Goal: Task Accomplishment & Management: Complete application form

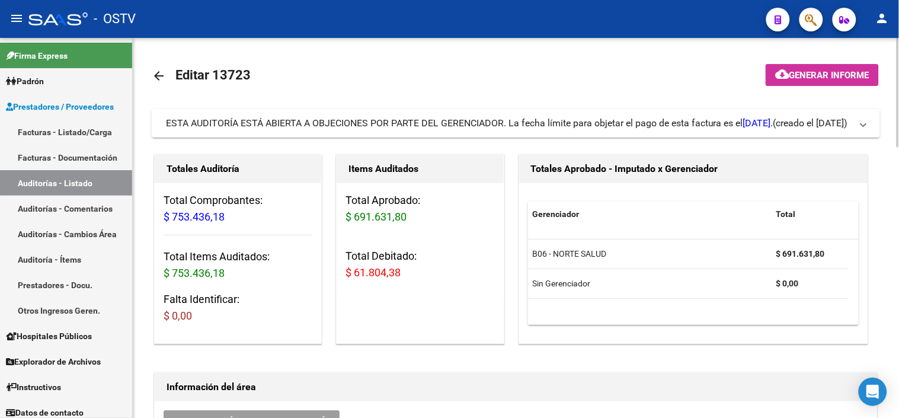
click at [211, 121] on div "ESTA AUDITORÍA ESTÁ ABIERTA A OBJECIONES POR PARTE DEL GERENCIADOR. La fecha lí…" at bounding box center [469, 123] width 607 height 13
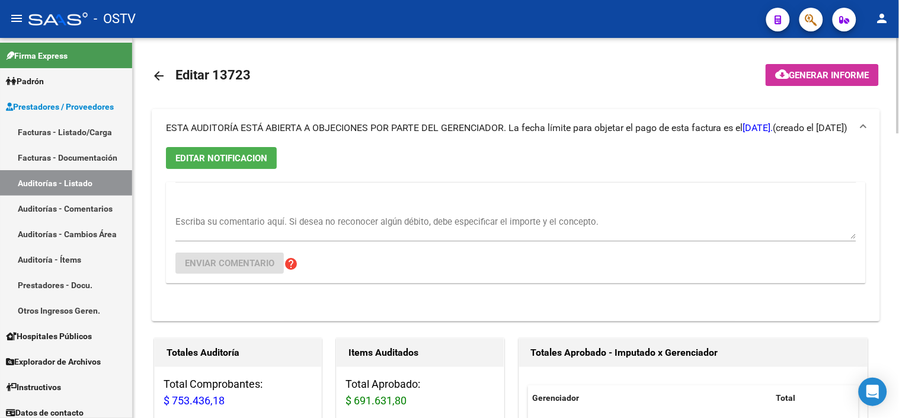
click at [211, 122] on span "ESTA AUDITORÍA ESTÁ ABIERTA A OBJECIONES POR PARTE DEL GERENCIADOR. La fecha lí…" at bounding box center [469, 127] width 607 height 11
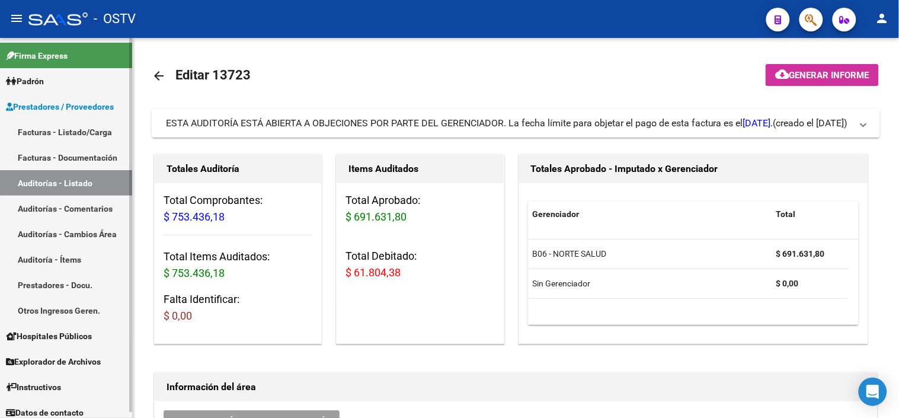
click at [72, 177] on link "Auditorías - Listado" at bounding box center [66, 182] width 132 height 25
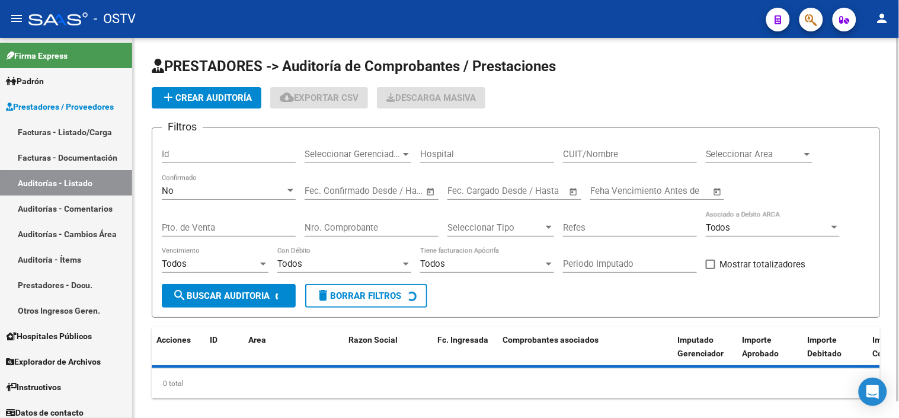
click at [354, 232] on input "Nro. Comprobante" at bounding box center [372, 227] width 134 height 11
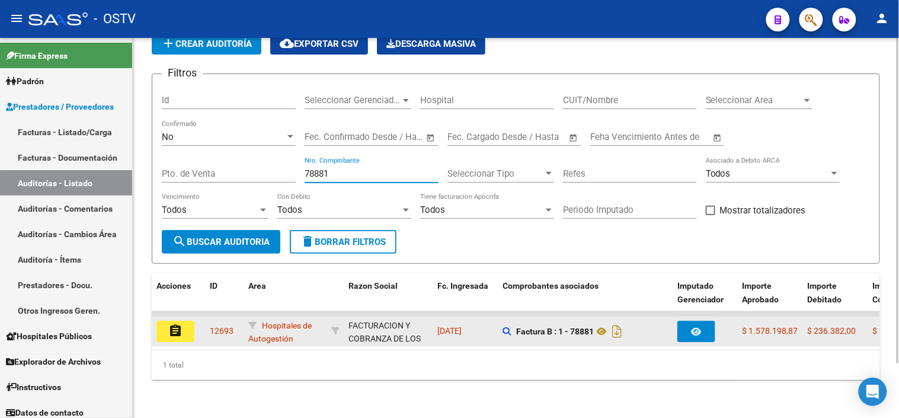
type input "78881"
click at [162, 321] on button "assignment" at bounding box center [175, 331] width 38 height 21
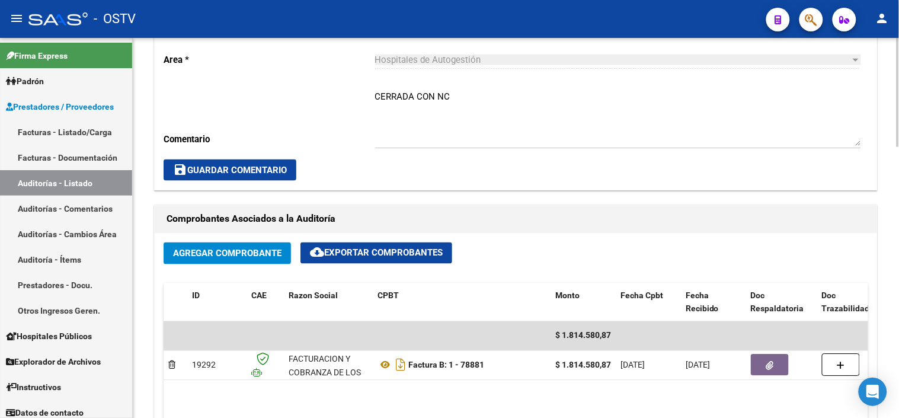
scroll to position [395, 0]
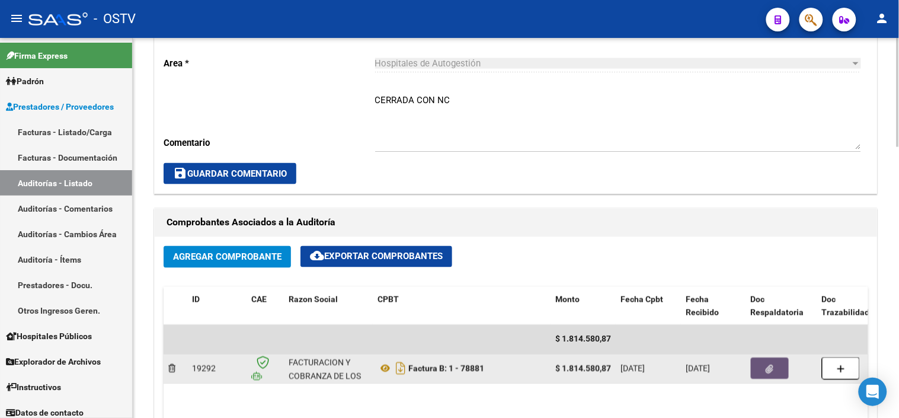
click at [762, 371] on button "button" at bounding box center [770, 368] width 38 height 21
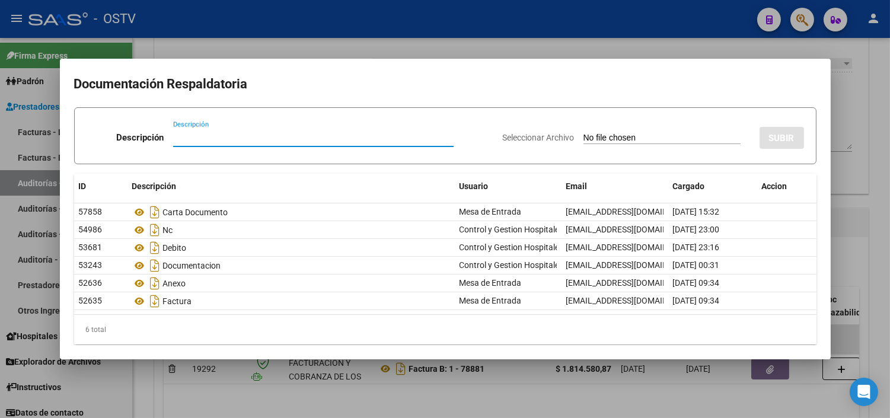
click at [234, 398] on div at bounding box center [445, 209] width 890 height 418
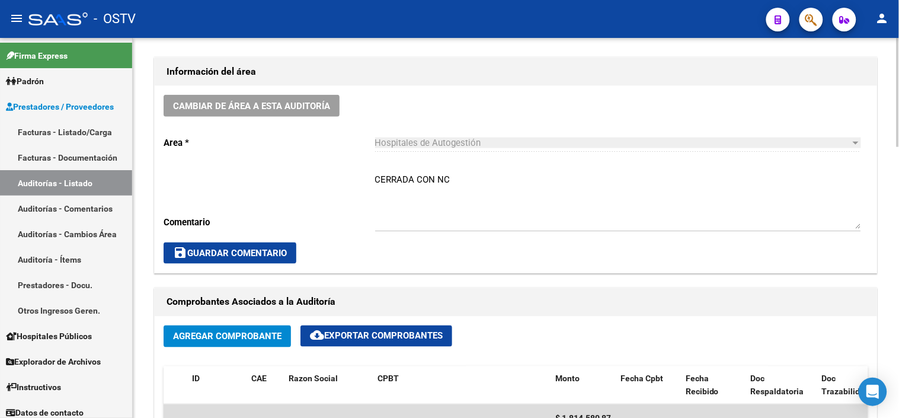
scroll to position [0, 0]
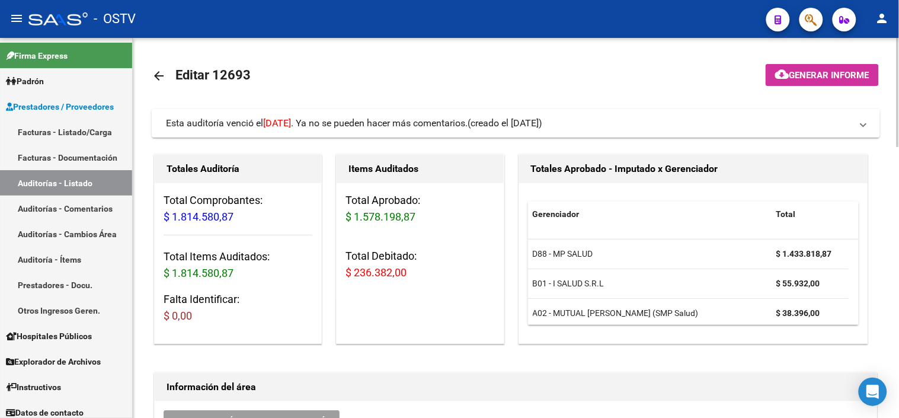
click at [158, 72] on mat-icon "arrow_back" at bounding box center [159, 76] width 14 height 14
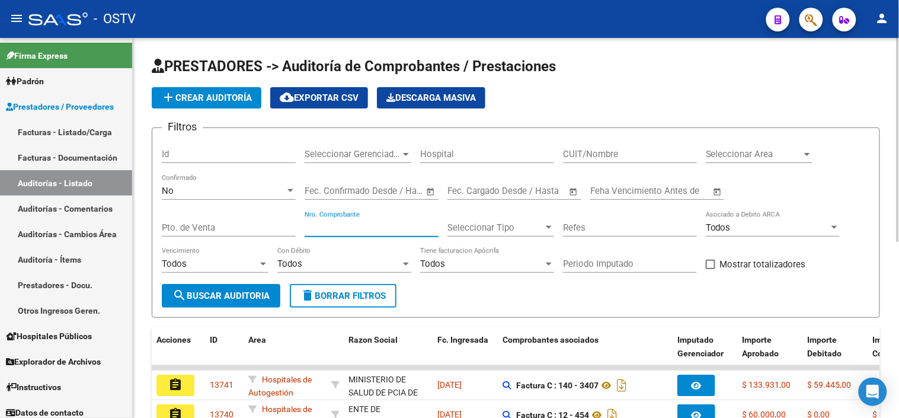
click at [320, 228] on input "Nro. Comprobante" at bounding box center [372, 227] width 134 height 11
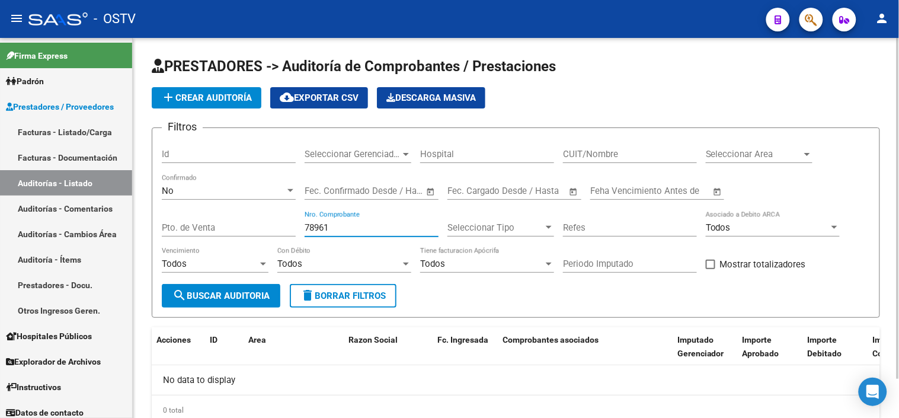
click at [310, 228] on input "78961" at bounding box center [372, 227] width 134 height 11
drag, startPoint x: 310, startPoint y: 228, endPoint x: 324, endPoint y: 231, distance: 14.1
click at [324, 231] on input "76961" at bounding box center [372, 227] width 134 height 11
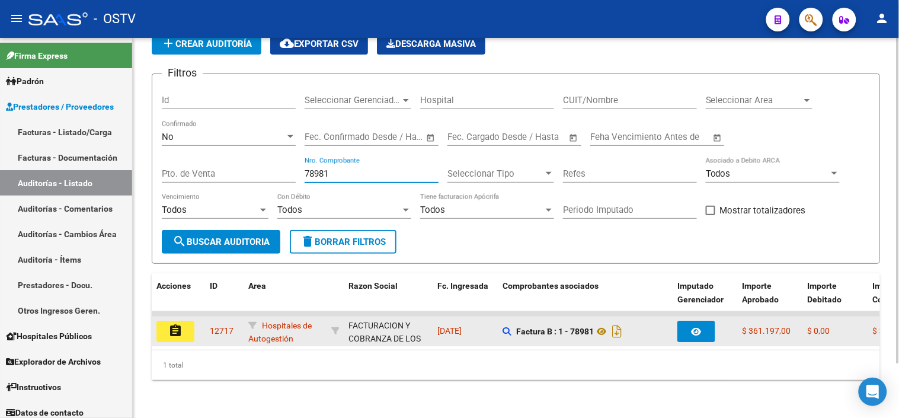
type input "78981"
click at [174, 321] on button "assignment" at bounding box center [175, 331] width 38 height 21
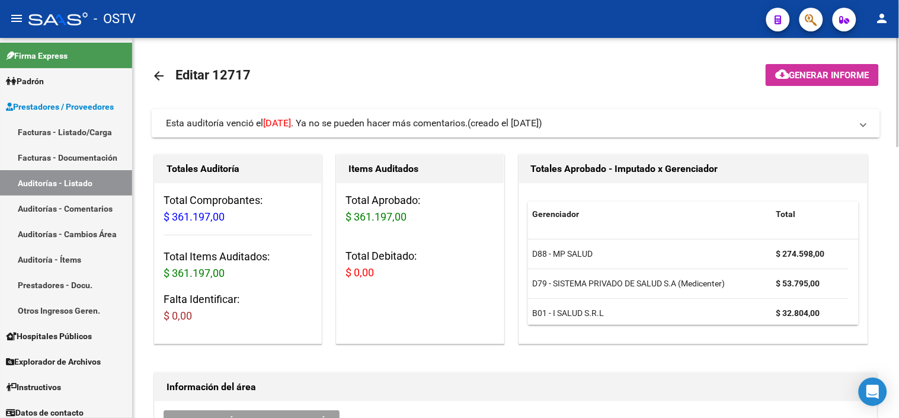
click at [389, 133] on mat-expansion-panel-header "Esta auditoría venció el [DATE] . Ya no se pueden hacer más comentarios. (cread…" at bounding box center [516, 123] width 728 height 28
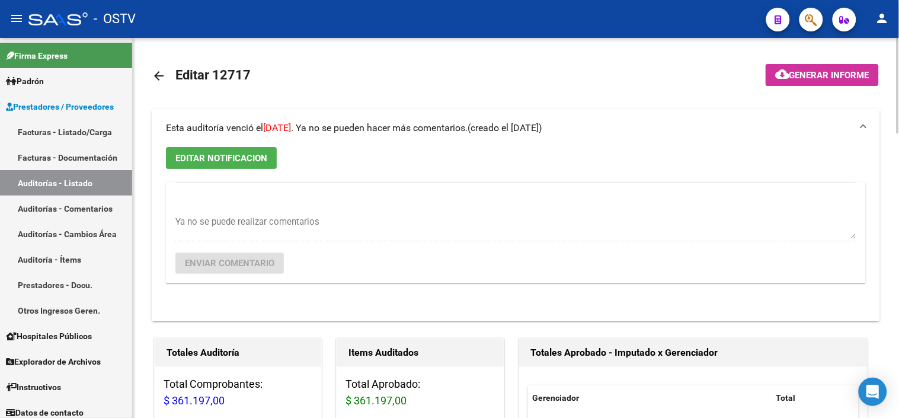
click at [389, 133] on span "Esta auditoría venció el [DATE] . Ya no se pueden hacer más comentarios." at bounding box center [317, 127] width 302 height 11
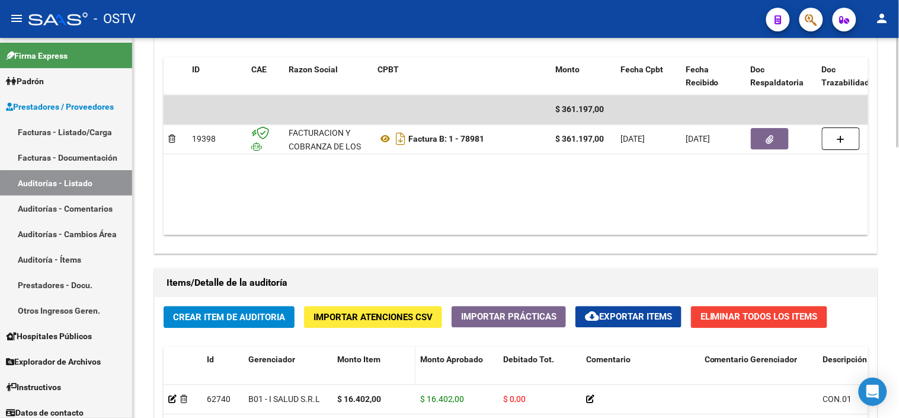
scroll to position [593, 0]
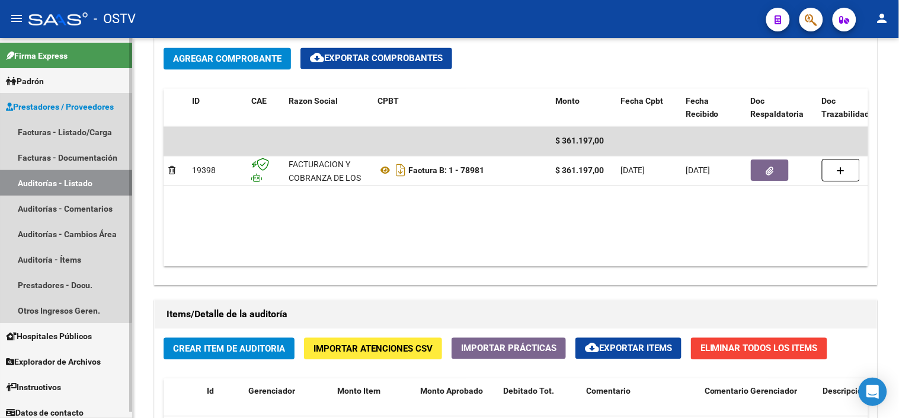
click at [51, 182] on link "Auditorías - Listado" at bounding box center [66, 182] width 132 height 25
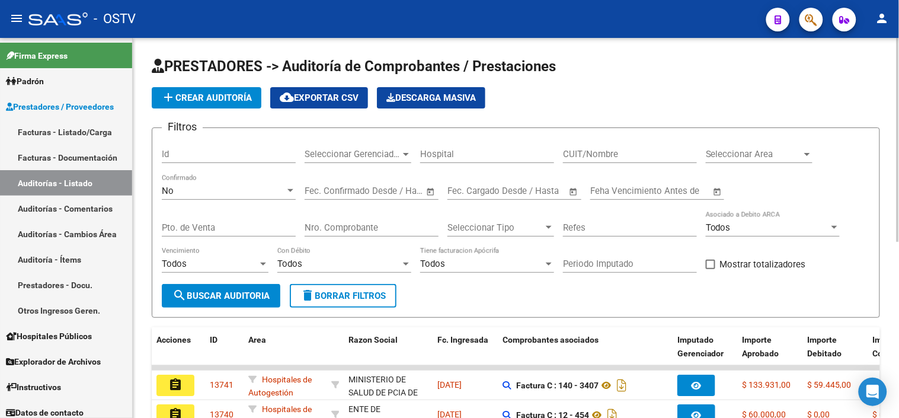
click at [330, 229] on input "Nro. Comprobante" at bounding box center [372, 227] width 134 height 11
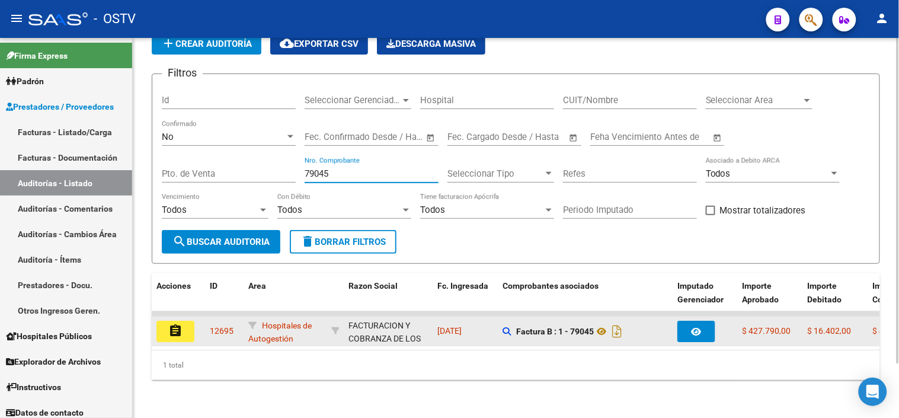
type input "79045"
click at [178, 324] on mat-icon "assignment" at bounding box center [175, 331] width 14 height 14
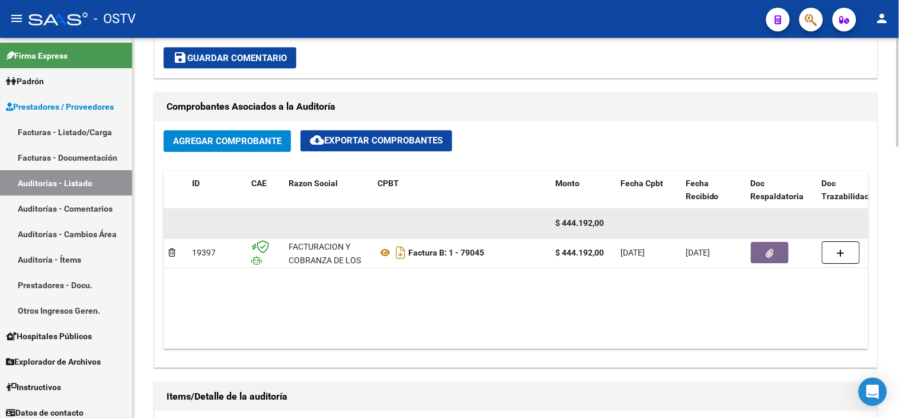
scroll to position [526, 0]
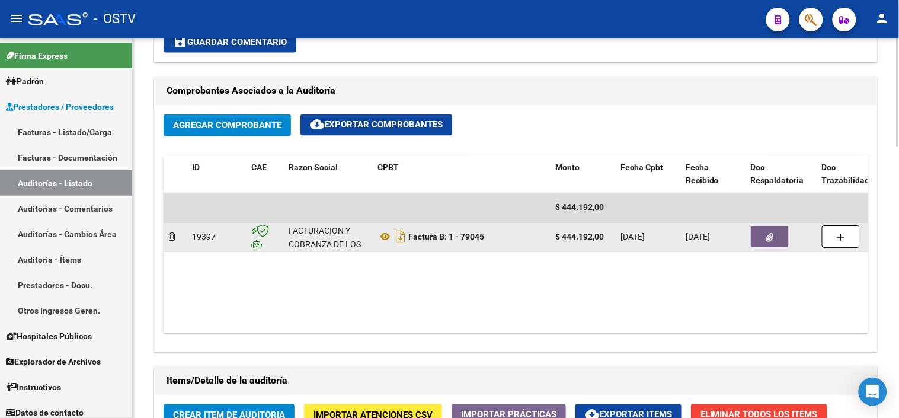
click at [782, 245] on button "button" at bounding box center [770, 236] width 38 height 21
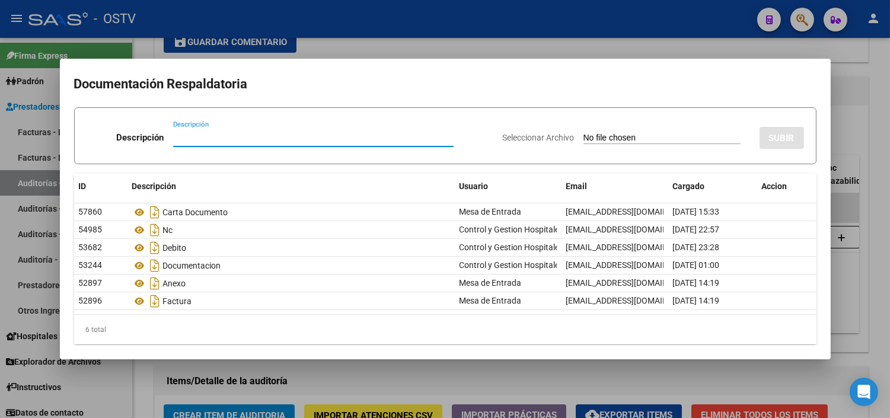
click at [249, 376] on div at bounding box center [445, 209] width 890 height 418
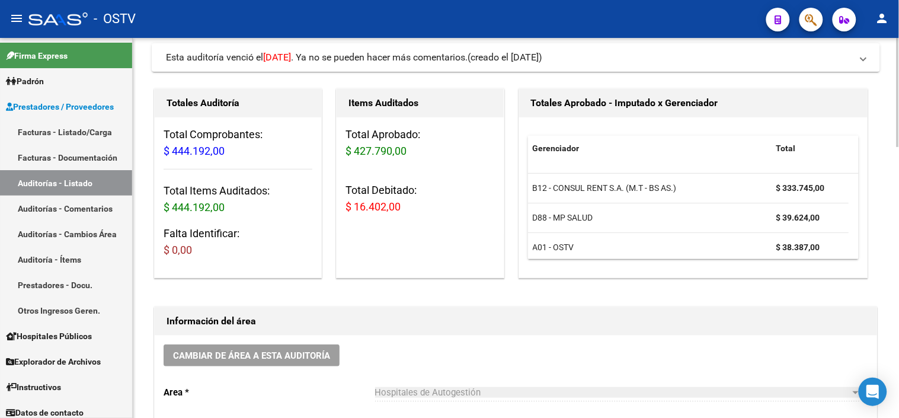
scroll to position [0, 0]
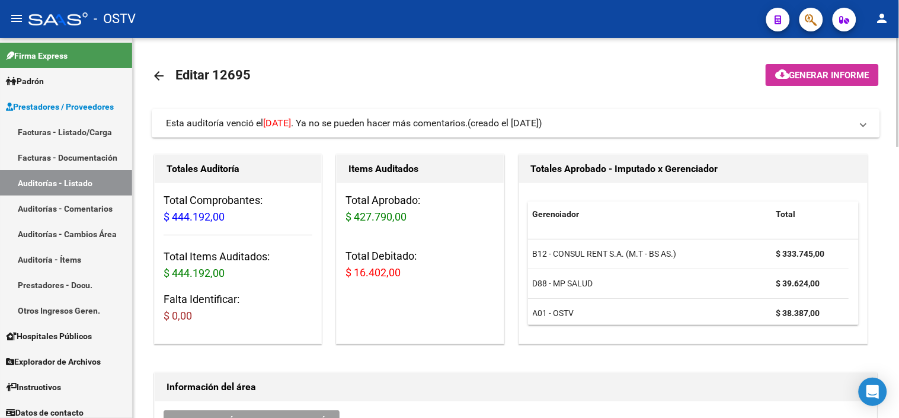
click at [160, 72] on mat-icon "arrow_back" at bounding box center [159, 76] width 14 height 14
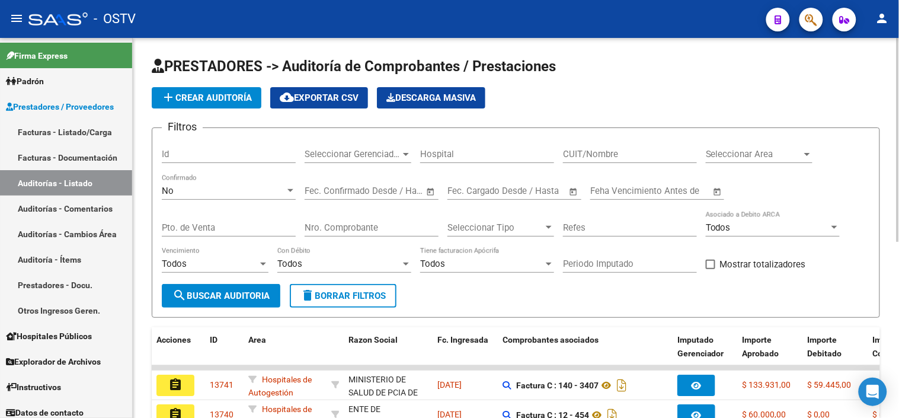
click at [326, 234] on div "Nro. Comprobante" at bounding box center [372, 223] width 134 height 25
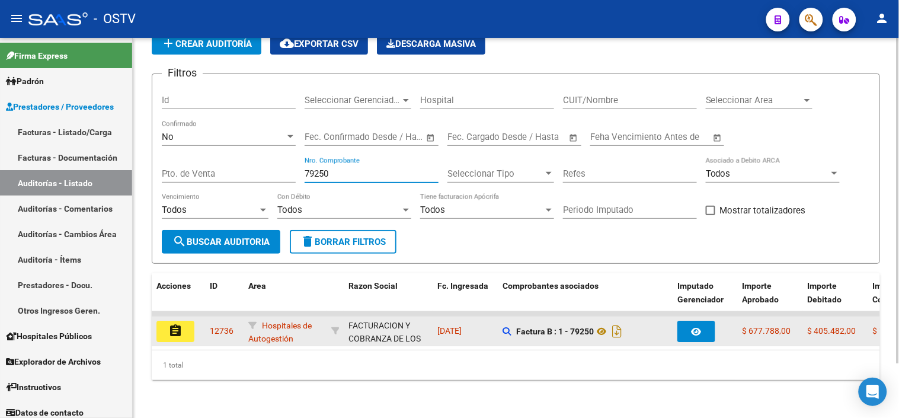
type input "79250"
click at [161, 321] on button "assignment" at bounding box center [175, 331] width 38 height 21
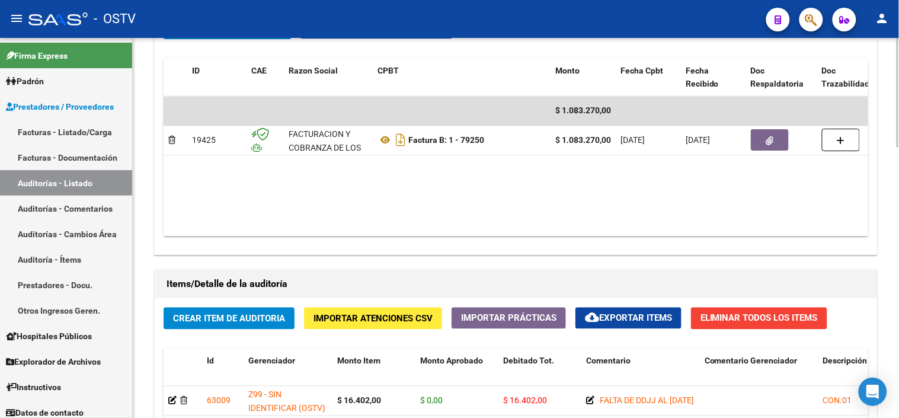
scroll to position [658, 0]
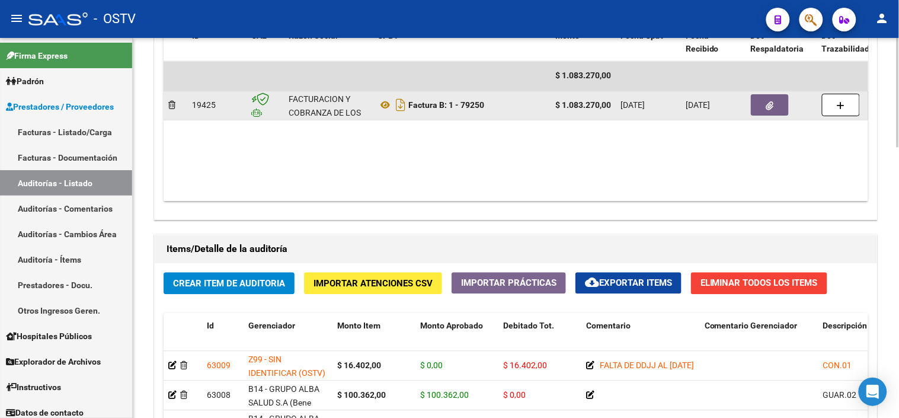
click at [778, 110] on button "button" at bounding box center [770, 104] width 38 height 21
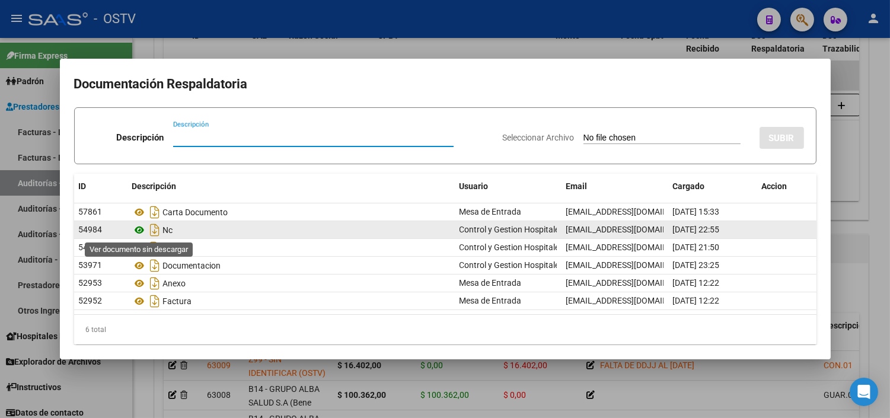
click at [139, 231] on icon at bounding box center [139, 230] width 15 height 14
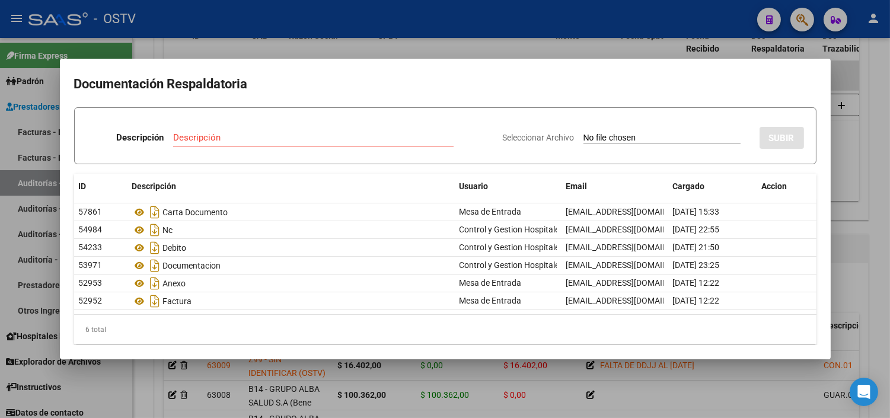
click at [326, 371] on div at bounding box center [445, 209] width 890 height 418
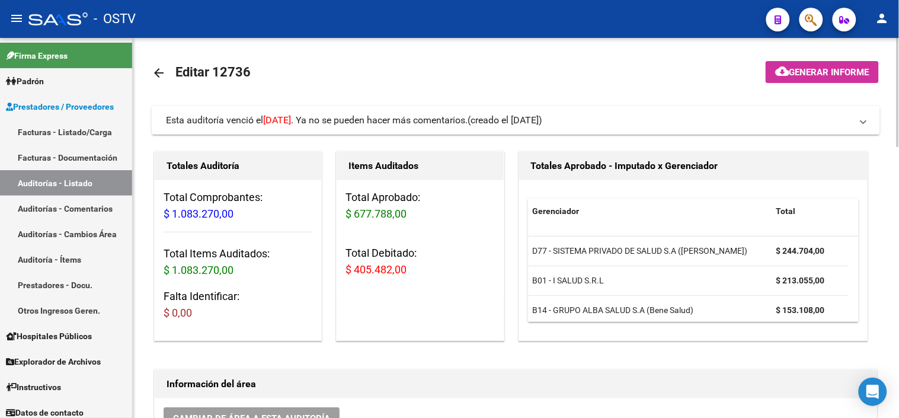
scroll to position [0, 0]
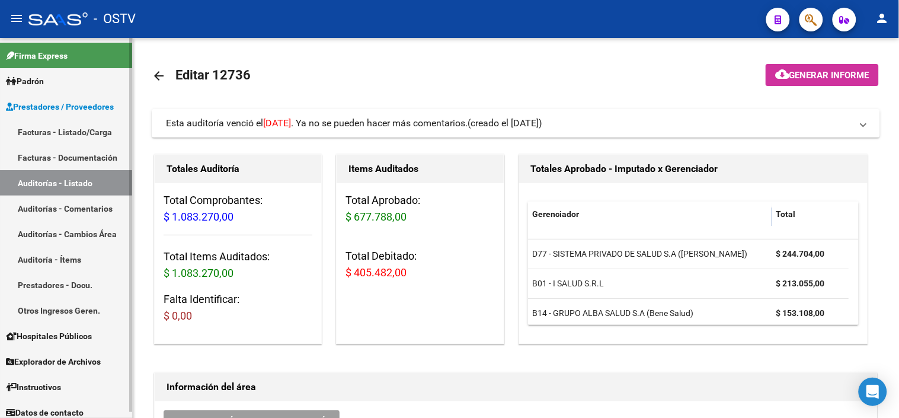
click at [73, 186] on link "Auditorías - Listado" at bounding box center [66, 182] width 132 height 25
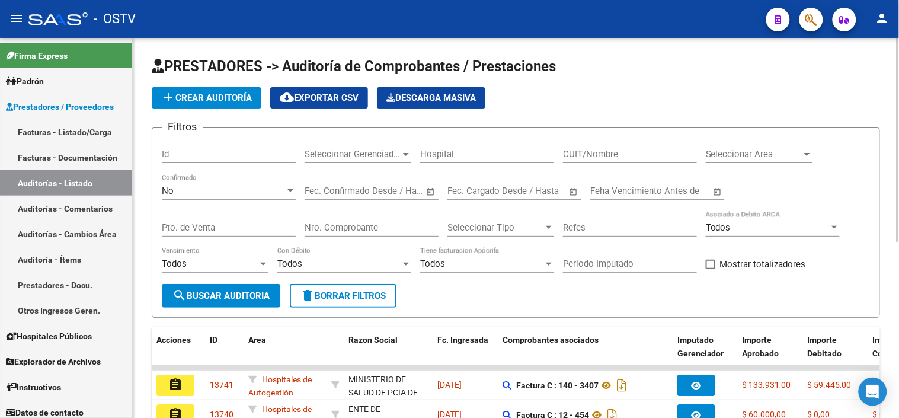
click at [227, 104] on button "add Crear Auditoría" at bounding box center [207, 97] width 110 height 21
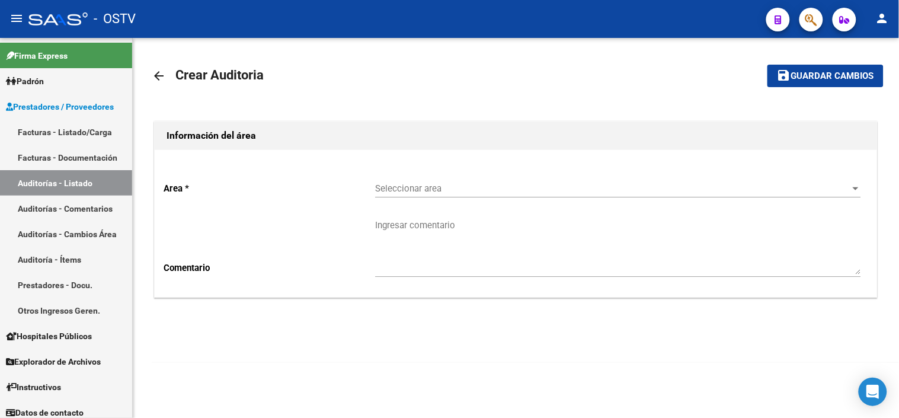
click at [442, 196] on div "Seleccionar area Seleccionar area" at bounding box center [618, 184] width 486 height 25
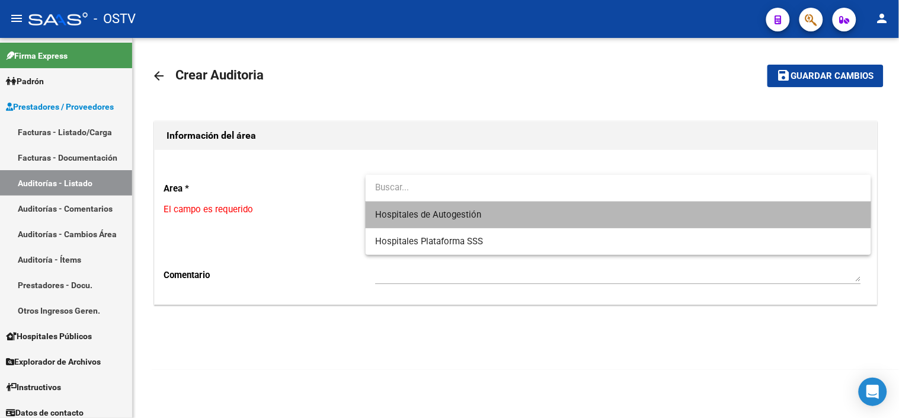
click at [440, 209] on span "Hospitales de Autogestión" at bounding box center [618, 215] width 487 height 27
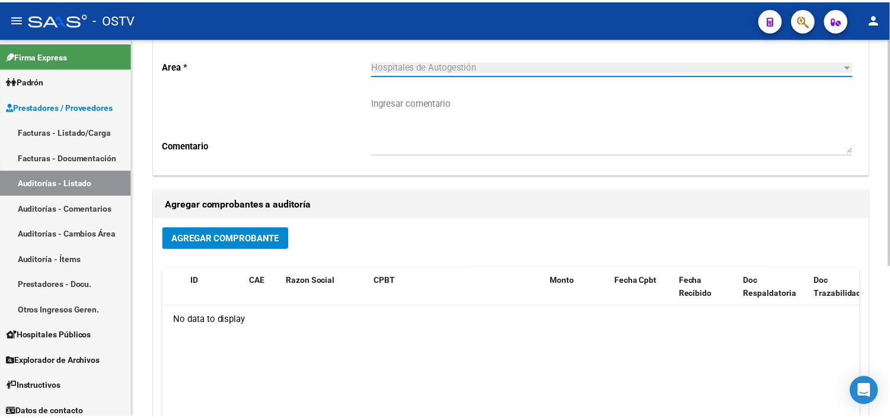
scroll to position [132, 0]
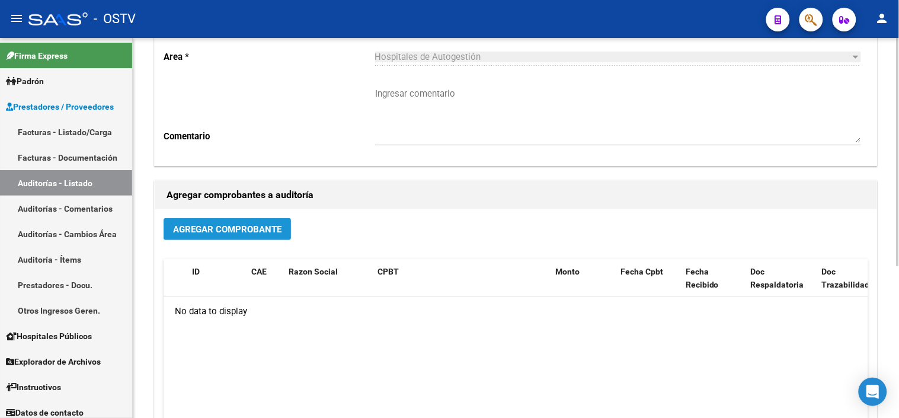
click at [264, 221] on button "Agregar Comprobante" at bounding box center [227, 229] width 127 height 22
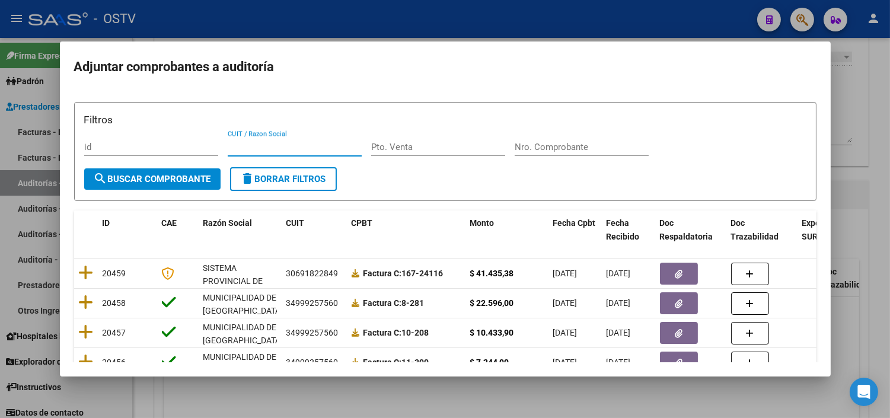
click at [269, 146] on input "CUIT / Razon Social" at bounding box center [295, 147] width 134 height 11
type input "30715497456"
click at [110, 174] on span "search Buscar Comprobante" at bounding box center [152, 179] width 117 height 11
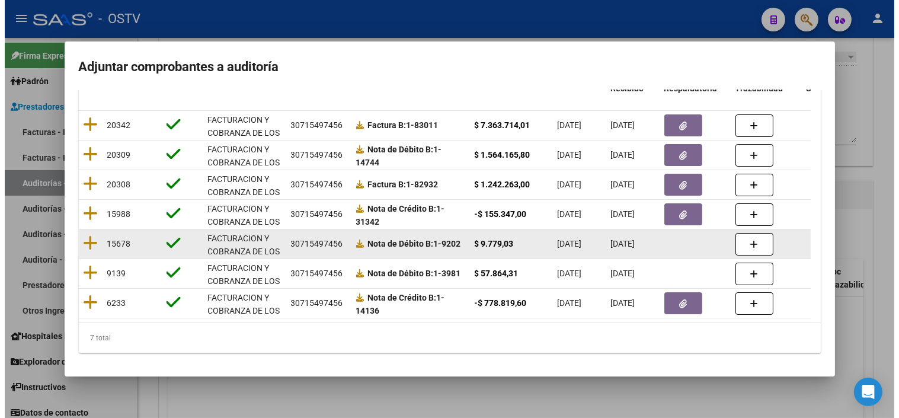
scroll to position [90, 0]
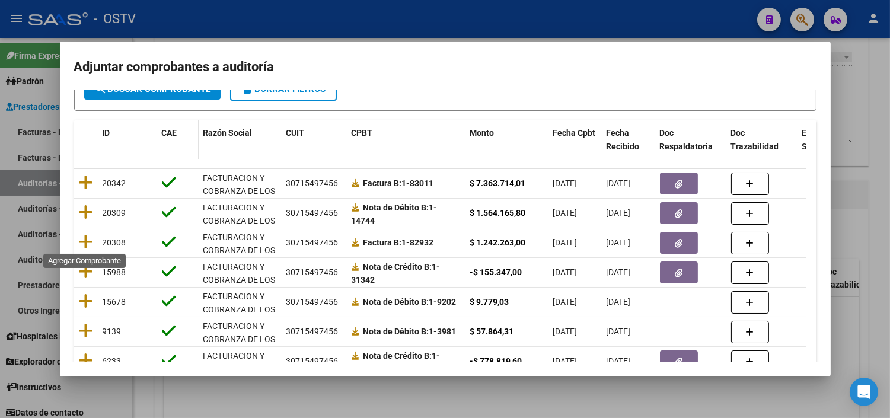
drag, startPoint x: 82, startPoint y: 244, endPoint x: 161, endPoint y: 238, distance: 79.7
click at [83, 244] on icon at bounding box center [86, 242] width 15 height 17
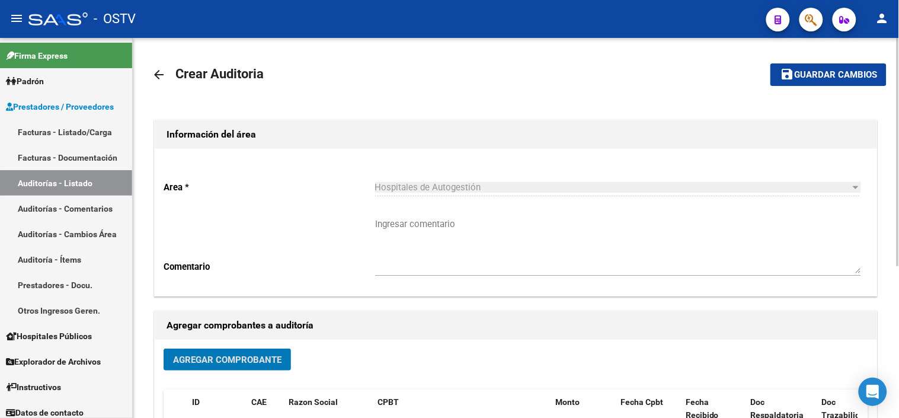
scroll to position [0, 0]
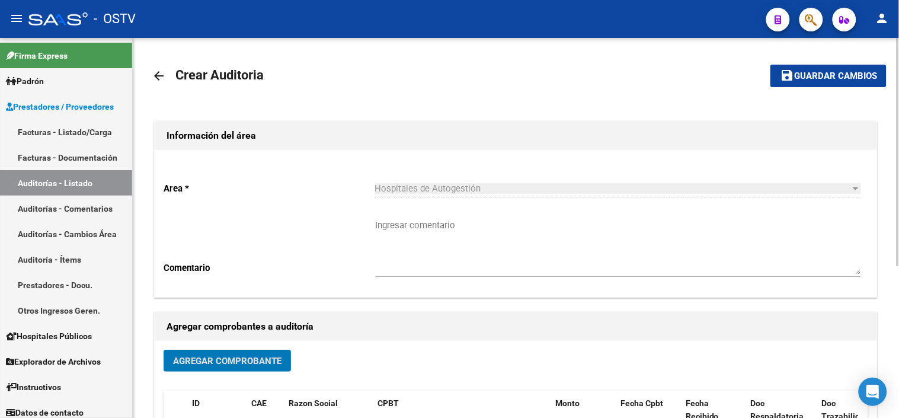
click at [834, 78] on span "Guardar cambios" at bounding box center [835, 76] width 83 height 11
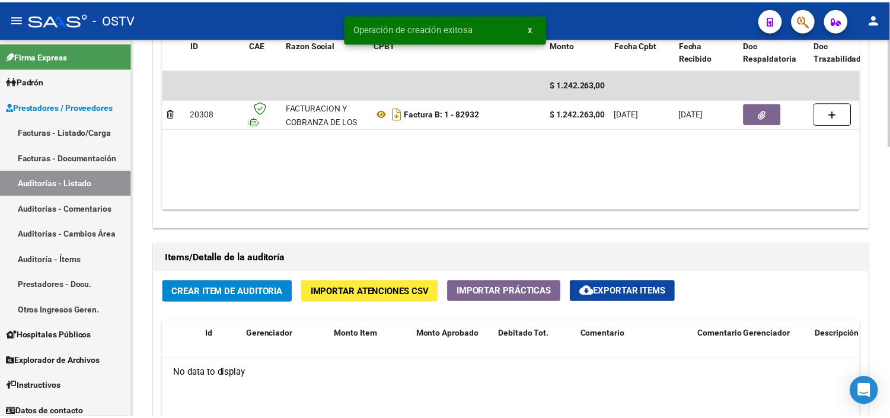
scroll to position [658, 0]
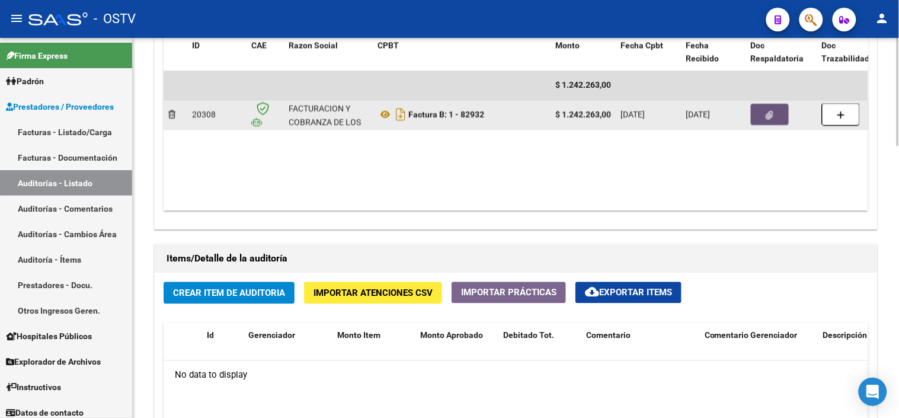
click at [774, 111] on button "button" at bounding box center [770, 114] width 38 height 21
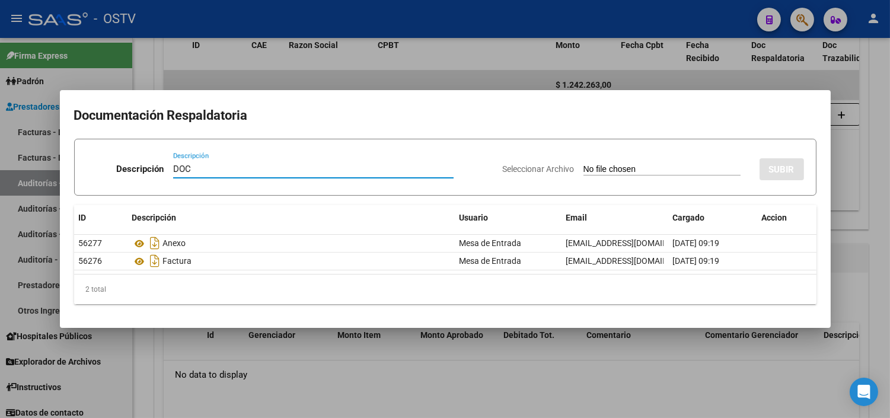
type input "DOCUMENTACION"
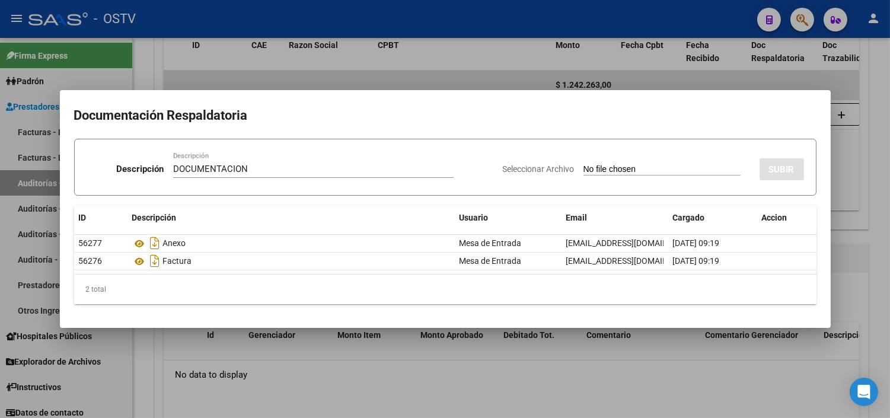
click at [583, 164] on input "Seleccionar Archivo" at bounding box center [661, 169] width 157 height 11
type input "C:\fakepath\FACB2_1_82932_CRGASOC_7665.pdf"
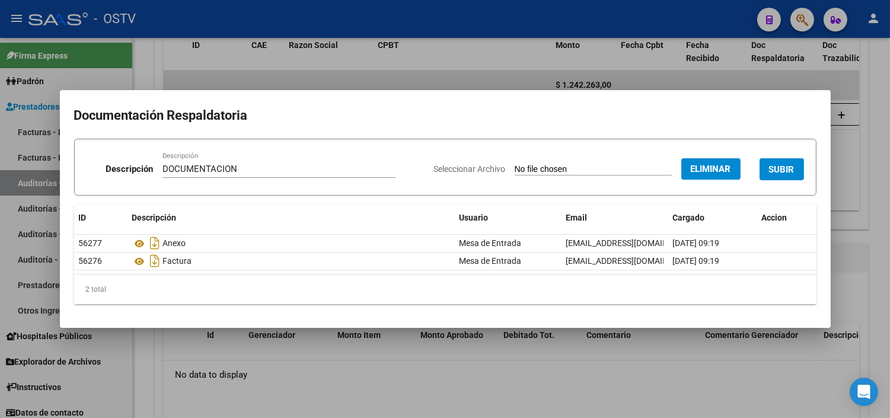
click at [782, 160] on button "SUBIR" at bounding box center [781, 169] width 44 height 22
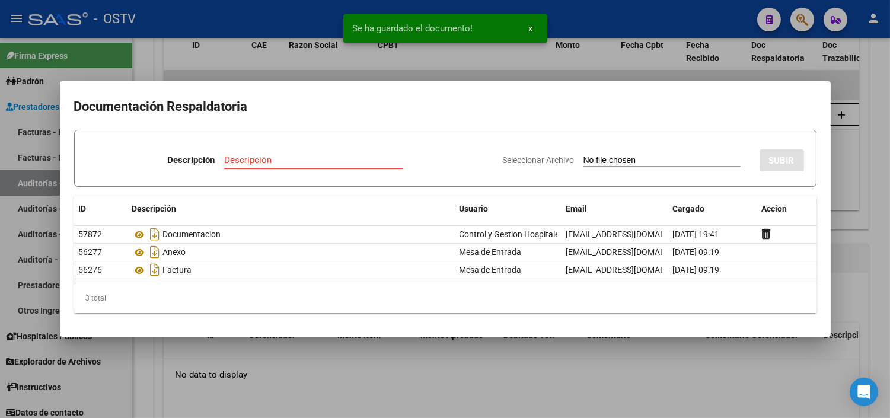
click at [375, 359] on div at bounding box center [445, 209] width 890 height 418
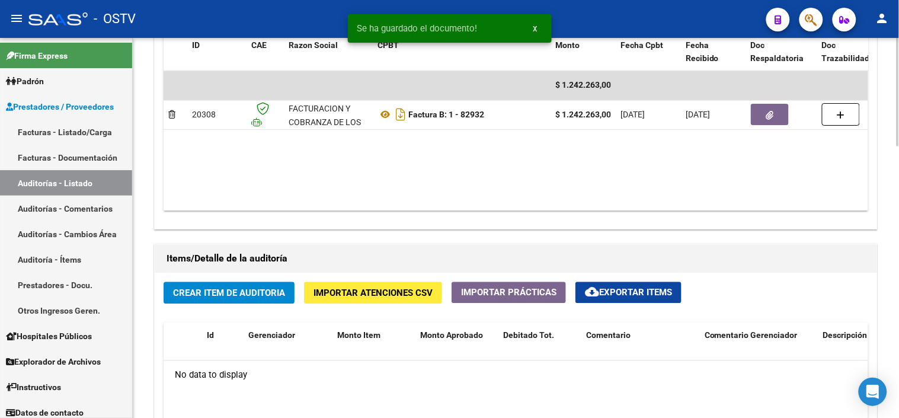
click at [327, 302] on button "Importar Atenciones CSV" at bounding box center [373, 293] width 138 height 22
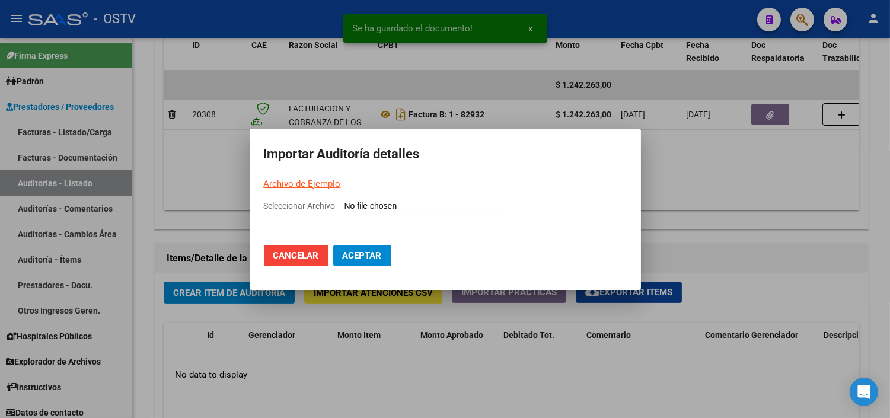
click at [292, 183] on link "Archivo de Ejemplo" at bounding box center [302, 183] width 77 height 11
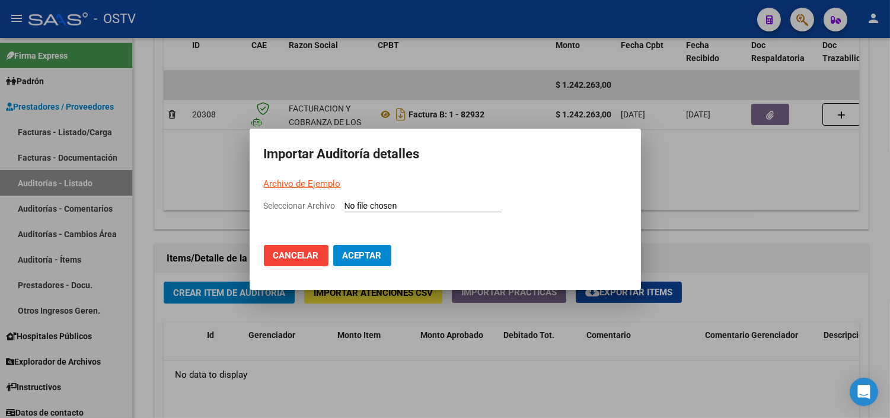
click at [384, 206] on input "Seleccionar Archivo" at bounding box center [422, 206] width 157 height 11
type input "C:\fakepath\Auditoria-demo-saas-total (46).csv"
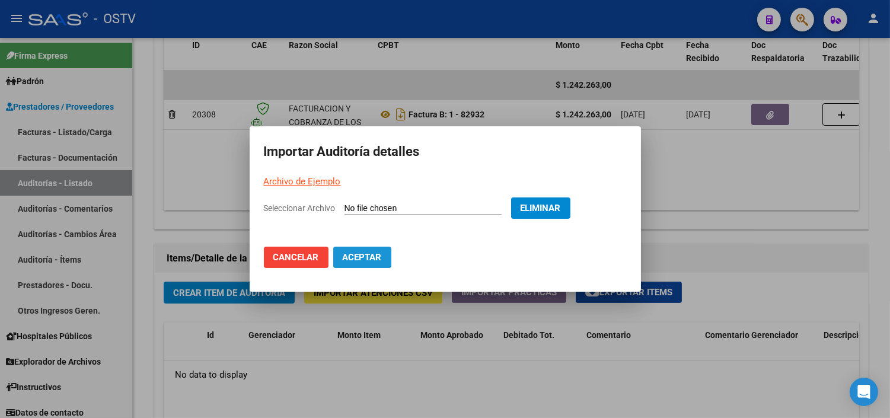
click at [373, 256] on span "Aceptar" at bounding box center [362, 257] width 39 height 11
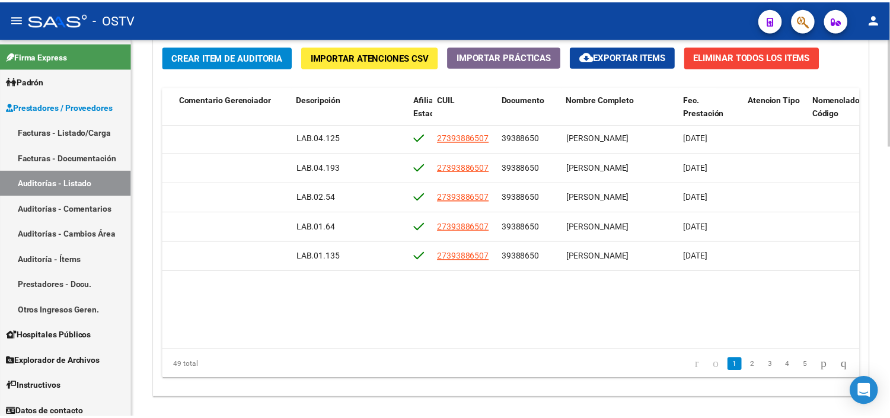
scroll to position [0, 524]
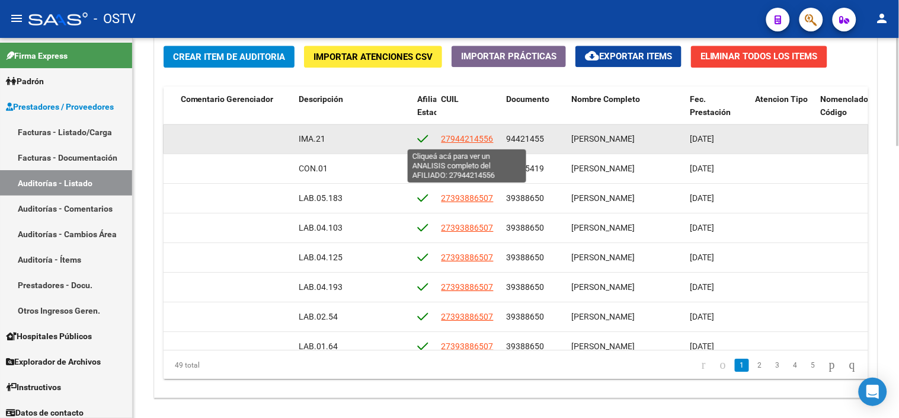
click at [473, 138] on span "27944214556" at bounding box center [468, 138] width 52 height 9
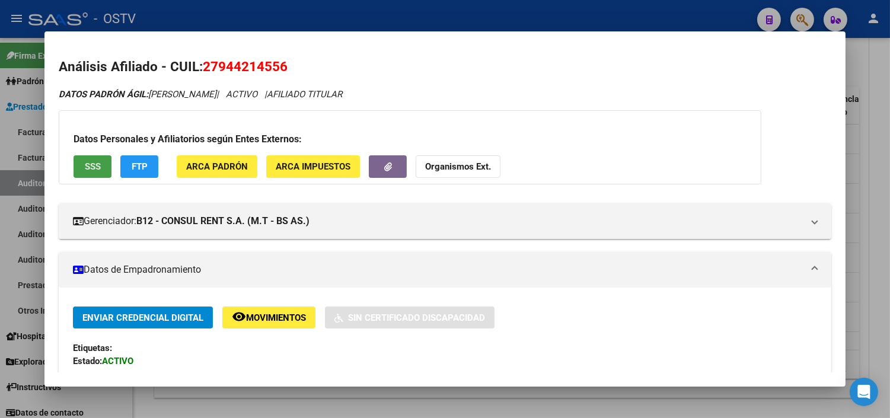
click at [93, 170] on span "SSS" at bounding box center [93, 167] width 16 height 11
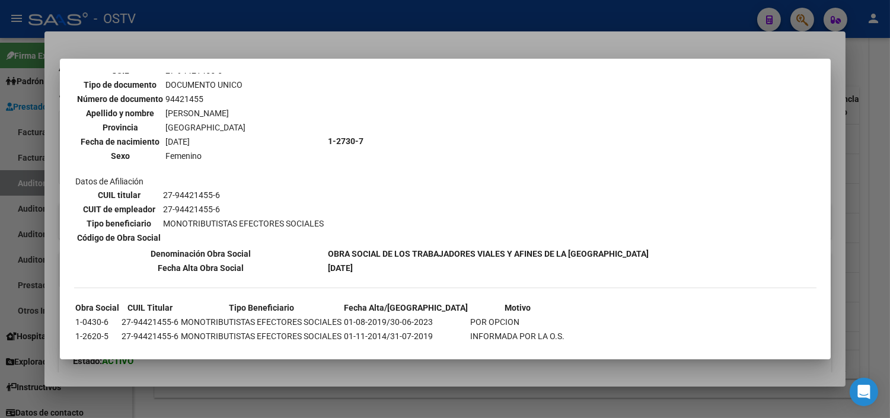
scroll to position [108, 0]
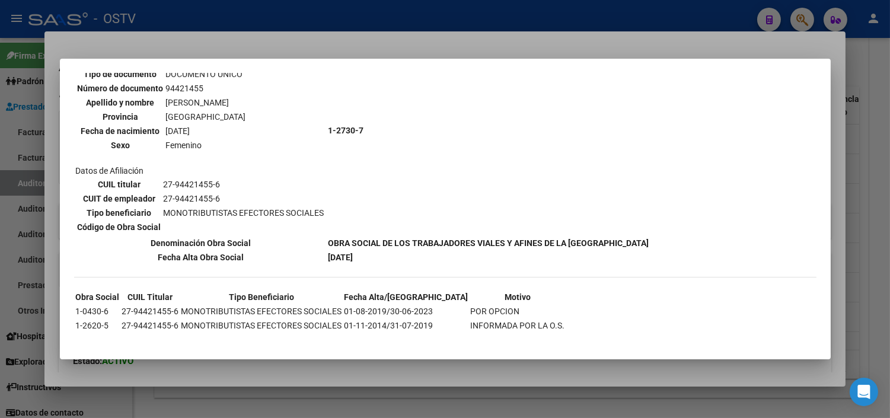
click at [317, 366] on div at bounding box center [445, 209] width 890 height 418
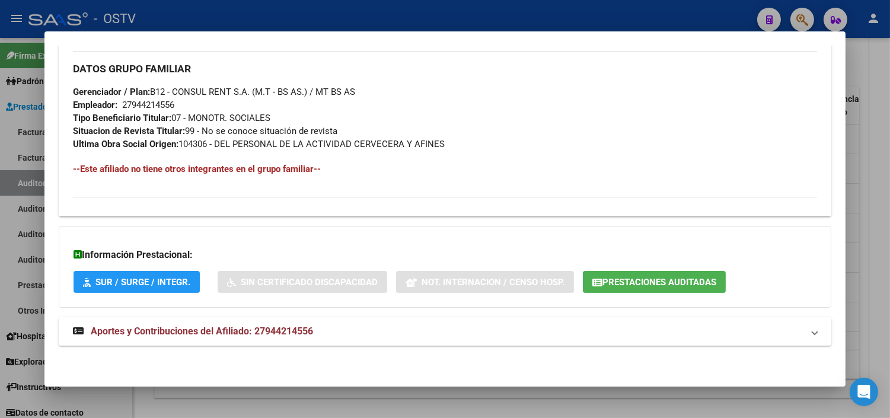
click at [172, 332] on span "Aportes y Contribuciones del Afiliado: 27944214556" at bounding box center [202, 330] width 222 height 11
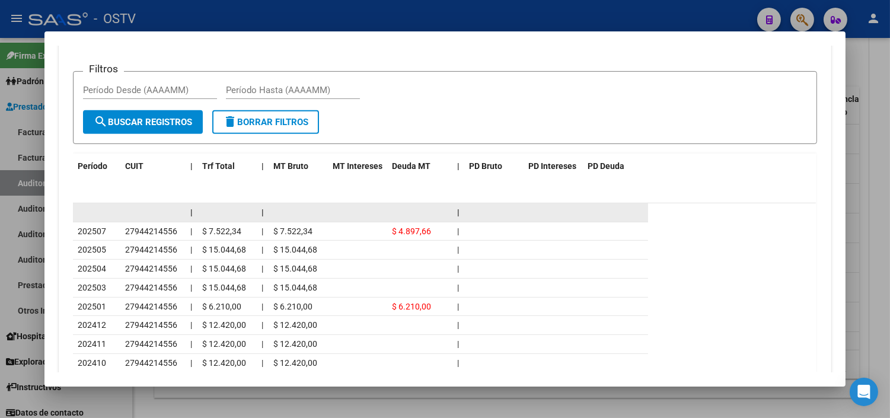
scroll to position [1064, 0]
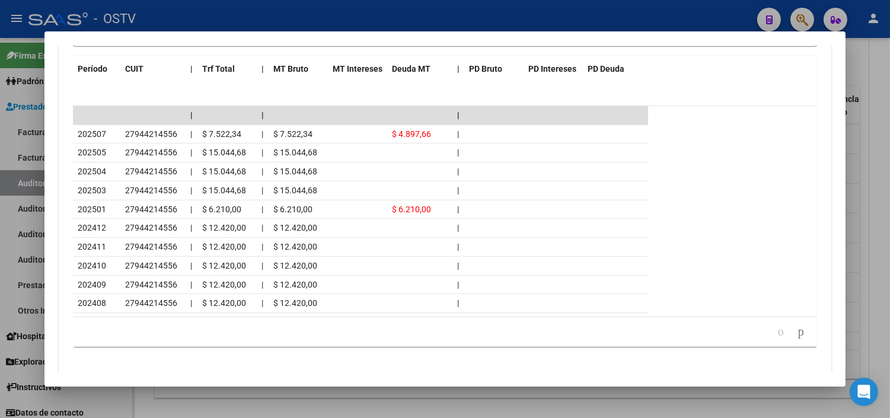
click at [271, 404] on div at bounding box center [445, 209] width 890 height 418
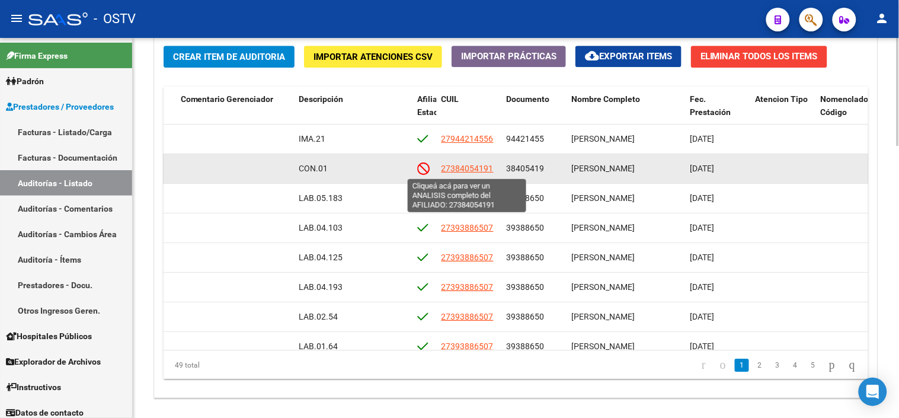
click at [477, 170] on span "27384054191" at bounding box center [468, 168] width 52 height 9
type textarea "27384054191"
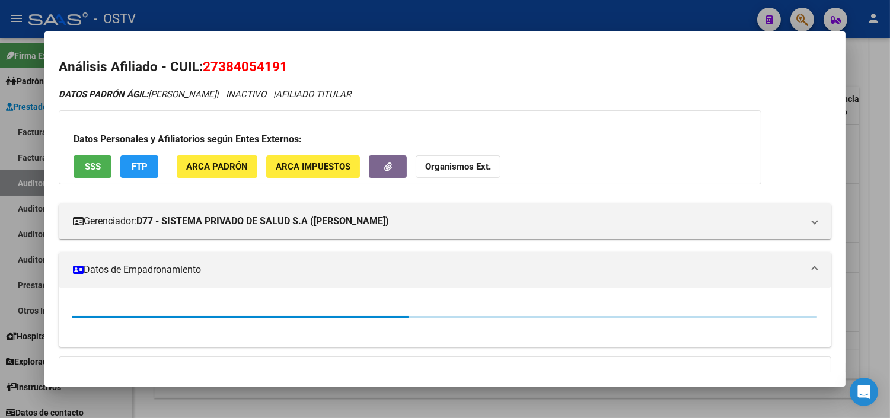
click at [101, 161] on button "SSS" at bounding box center [92, 166] width 38 height 22
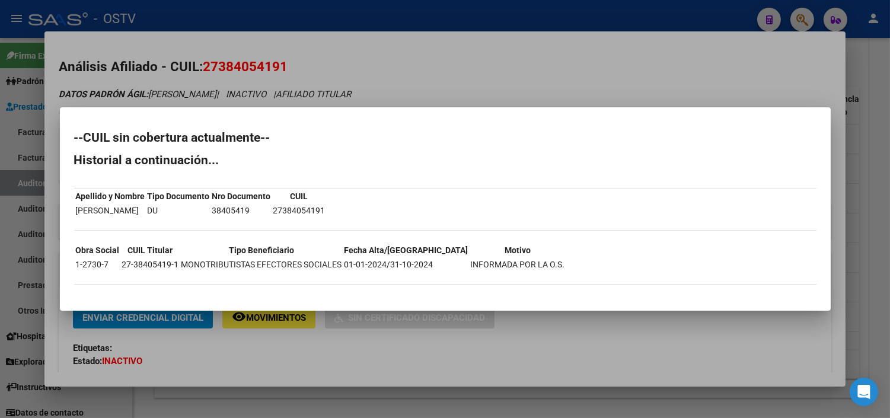
click at [203, 348] on div at bounding box center [445, 209] width 890 height 418
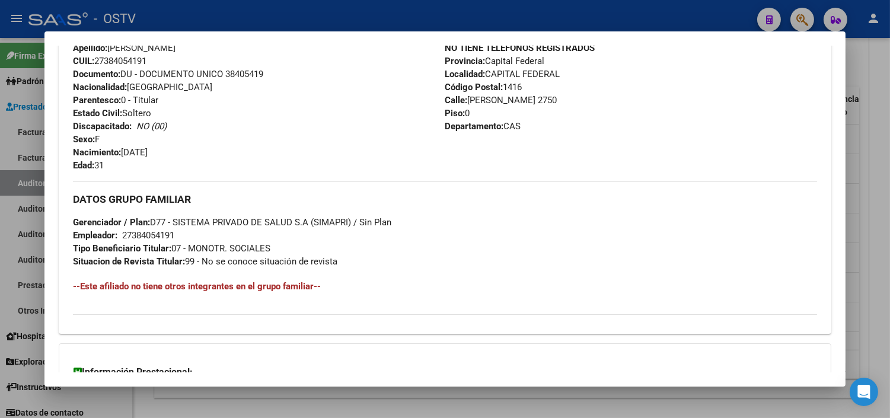
scroll to position [575, 0]
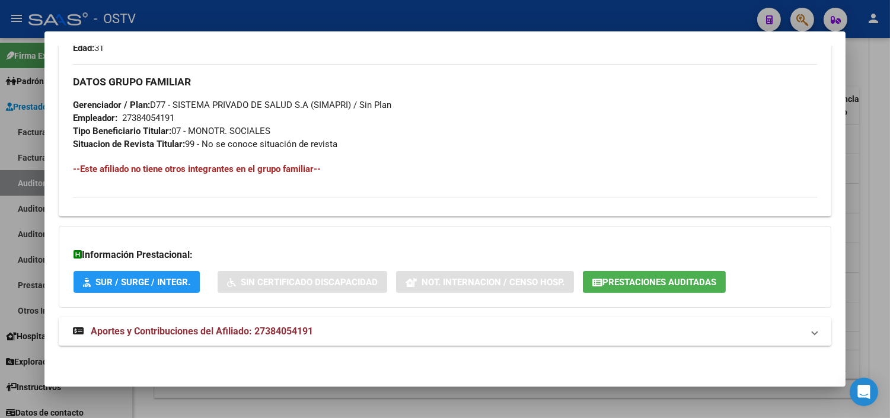
click at [203, 338] on strong "Aportes y Contribuciones del Afiliado: 27384054191" at bounding box center [193, 331] width 240 height 14
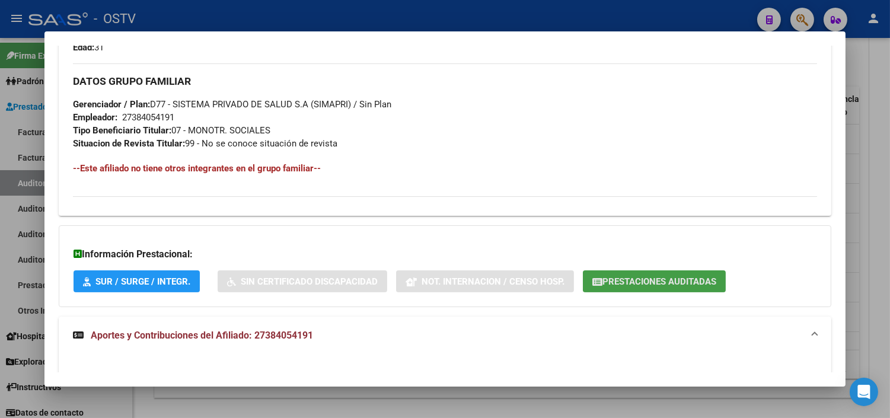
click at [631, 286] on span "Prestaciones Auditadas" at bounding box center [659, 281] width 114 height 11
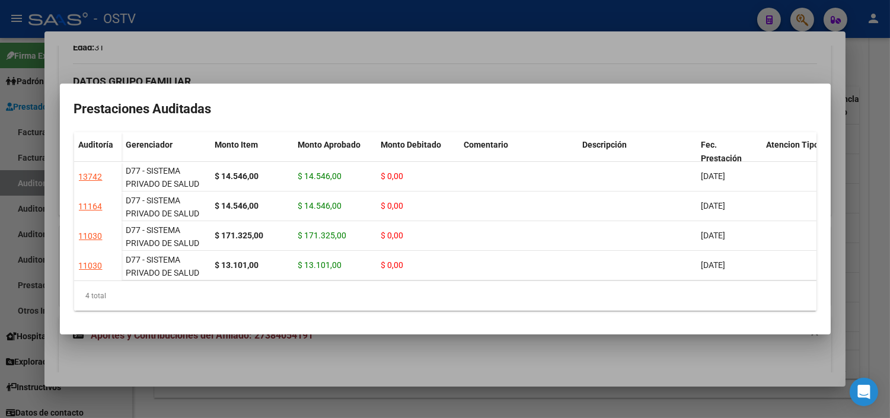
click at [398, 354] on div at bounding box center [445, 209] width 890 height 418
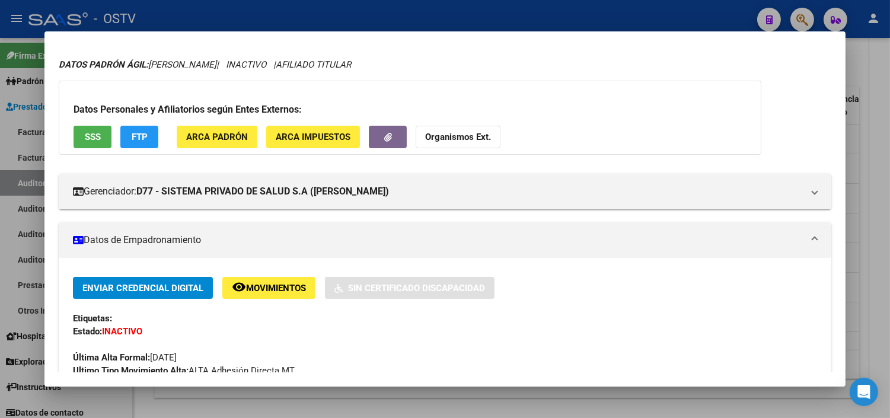
scroll to position [0, 0]
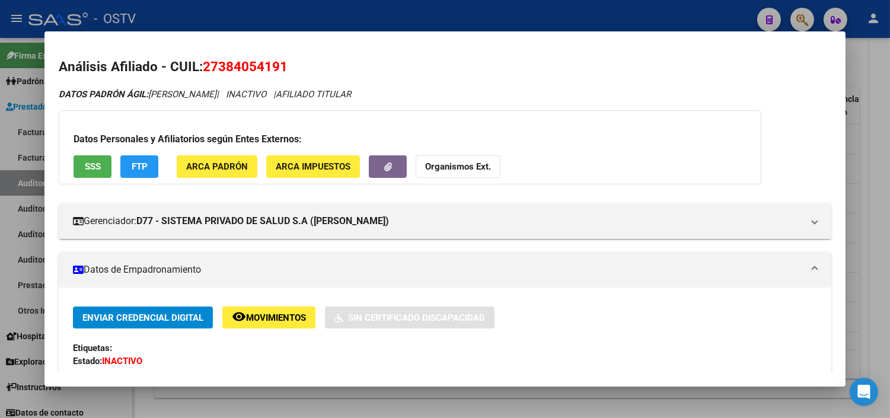
drag, startPoint x: 214, startPoint y: 69, endPoint x: 273, endPoint y: 67, distance: 59.3
click at [273, 67] on span "27384054191" at bounding box center [245, 66] width 85 height 15
copy span "38405419"
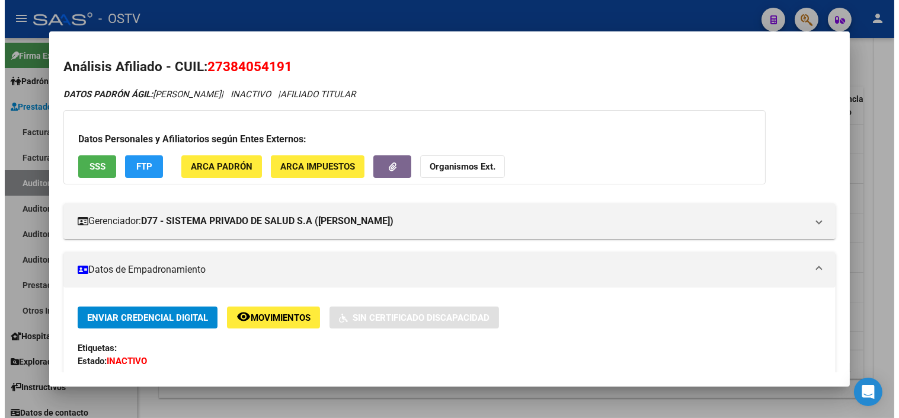
scroll to position [66, 0]
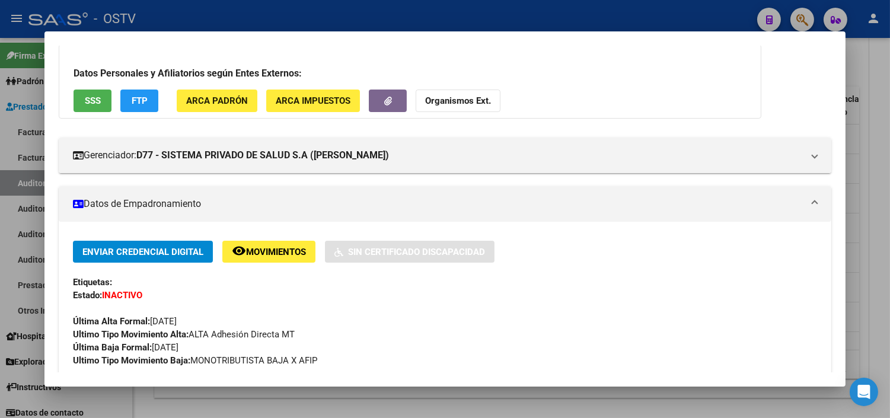
click at [187, 410] on div at bounding box center [445, 209] width 890 height 418
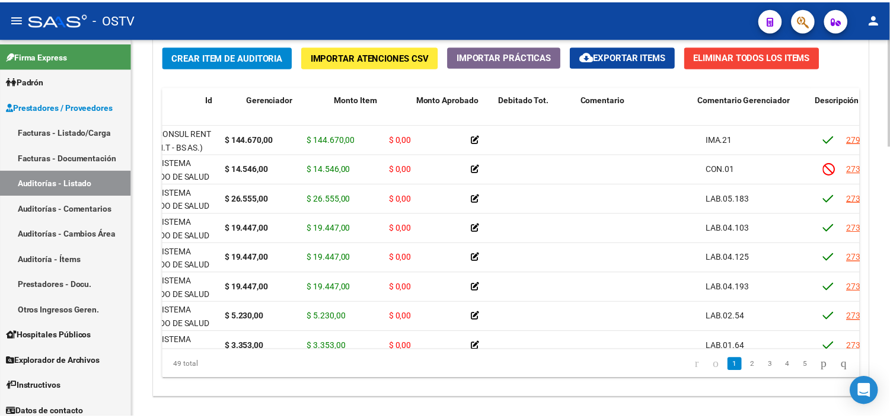
scroll to position [0, 0]
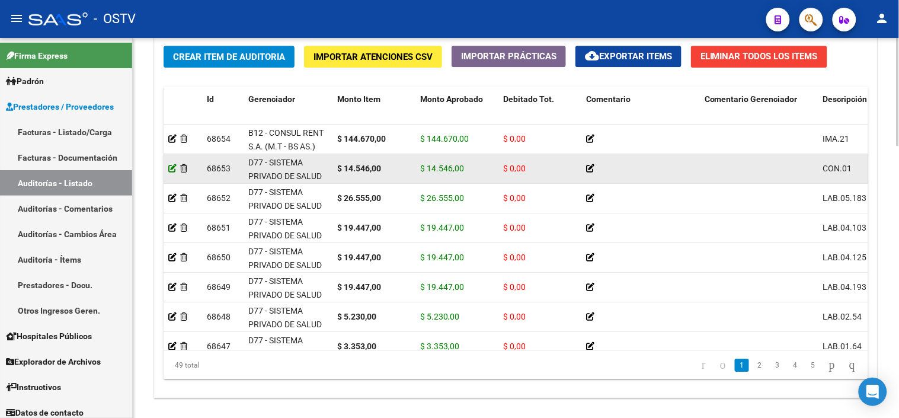
click at [172, 169] on icon at bounding box center [172, 168] width 8 height 8
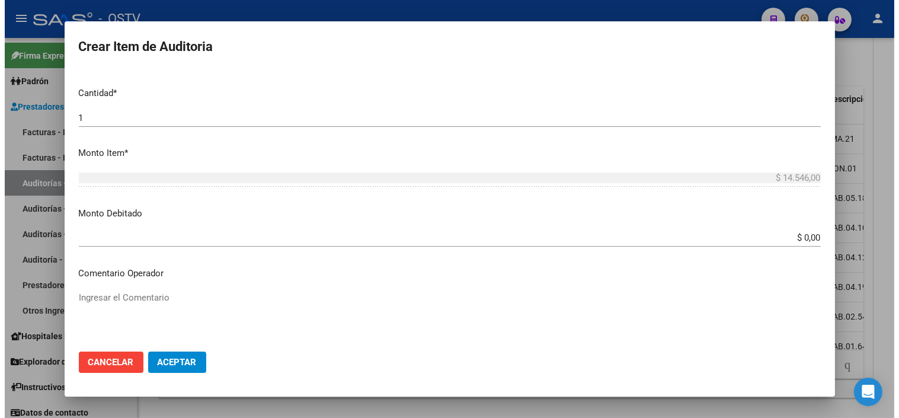
scroll to position [329, 0]
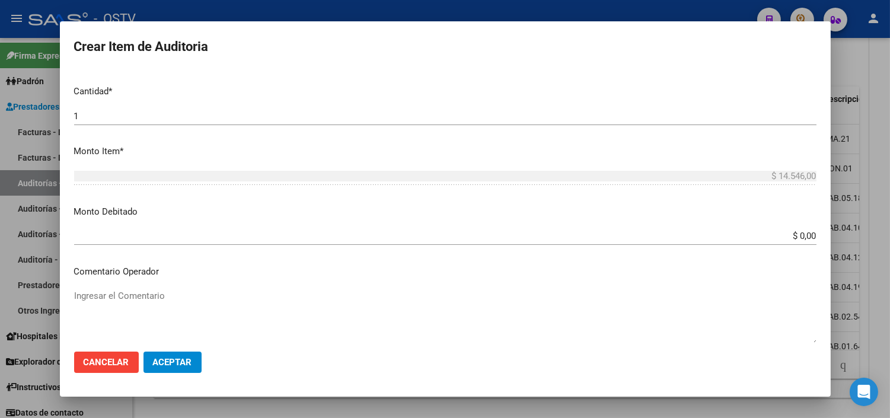
click at [786, 228] on div "$ 0,00 Ingresar el monto" at bounding box center [445, 236] width 742 height 18
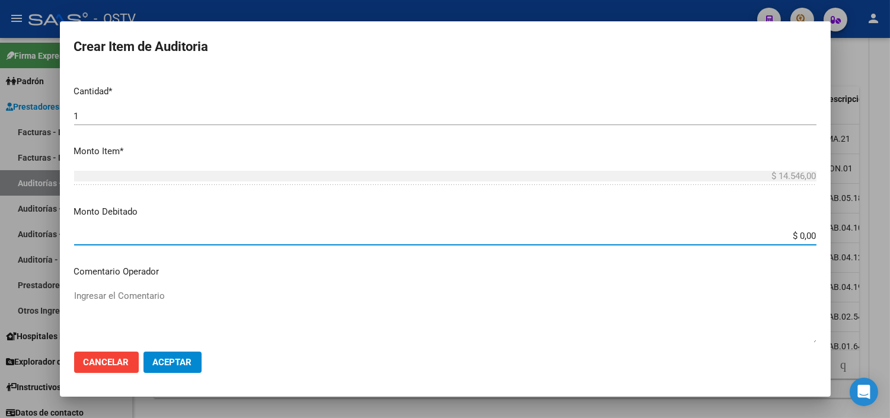
click at [786, 228] on div "$ 0,00 Ingresar el monto" at bounding box center [445, 236] width 742 height 18
click at [791, 239] on input "$ 0,00" at bounding box center [445, 236] width 742 height 11
type input "$ 14.546,00"
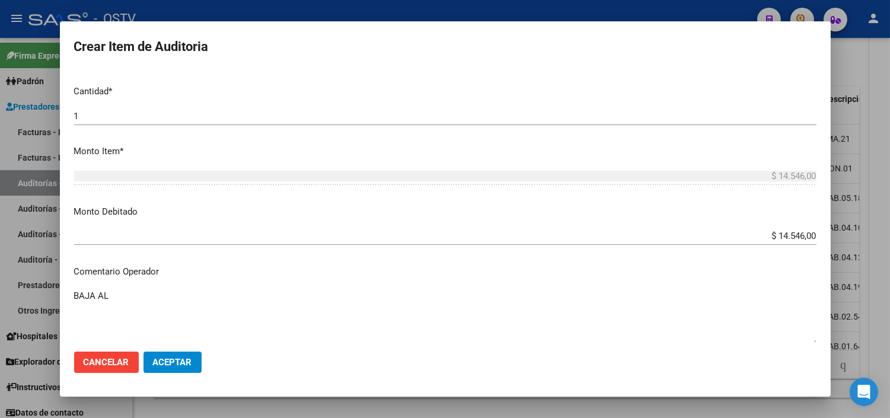
paste textarea "[DATE]"
click at [162, 295] on textarea "BAJA AL [DATE] SIN PAGOS" at bounding box center [445, 317] width 742 height 56
type textarea "BAJA AL [DATE] SIN PAGOS"
click at [164, 363] on span "Aceptar" at bounding box center [172, 362] width 39 height 11
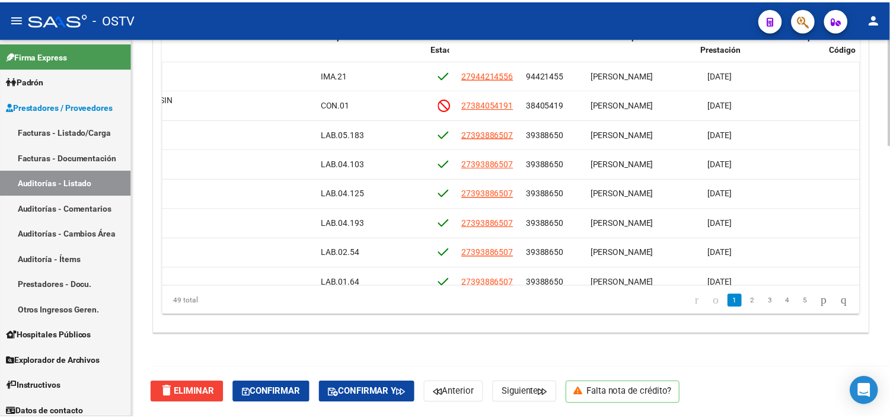
scroll to position [0, 507]
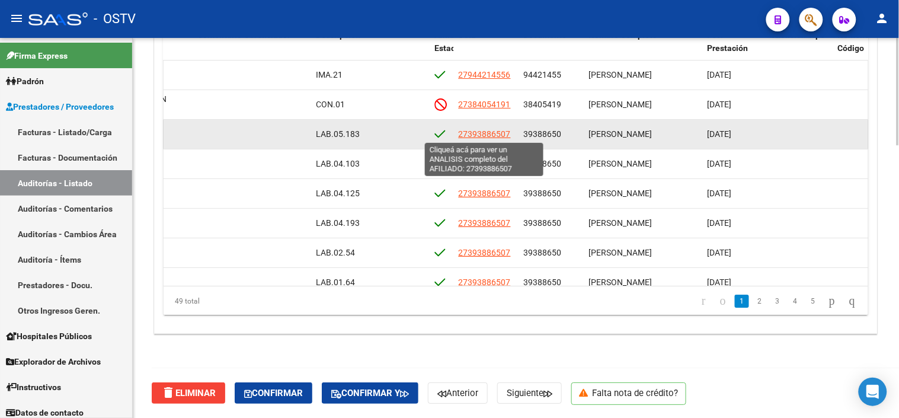
click at [483, 130] on span "27393886507" at bounding box center [485, 133] width 52 height 9
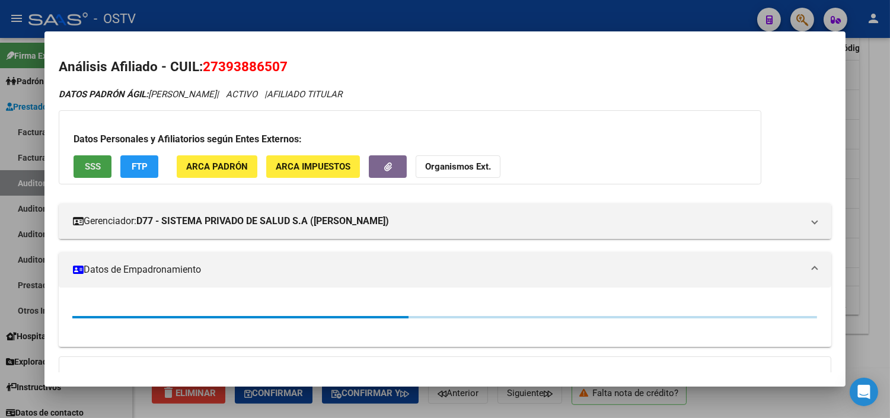
click at [92, 168] on span "SSS" at bounding box center [93, 167] width 16 height 11
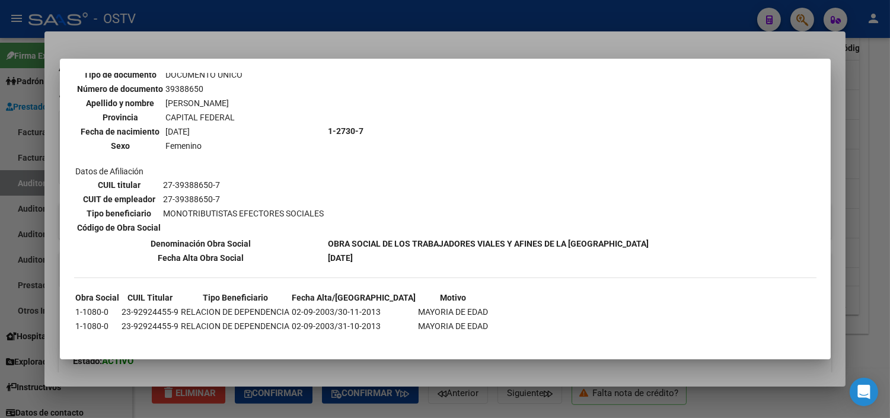
scroll to position [108, 0]
click at [206, 370] on div at bounding box center [445, 209] width 890 height 418
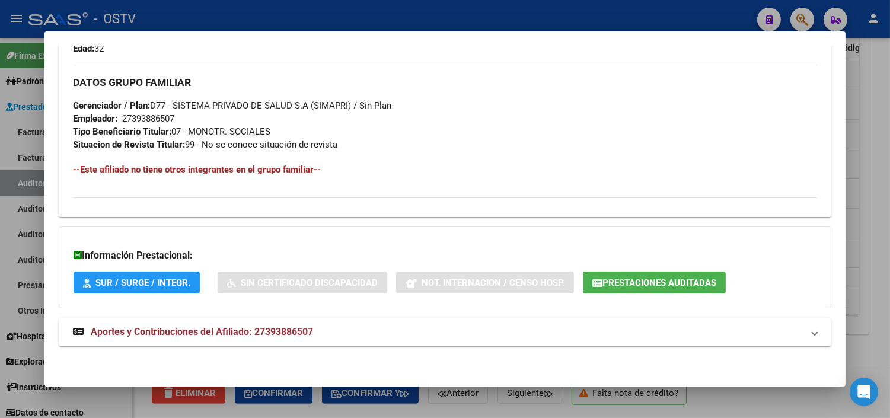
scroll to position [549, 0]
drag, startPoint x: 217, startPoint y: 329, endPoint x: 245, endPoint y: 318, distance: 30.6
click at [218, 330] on span "Aportes y Contribuciones del Afiliado: 27393886507" at bounding box center [202, 330] width 222 height 11
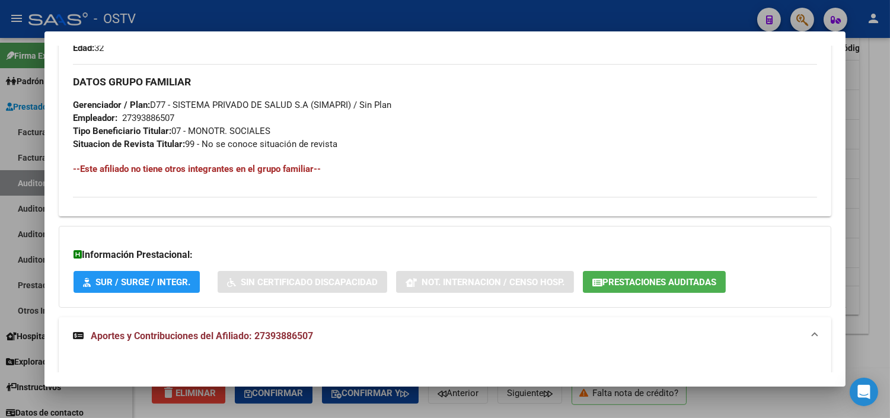
click at [629, 271] on div "Información Prestacional: SUR / SURGE / INTEGR. Sin Certificado Discapacidad No…" at bounding box center [445, 267] width 772 height 82
click at [630, 279] on span "Prestaciones Auditadas" at bounding box center [659, 282] width 114 height 11
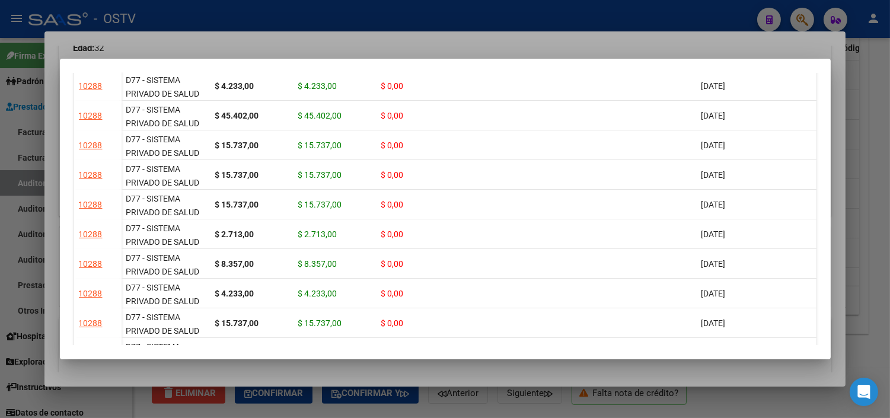
scroll to position [593, 0]
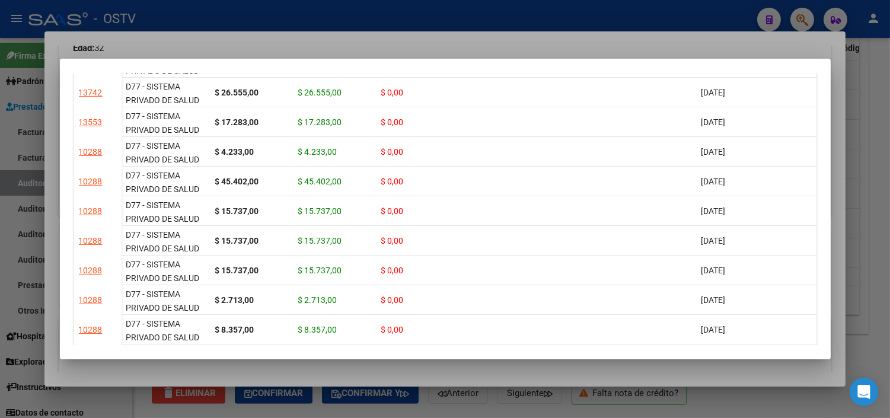
click at [502, 372] on div at bounding box center [445, 209] width 890 height 418
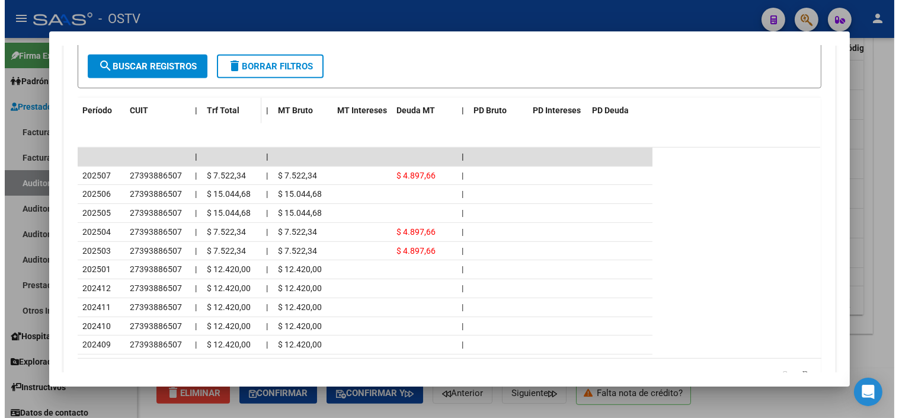
scroll to position [1076, 0]
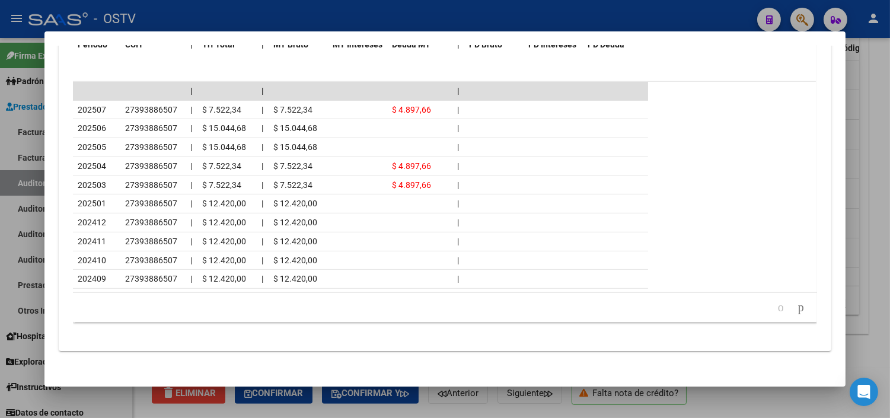
click at [481, 405] on div at bounding box center [445, 209] width 890 height 418
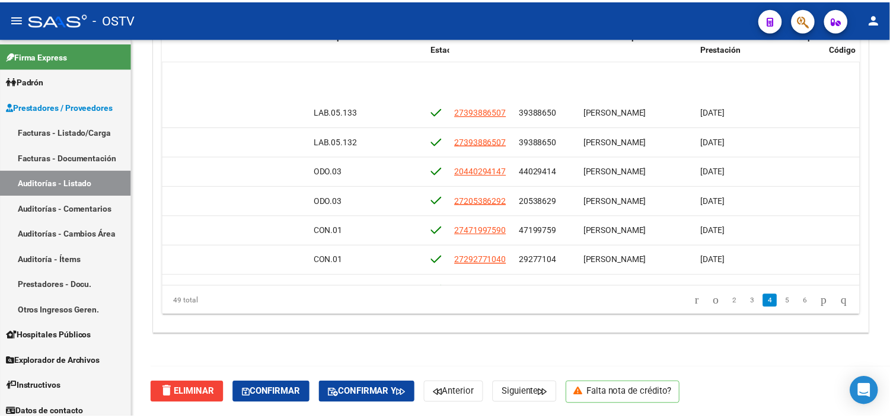
scroll to position [593, 507]
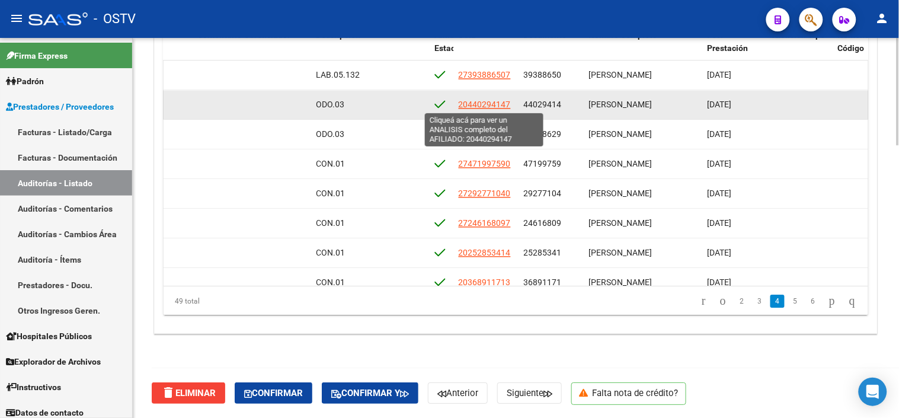
click at [500, 105] on span "20440294147" at bounding box center [485, 104] width 52 height 9
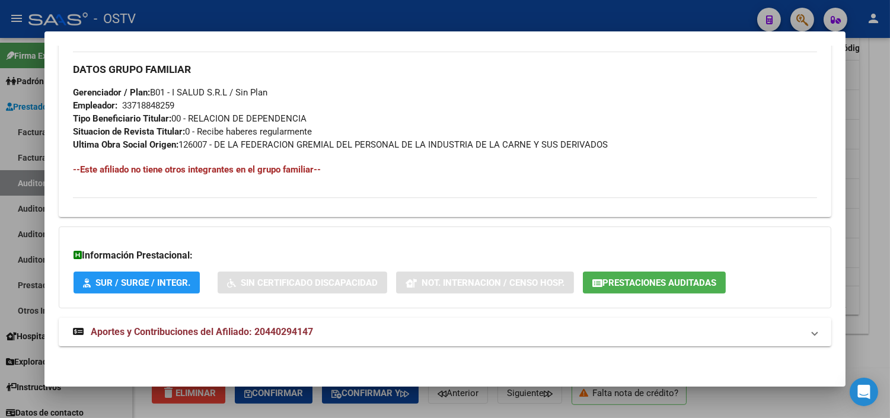
scroll to position [562, 0]
click at [187, 335] on span "Aportes y Contribuciones del Afiliado: 20440294147" at bounding box center [202, 330] width 222 height 11
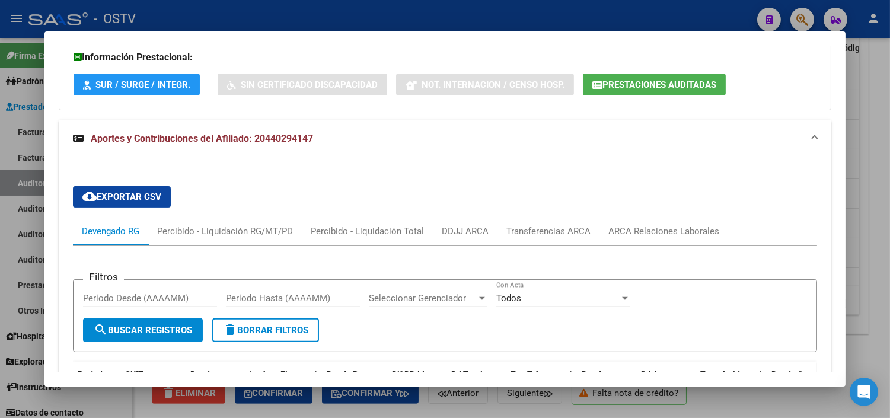
scroll to position [753, 0]
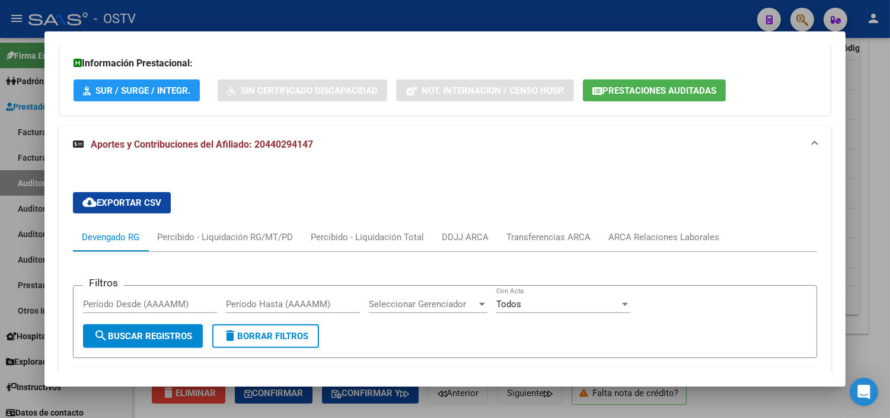
click at [639, 95] on span "Prestaciones Auditadas" at bounding box center [659, 90] width 114 height 11
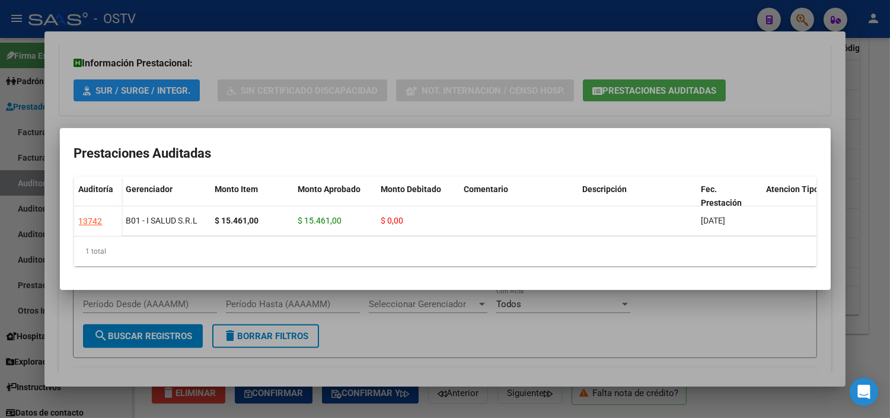
click at [533, 383] on div at bounding box center [445, 209] width 890 height 418
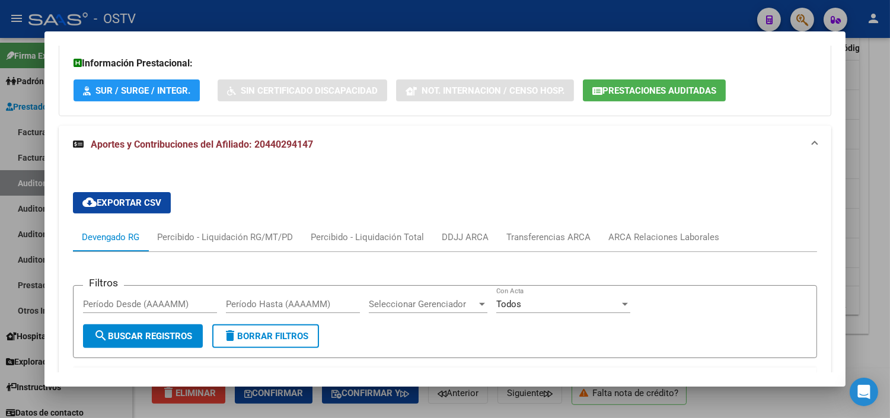
click at [525, 405] on div at bounding box center [445, 209] width 890 height 418
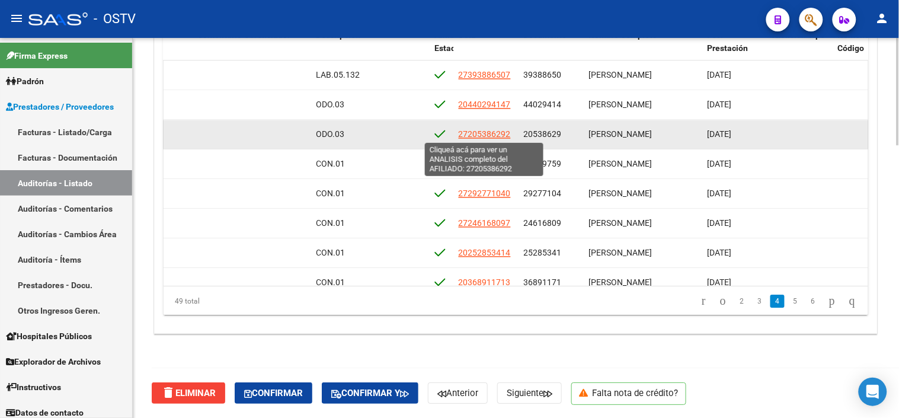
click at [478, 129] on span "27205386292" at bounding box center [485, 133] width 52 height 9
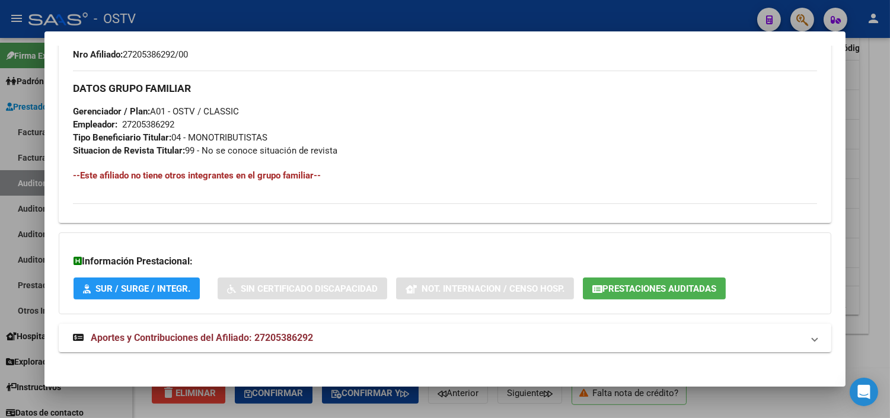
scroll to position [549, 0]
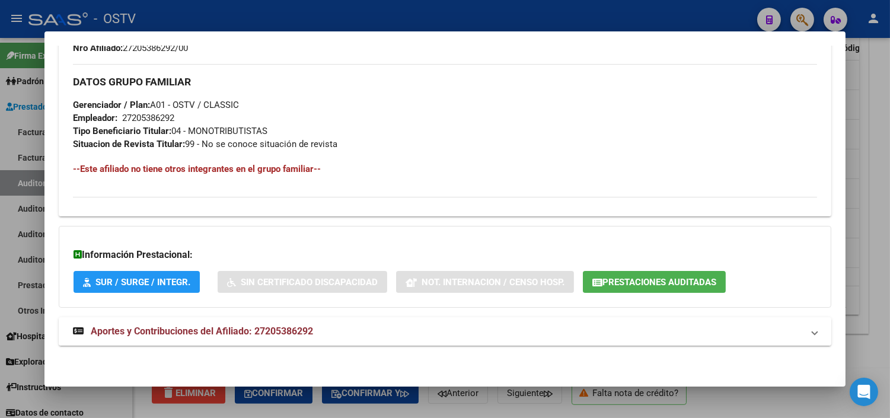
click at [162, 332] on span "Aportes y Contribuciones del Afiliado: 27205386292" at bounding box center [202, 330] width 222 height 11
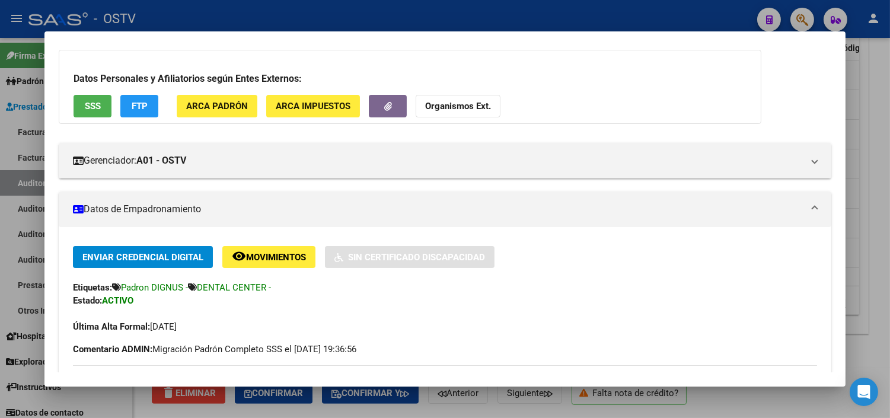
scroll to position [0, 0]
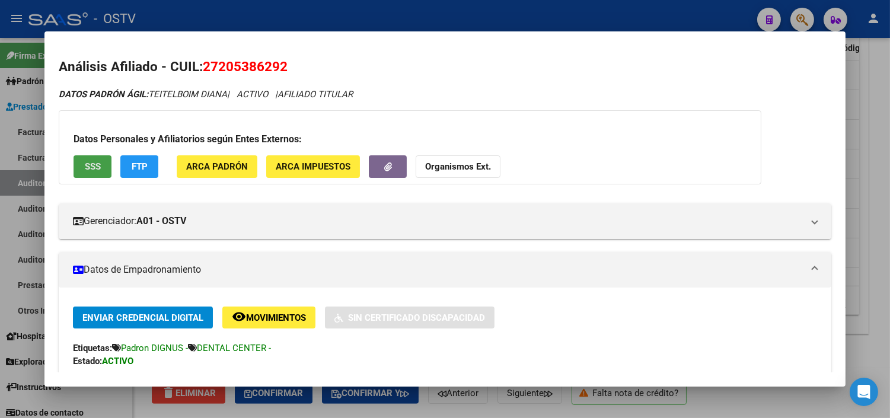
click at [98, 161] on button "SSS" at bounding box center [92, 166] width 38 height 22
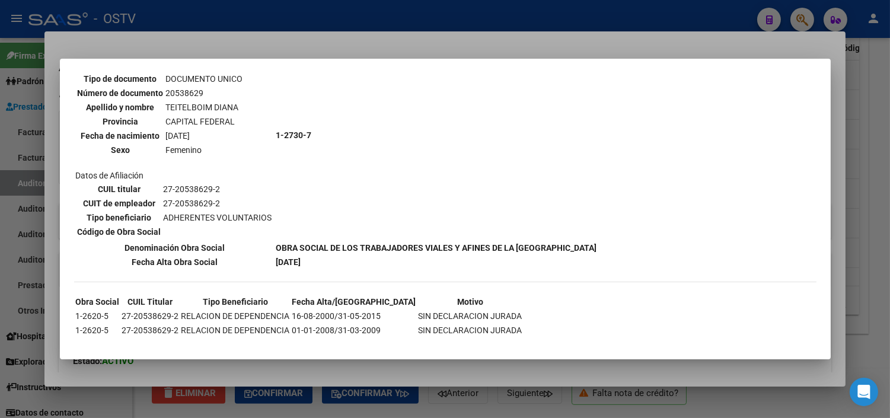
scroll to position [108, 0]
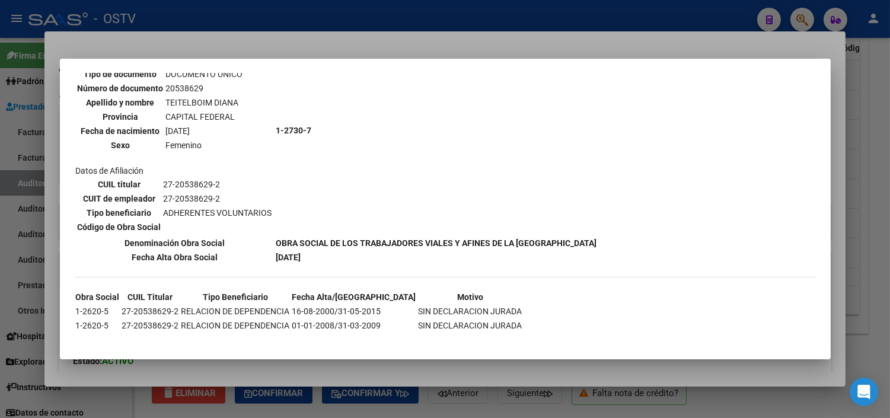
click at [359, 364] on div at bounding box center [445, 209] width 890 height 418
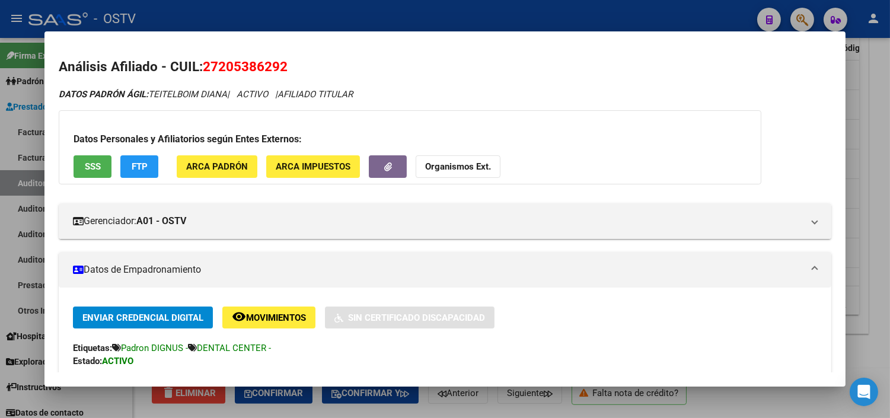
click at [387, 409] on div at bounding box center [445, 209] width 890 height 418
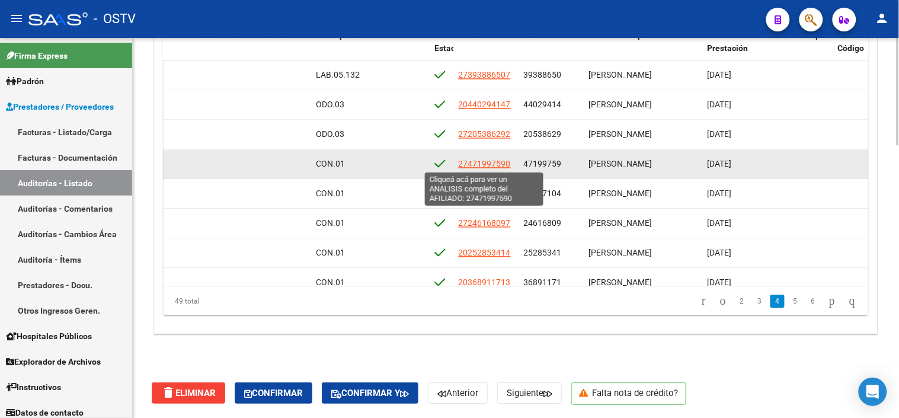
click at [480, 162] on span "27471997590" at bounding box center [485, 163] width 52 height 9
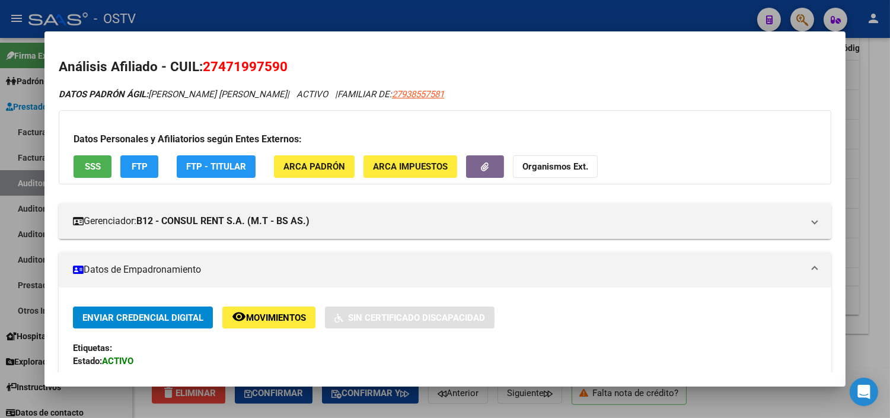
click at [95, 177] on button "SSS" at bounding box center [92, 166] width 38 height 22
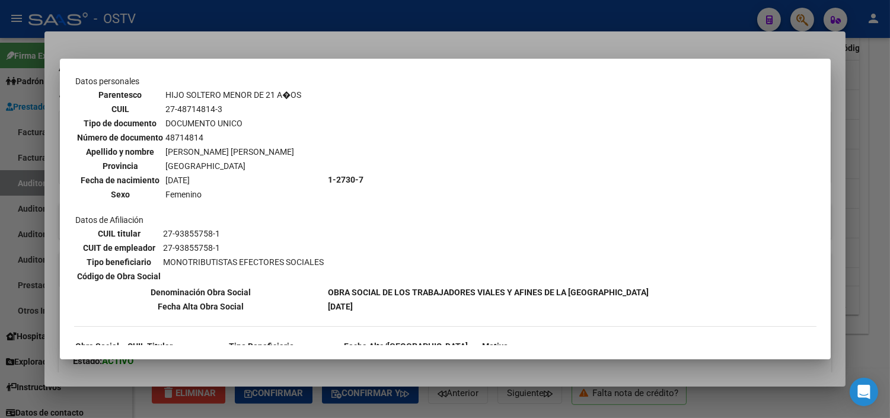
scroll to position [632, 0]
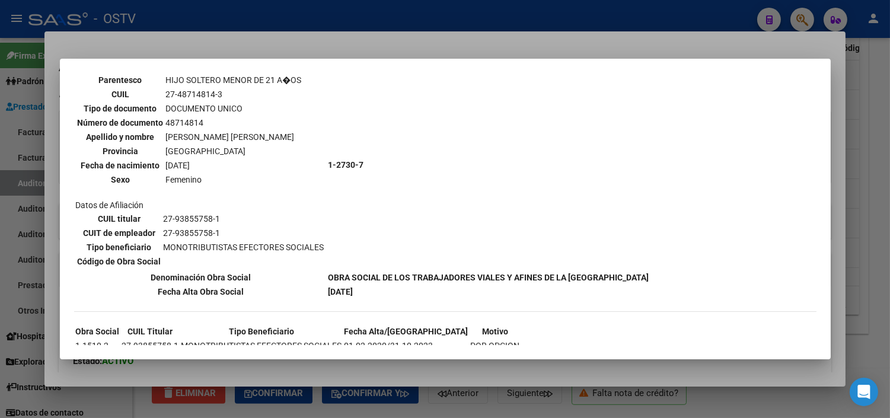
click at [248, 364] on div at bounding box center [445, 209] width 890 height 418
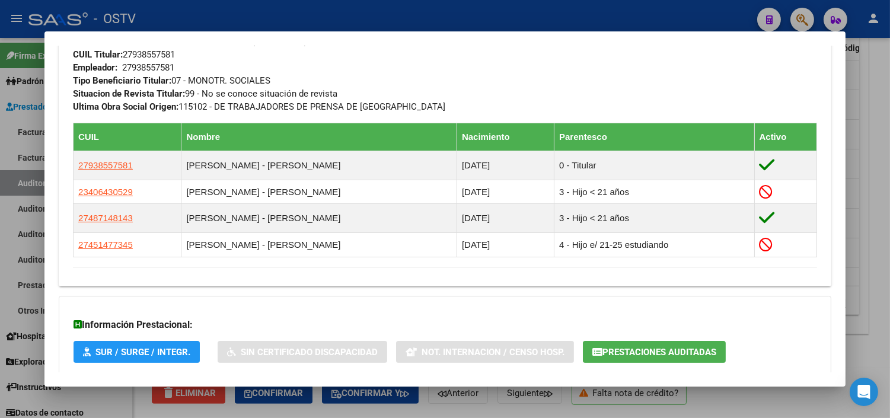
scroll to position [712, 0]
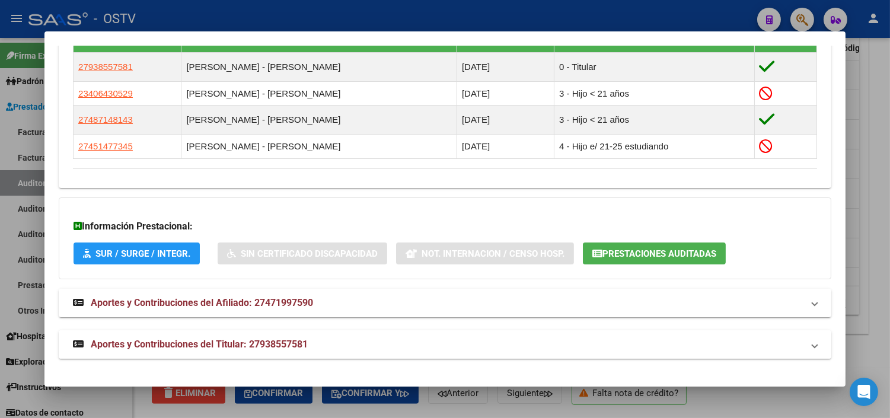
click at [183, 346] on span "Aportes y Contribuciones del Titular: 27938557581" at bounding box center [199, 343] width 217 height 11
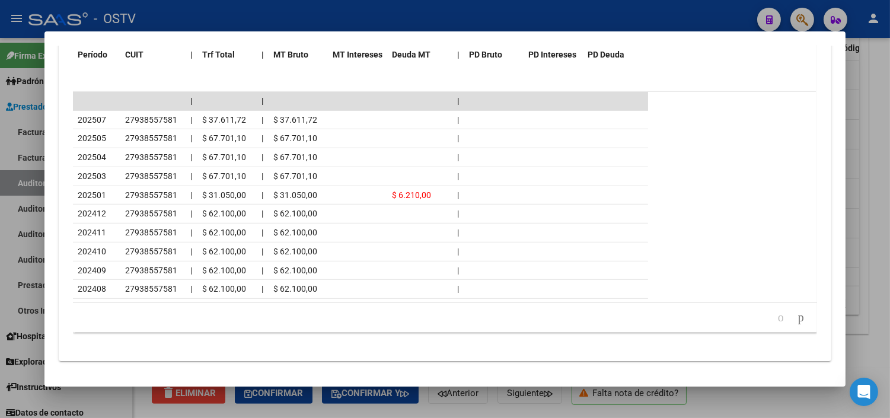
scroll to position [1242, 0]
click at [464, 412] on div at bounding box center [445, 209] width 890 height 418
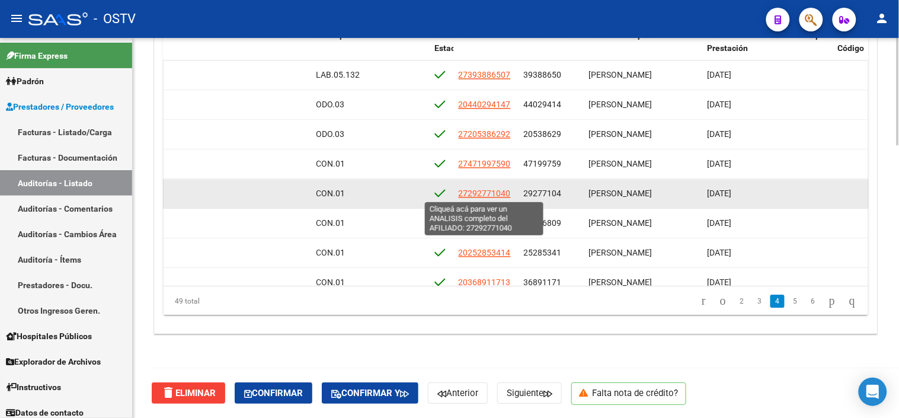
click at [465, 193] on span "27292771040" at bounding box center [485, 192] width 52 height 9
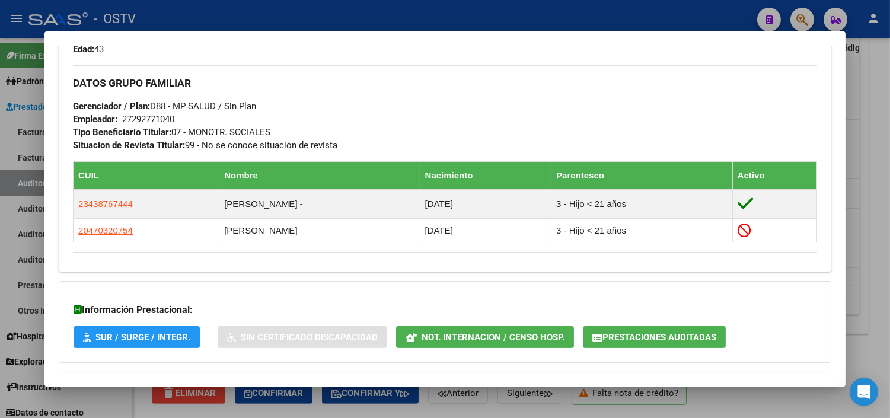
scroll to position [617, 0]
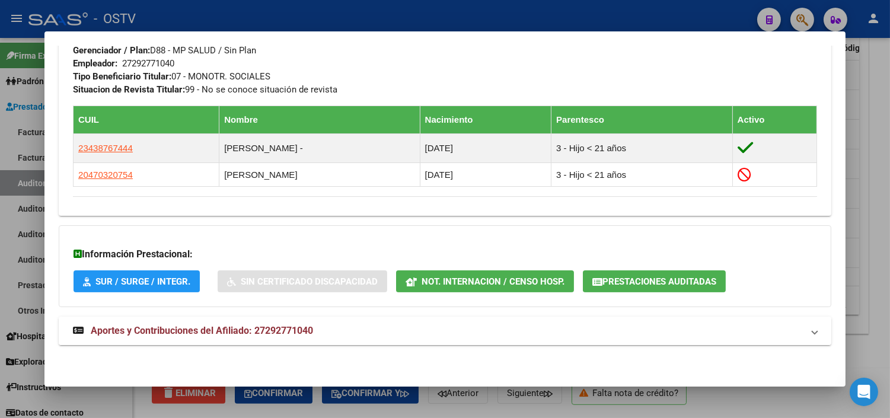
click at [154, 327] on span "Aportes y Contribuciones del Afiliado: 27292771040" at bounding box center [202, 330] width 222 height 11
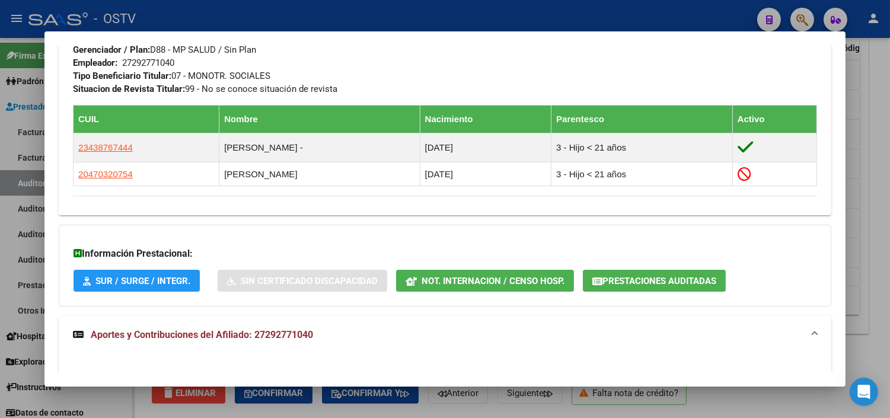
click at [613, 283] on span "Prestaciones Auditadas" at bounding box center [659, 281] width 114 height 11
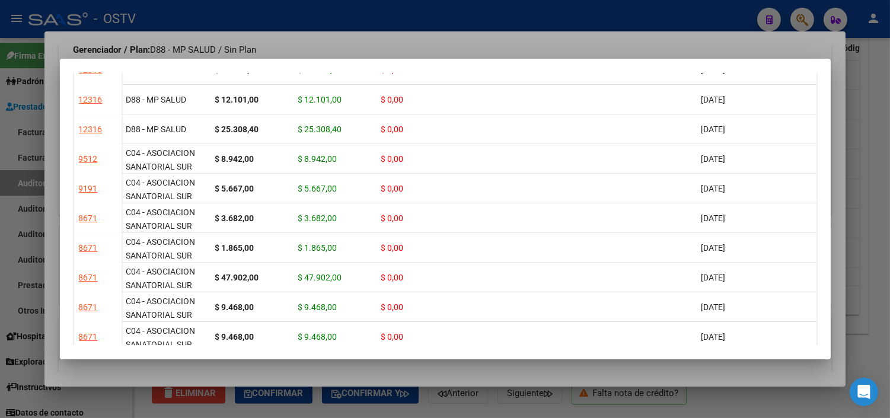
scroll to position [790, 0]
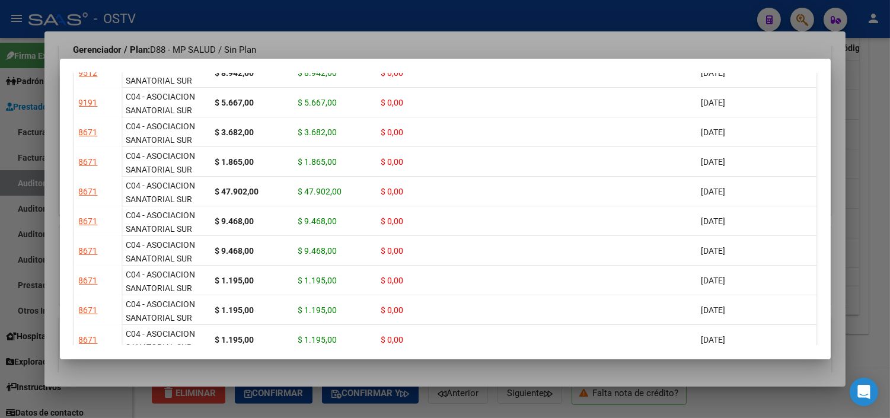
click at [428, 374] on div at bounding box center [445, 209] width 890 height 418
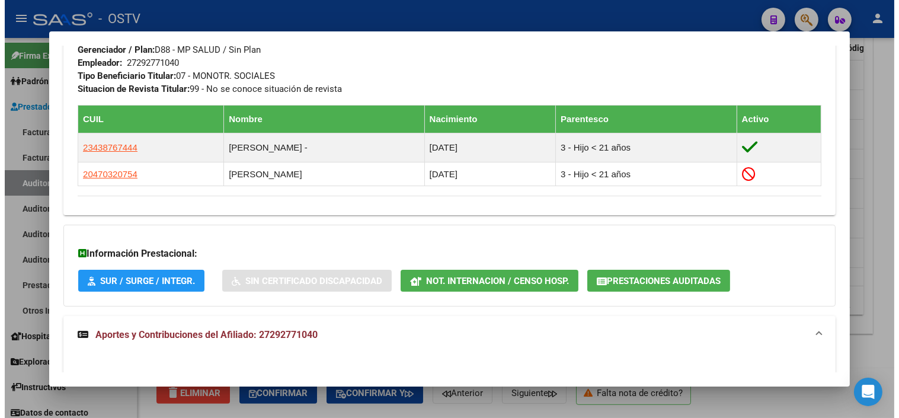
scroll to position [1144, 0]
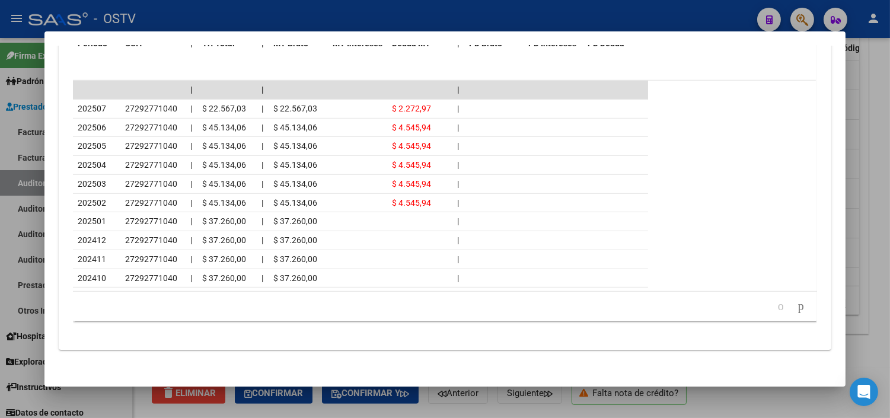
click at [436, 405] on div at bounding box center [445, 209] width 890 height 418
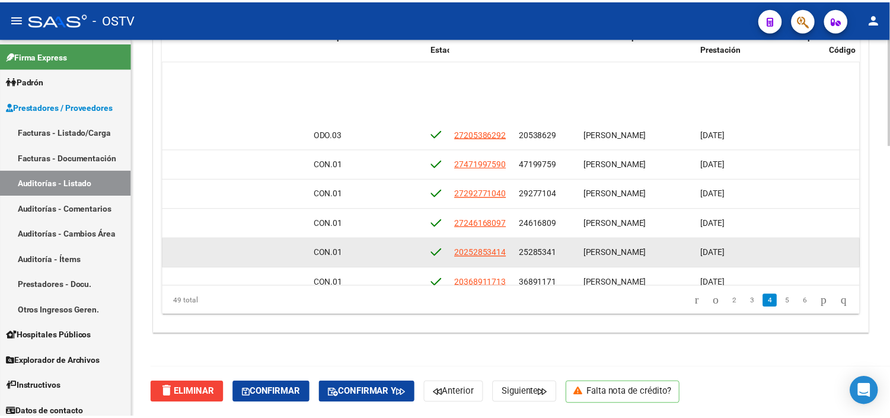
scroll to position [658, 507]
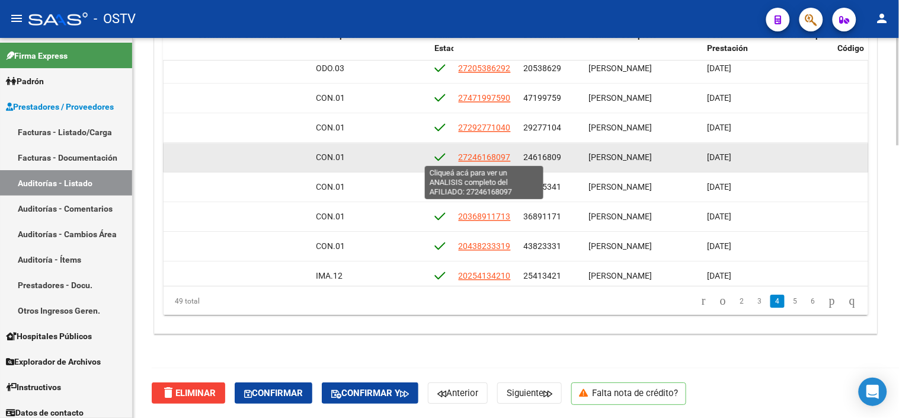
click at [490, 154] on span "27246168097" at bounding box center [485, 156] width 52 height 9
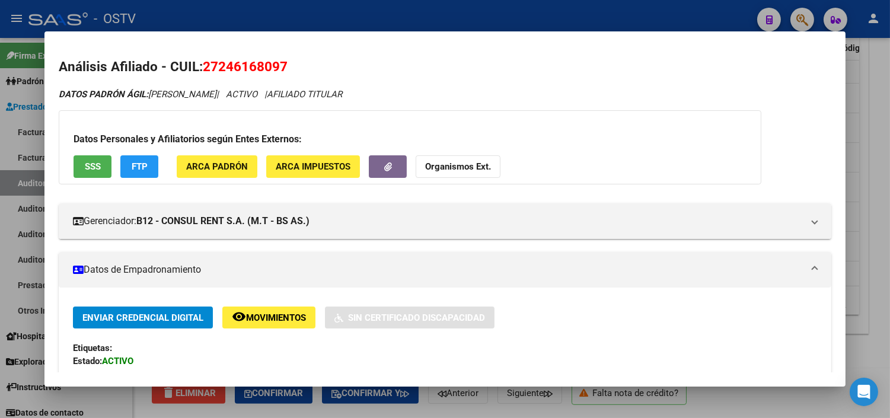
click at [91, 165] on span "SSS" at bounding box center [93, 167] width 16 height 11
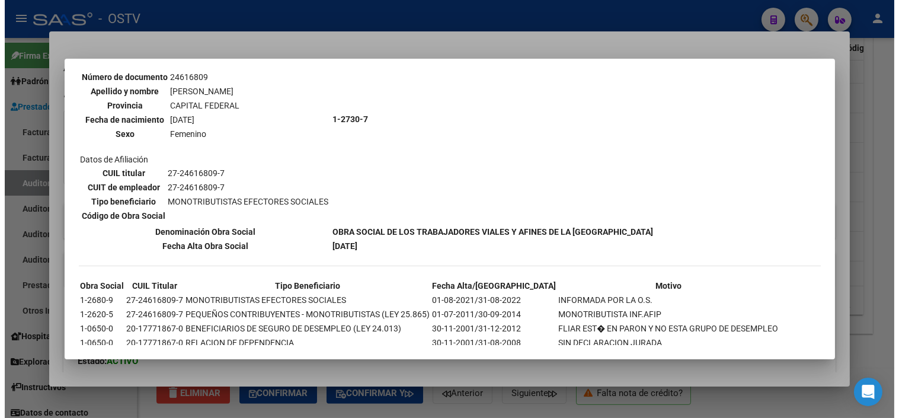
scroll to position [135, 0]
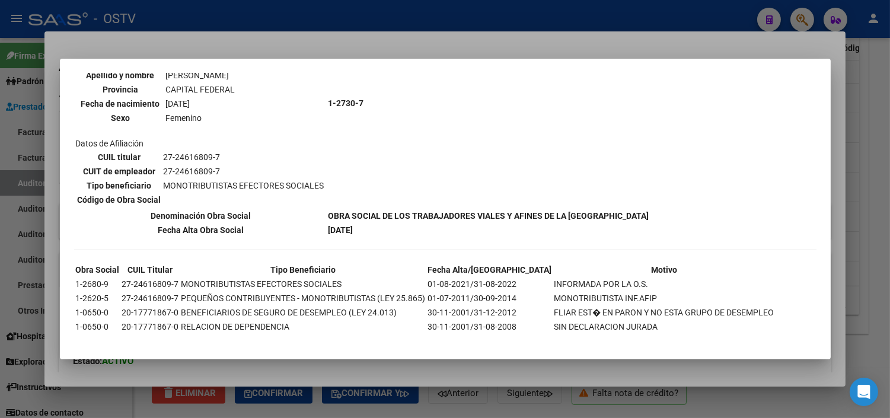
click at [291, 373] on div at bounding box center [445, 209] width 890 height 418
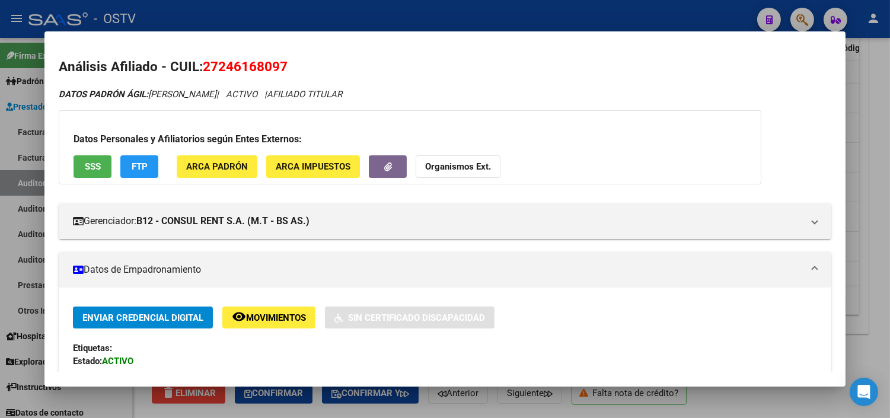
click at [291, 406] on div at bounding box center [445, 209] width 890 height 418
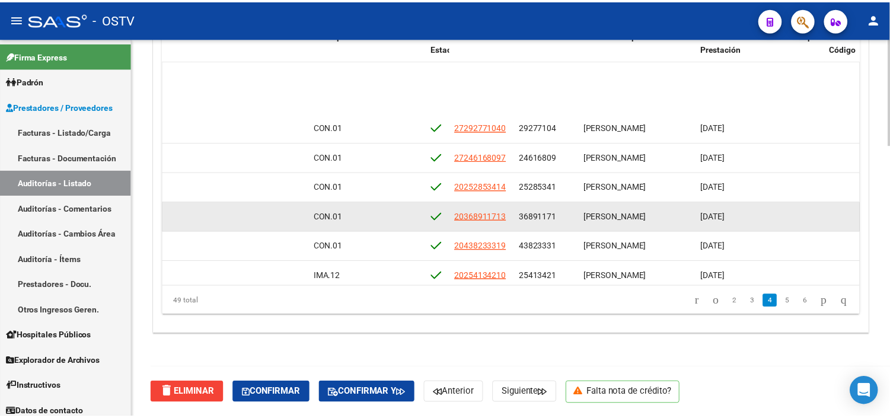
scroll to position [724, 507]
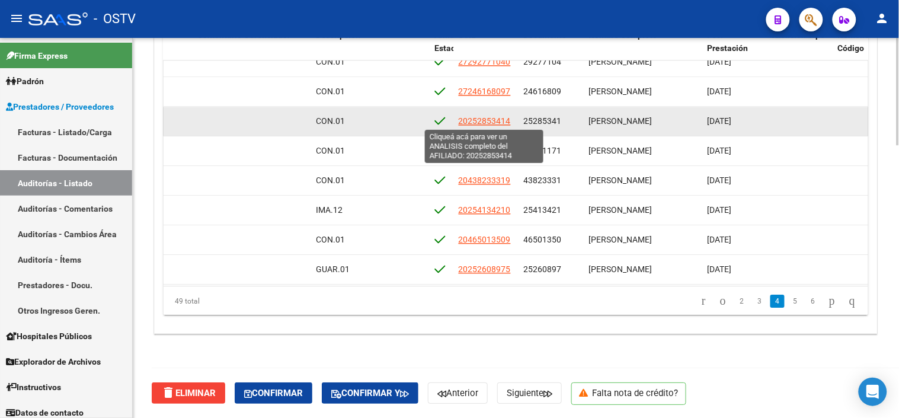
click at [496, 119] on span "20252853414" at bounding box center [485, 120] width 52 height 9
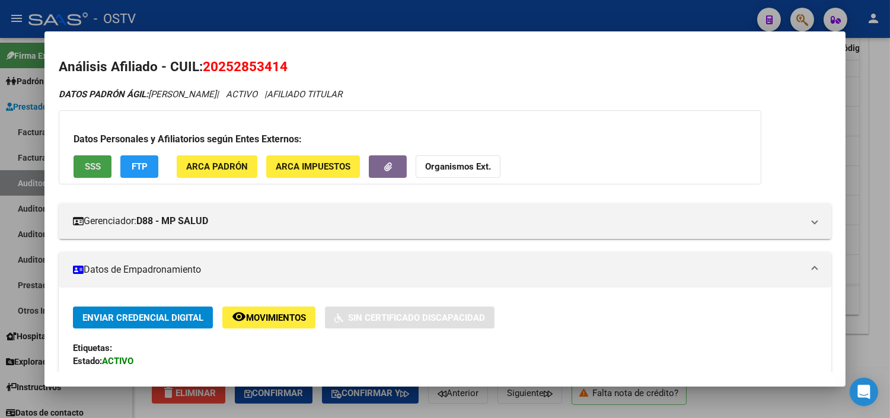
click at [92, 172] on button "SSS" at bounding box center [92, 166] width 38 height 22
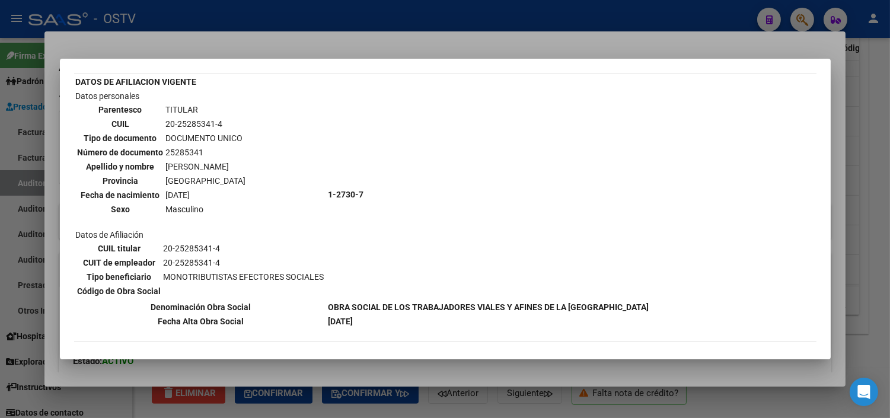
scroll to position [94, 0]
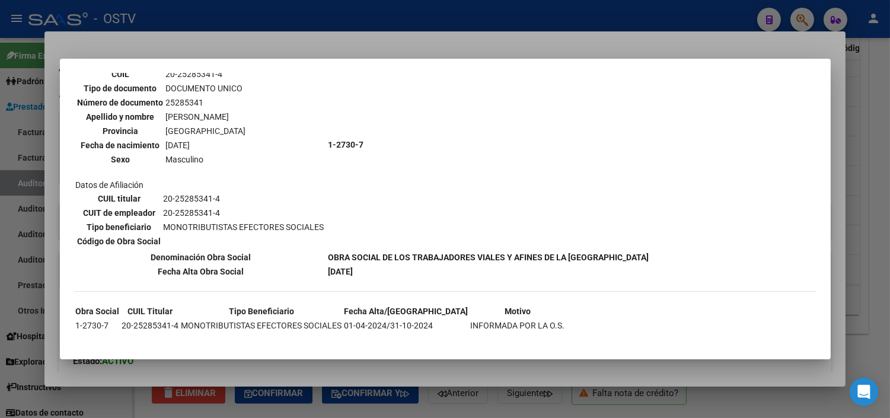
click at [215, 363] on div at bounding box center [445, 209] width 890 height 418
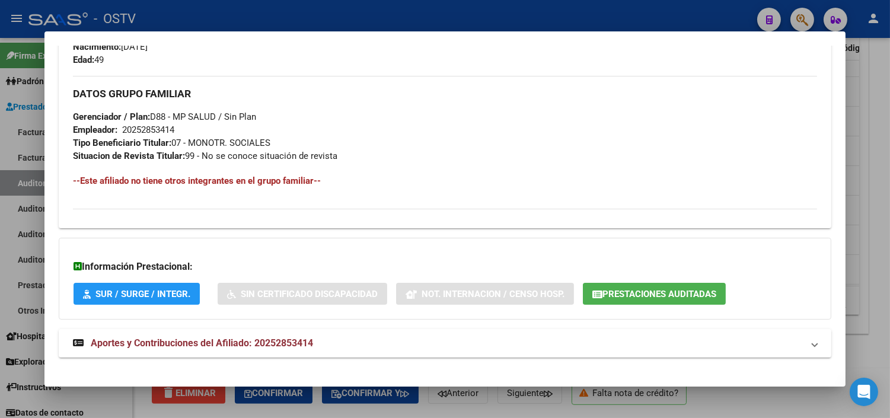
scroll to position [562, 0]
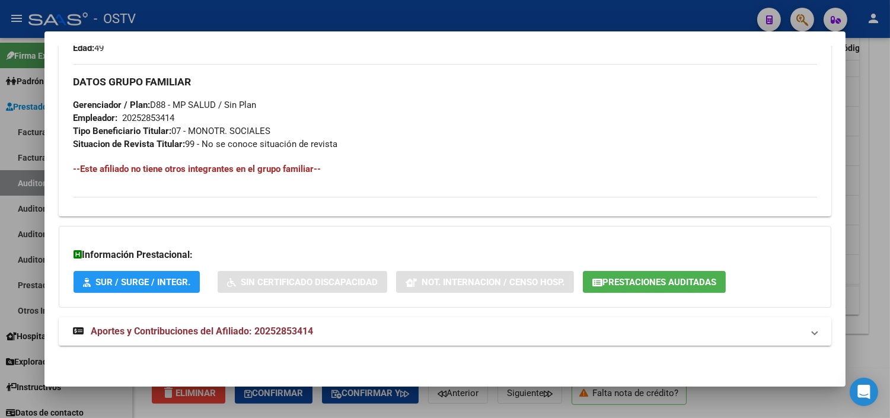
click at [197, 335] on span "Aportes y Contribuciones del Afiliado: 20252853414" at bounding box center [202, 330] width 222 height 11
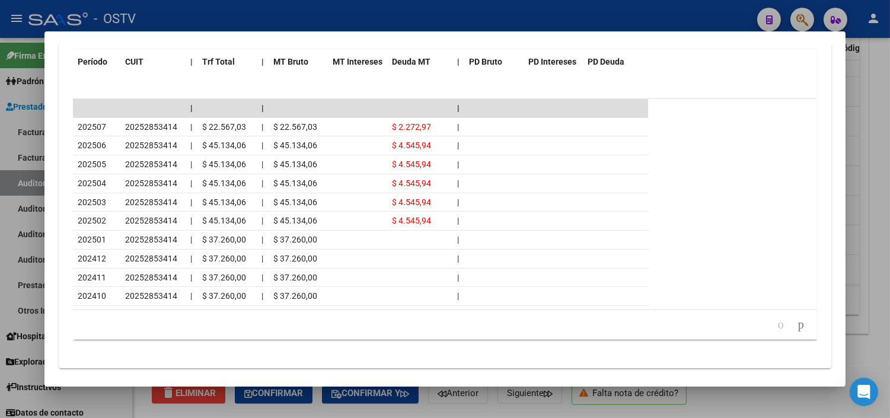
scroll to position [1094, 0]
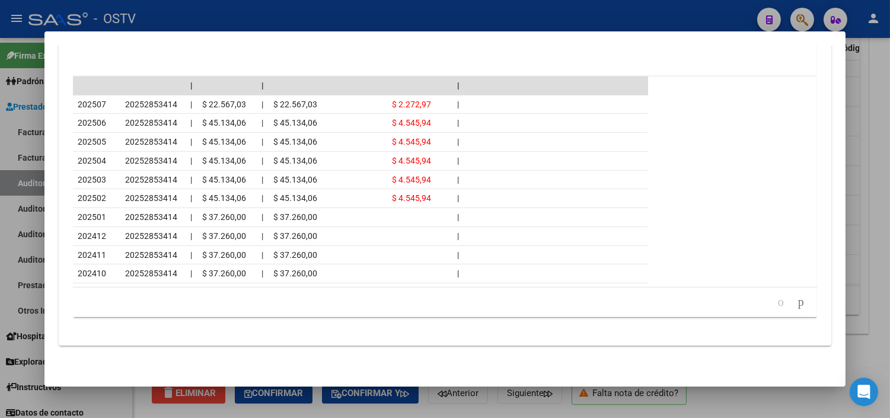
click at [369, 407] on div at bounding box center [445, 209] width 890 height 418
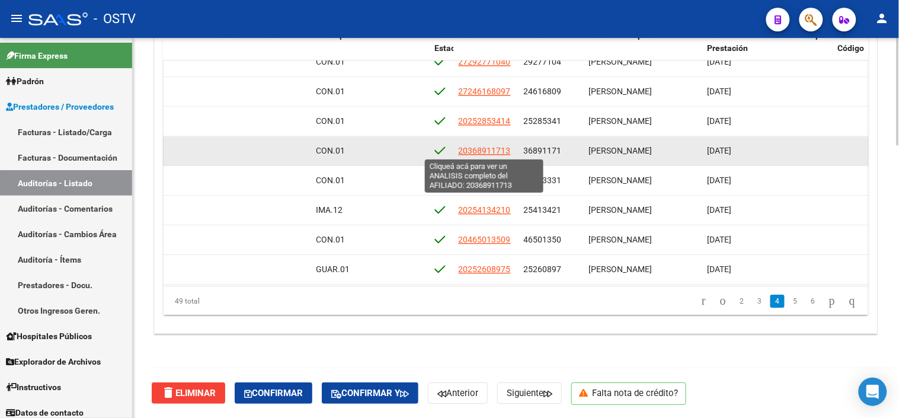
click at [472, 152] on span "20368911713" at bounding box center [485, 150] width 52 height 9
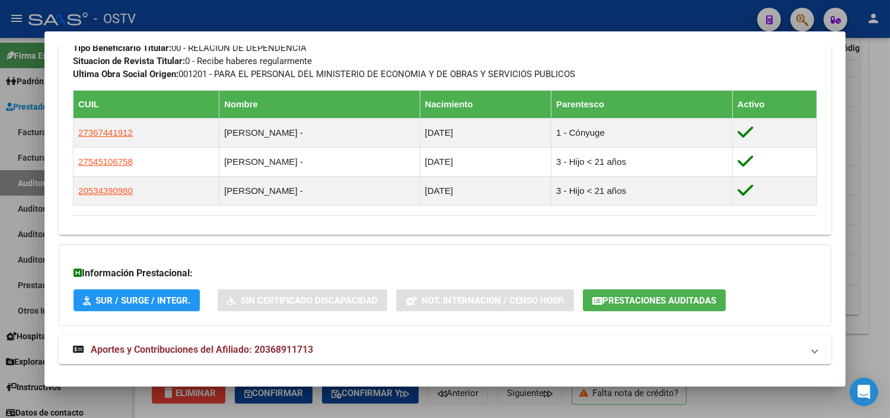
scroll to position [650, 0]
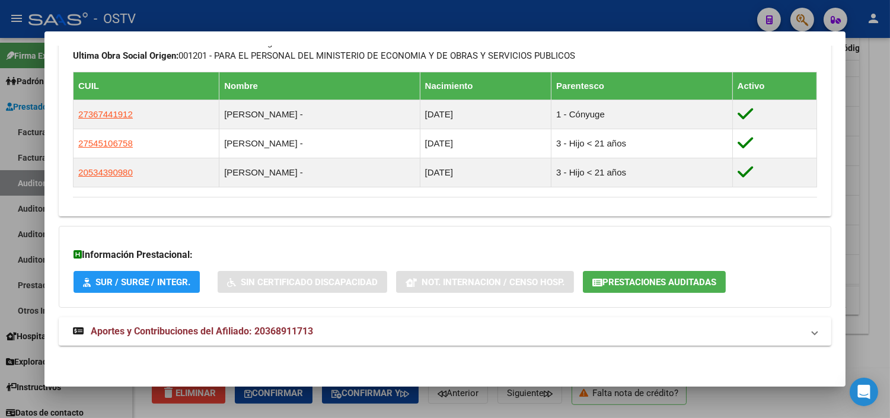
drag, startPoint x: 155, startPoint y: 339, endPoint x: 156, endPoint y: 301, distance: 37.9
click at [156, 338] on strong "Aportes y Contribuciones del Afiliado: 20368911713" at bounding box center [193, 331] width 240 height 14
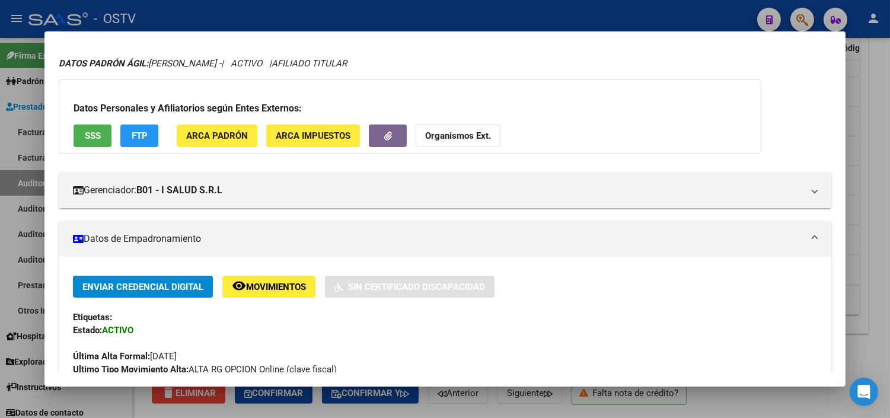
scroll to position [0, 0]
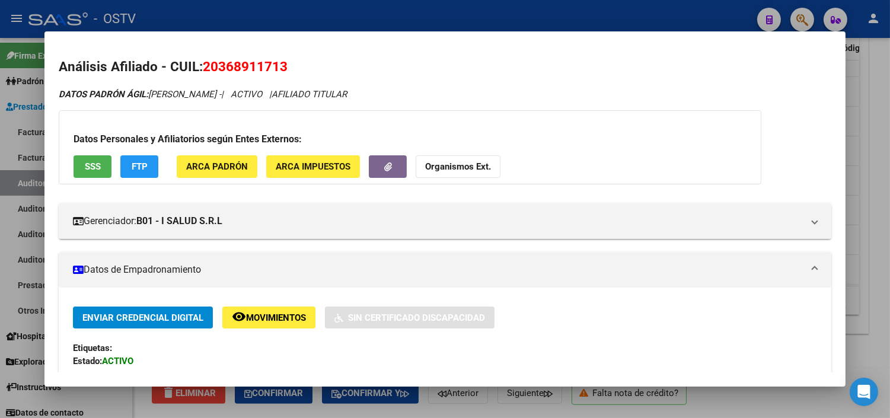
click at [98, 158] on button "SSS" at bounding box center [92, 166] width 38 height 22
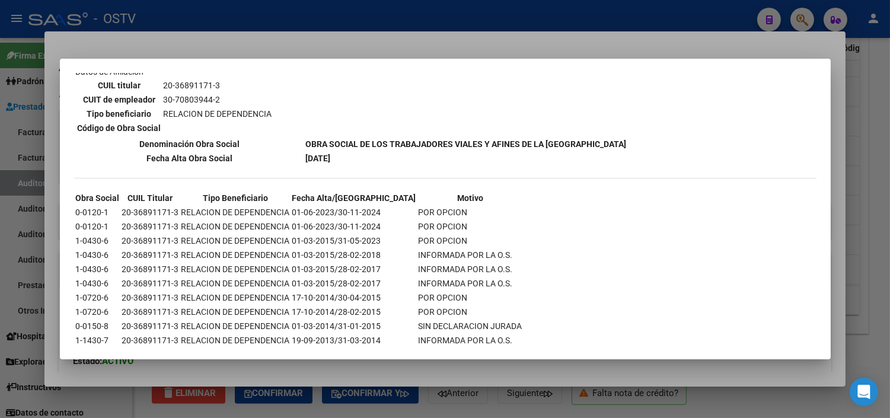
scroll to position [1159, 0]
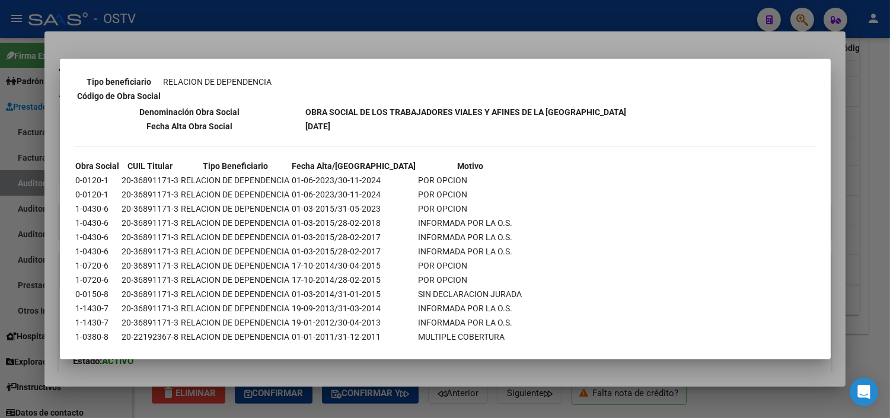
click at [251, 373] on div at bounding box center [445, 209] width 890 height 418
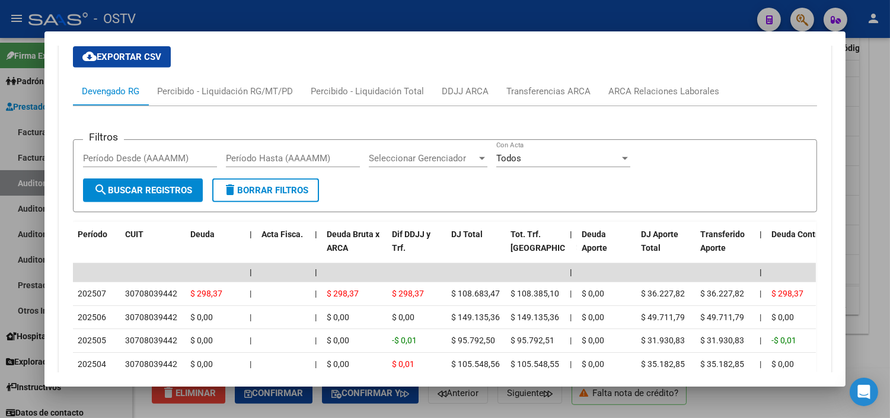
scroll to position [1189, 0]
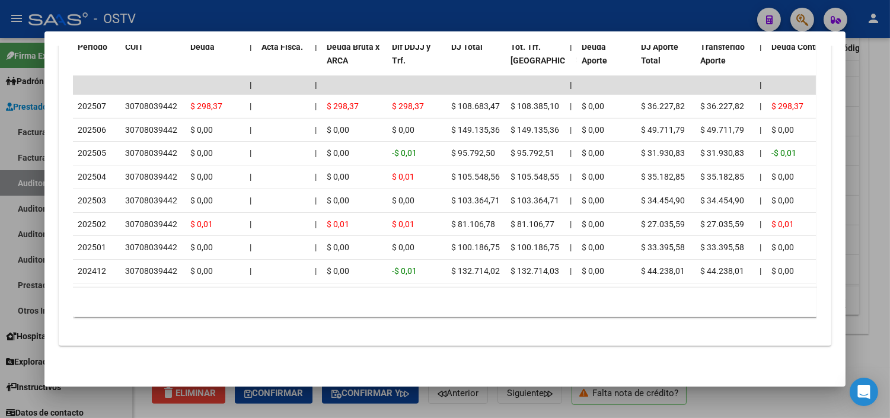
click at [281, 411] on div at bounding box center [445, 209] width 890 height 418
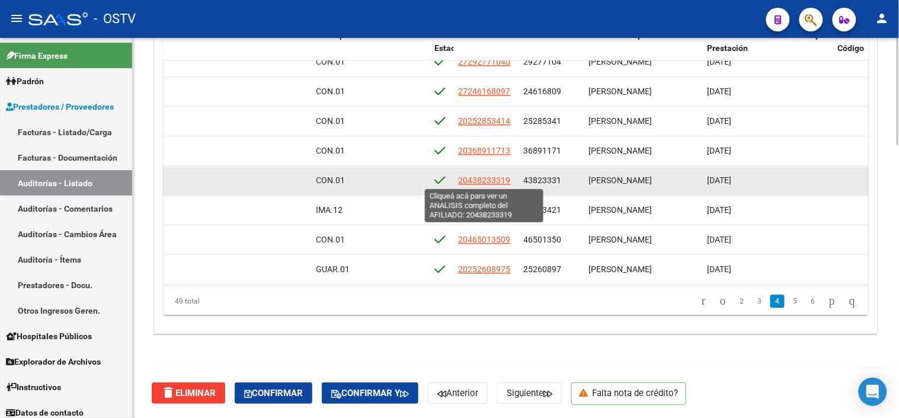
click at [472, 179] on span "20438233319" at bounding box center [485, 179] width 52 height 9
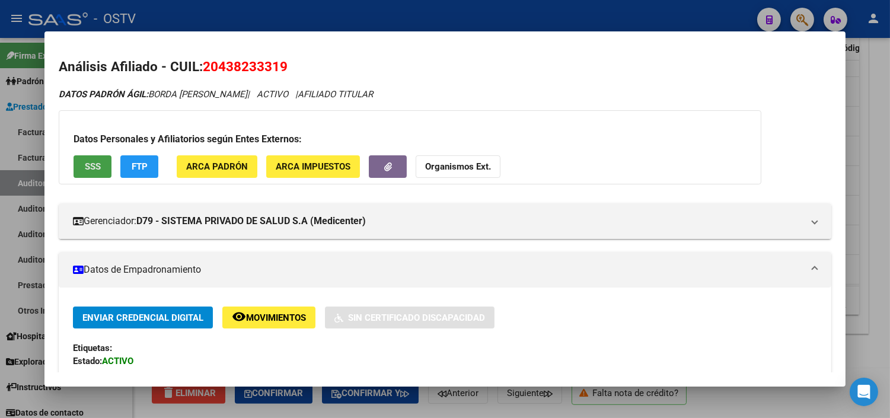
click at [81, 173] on button "SSS" at bounding box center [92, 166] width 38 height 22
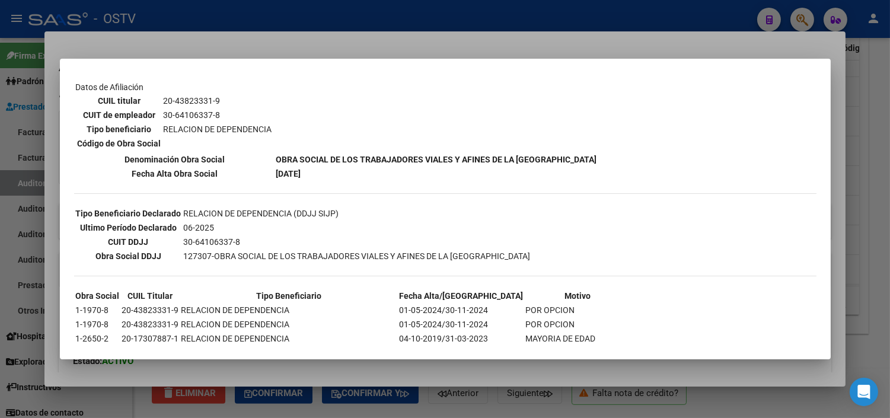
scroll to position [232, 0]
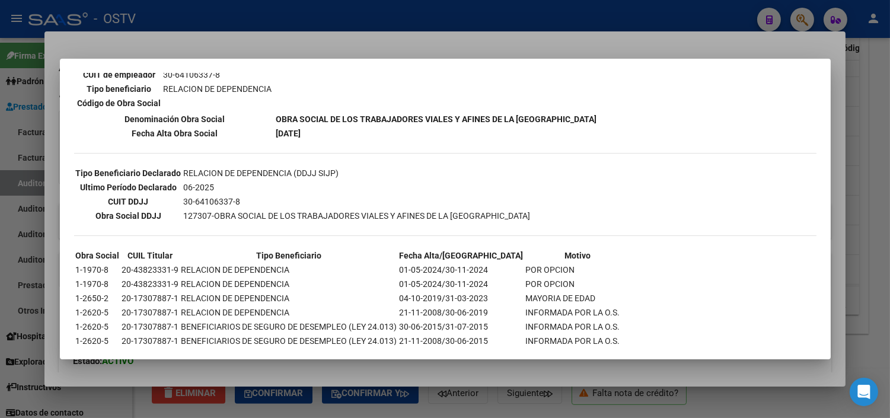
click at [330, 375] on div at bounding box center [445, 209] width 890 height 418
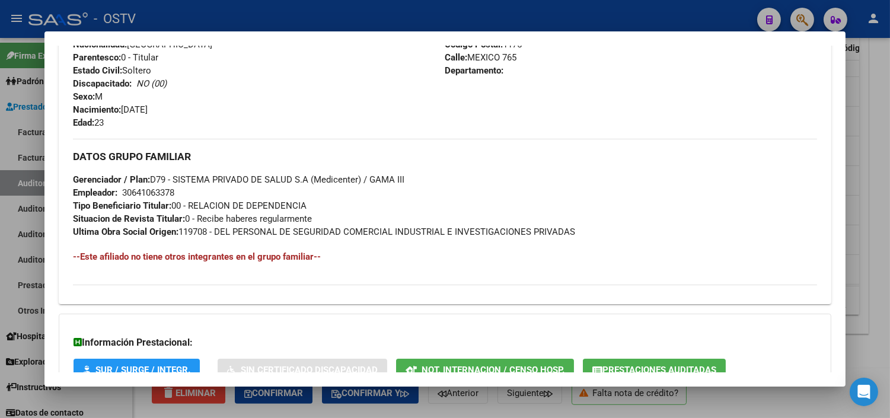
scroll to position [562, 0]
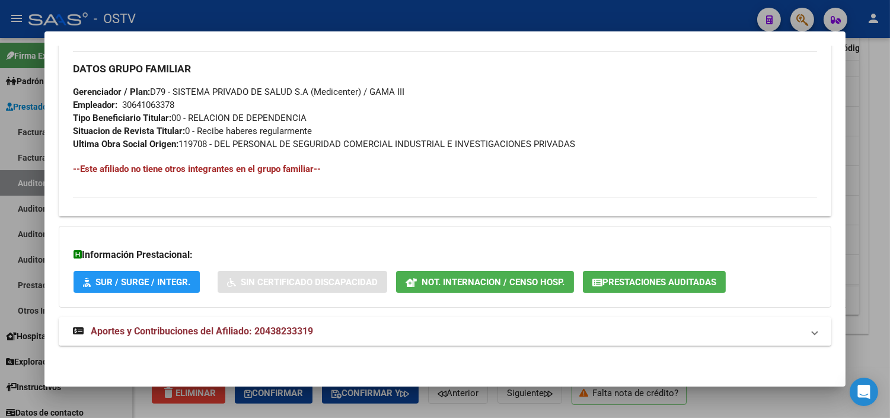
click at [220, 332] on span "Aportes y Contribuciones del Afiliado: 20438233319" at bounding box center [202, 330] width 222 height 11
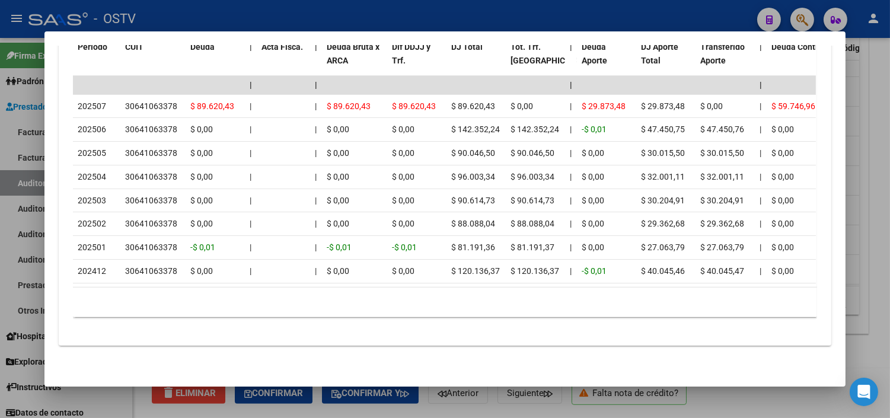
scroll to position [1100, 0]
click at [382, 414] on div at bounding box center [445, 209] width 890 height 418
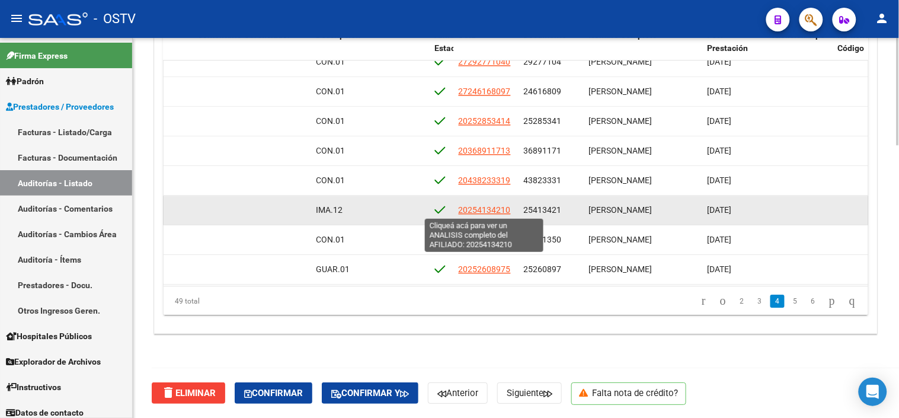
click at [503, 210] on span "20254134210" at bounding box center [485, 209] width 52 height 9
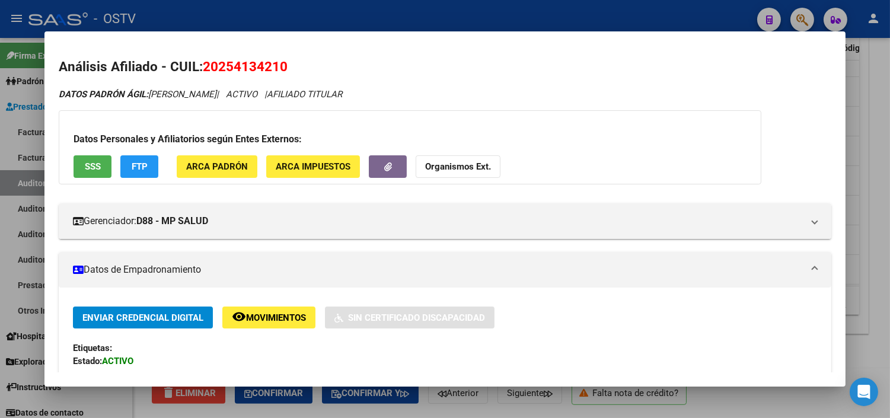
click at [104, 162] on button "SSS" at bounding box center [92, 166] width 38 height 22
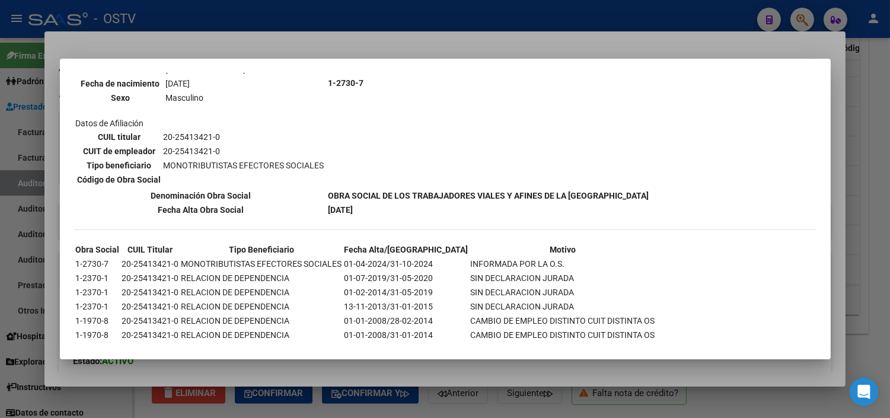
scroll to position [176, 0]
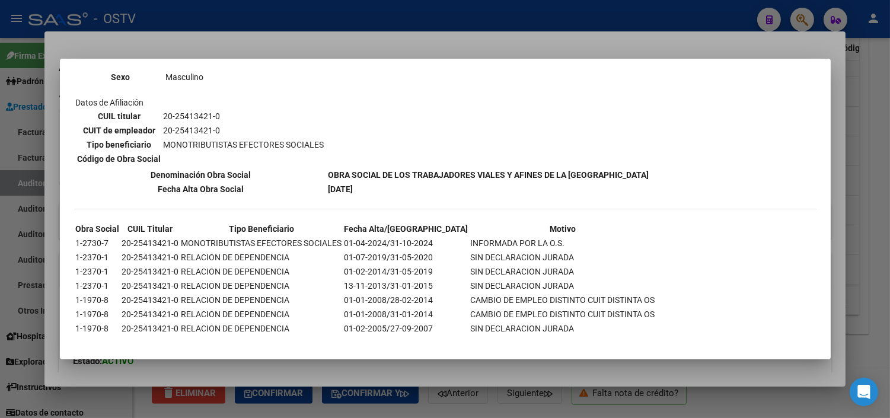
click at [234, 363] on div at bounding box center [445, 209] width 890 height 418
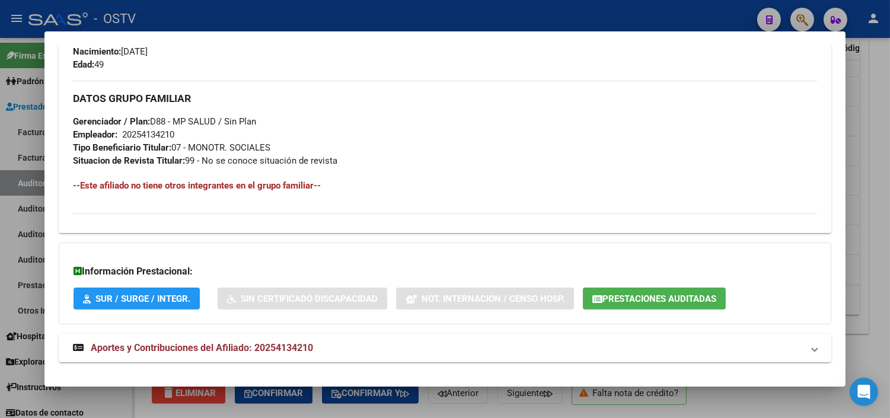
scroll to position [562, 0]
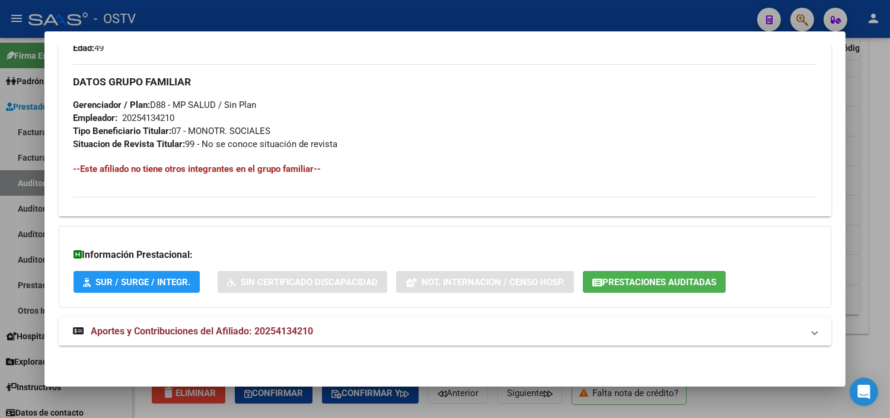
click at [184, 344] on mat-expansion-panel-header "Aportes y Contribuciones del Afiliado: 20254134210" at bounding box center [445, 331] width 772 height 28
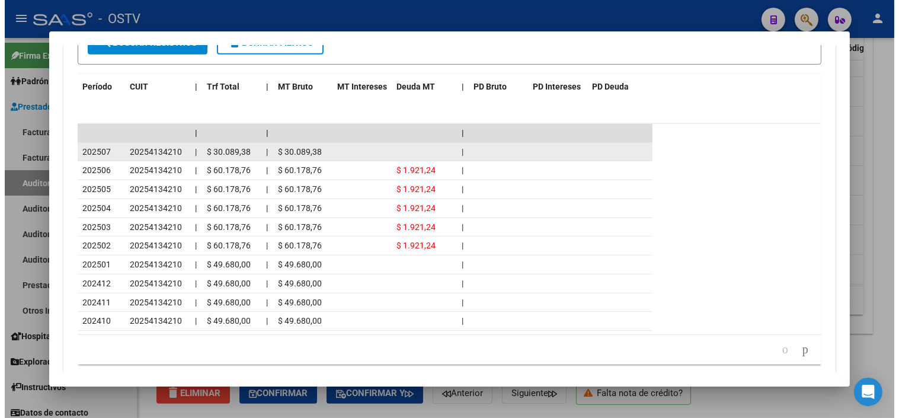
scroll to position [1094, 0]
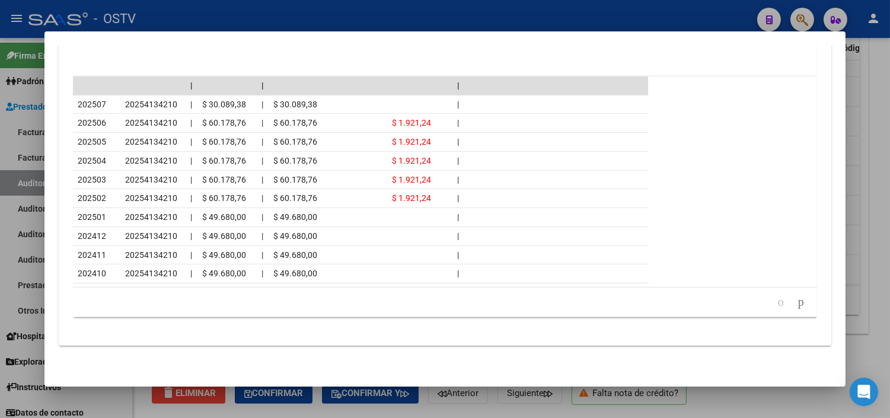
click at [231, 410] on div at bounding box center [445, 209] width 890 height 418
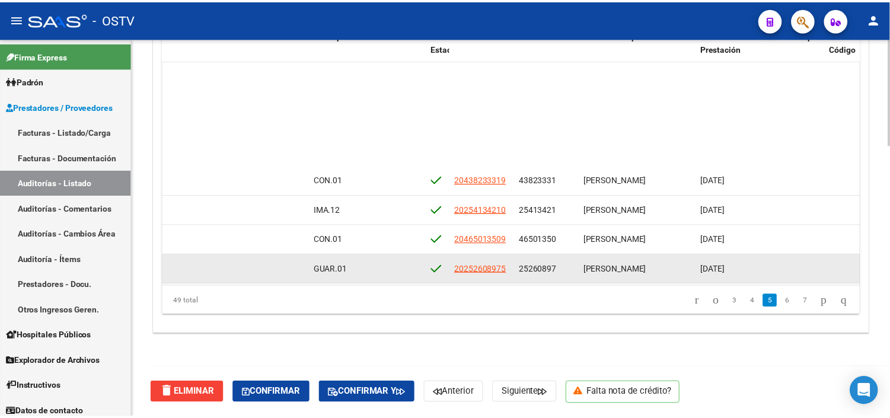
scroll to position [856, 507]
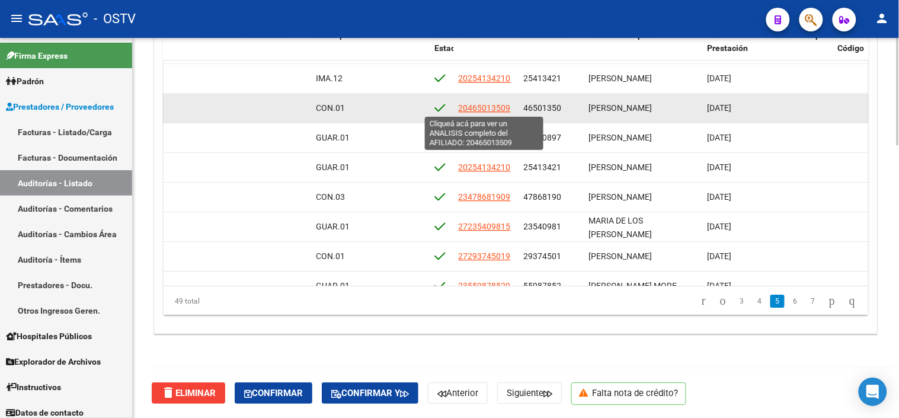
click at [494, 107] on span "20465013509" at bounding box center [485, 107] width 52 height 9
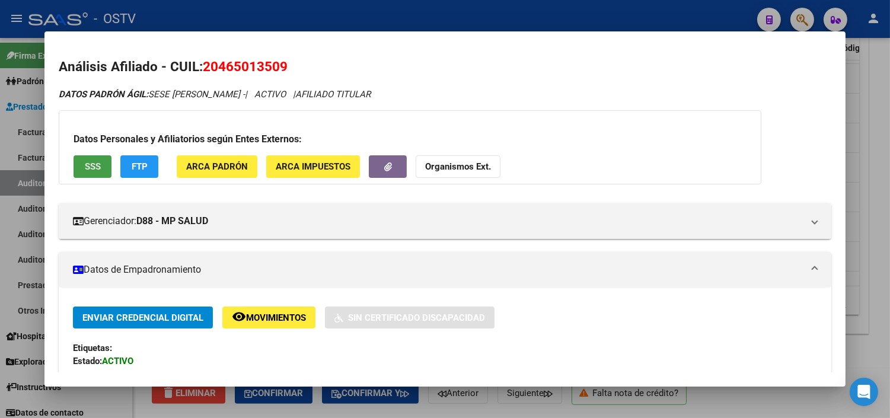
click at [91, 169] on span "SSS" at bounding box center [93, 167] width 16 height 11
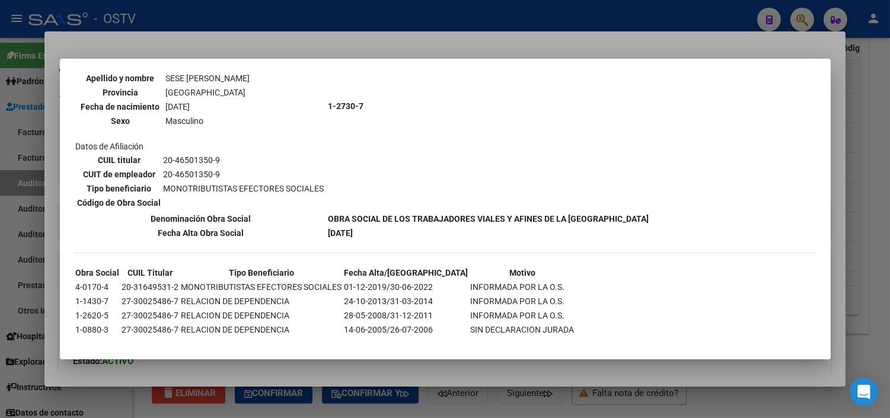
scroll to position [135, 0]
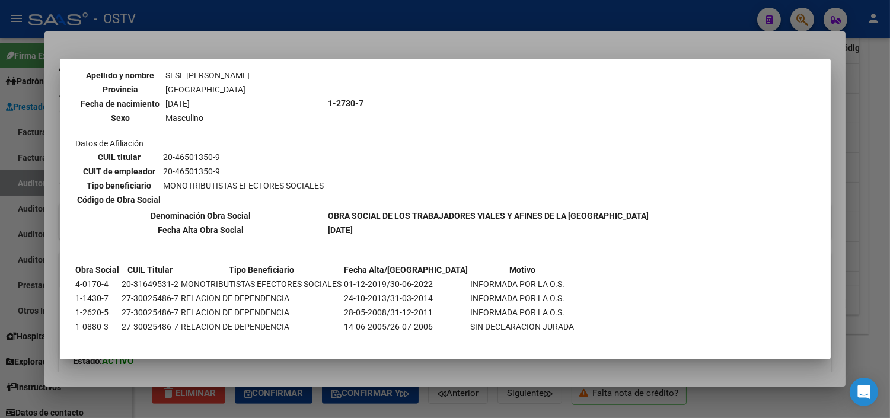
click at [168, 375] on div at bounding box center [445, 209] width 890 height 418
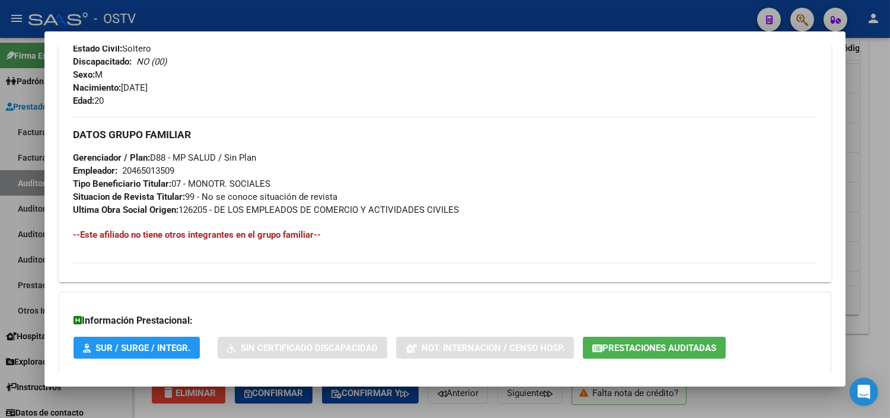
scroll to position [562, 0]
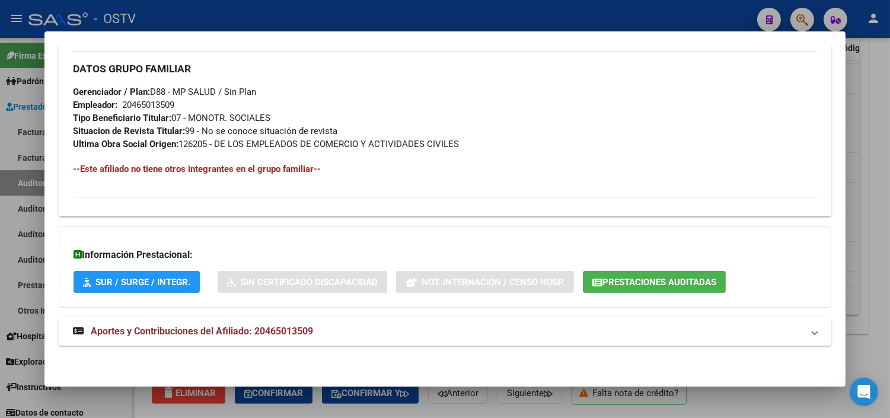
click at [152, 335] on span "Aportes y Contribuciones del Afiliado: 20465013509" at bounding box center [202, 330] width 222 height 11
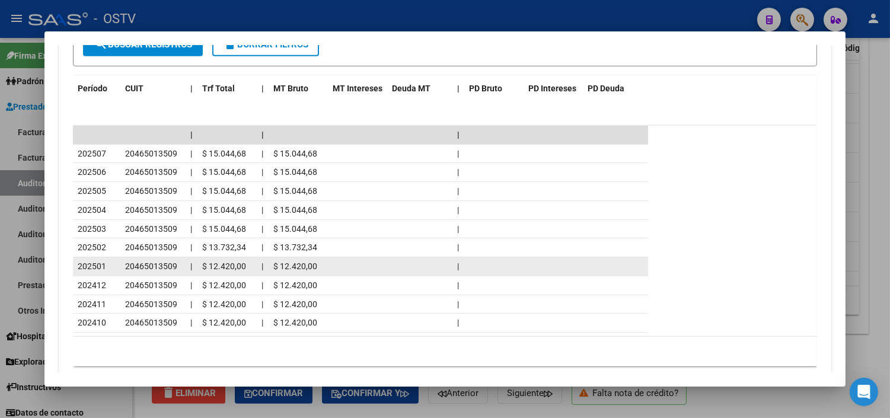
scroll to position [1064, 0]
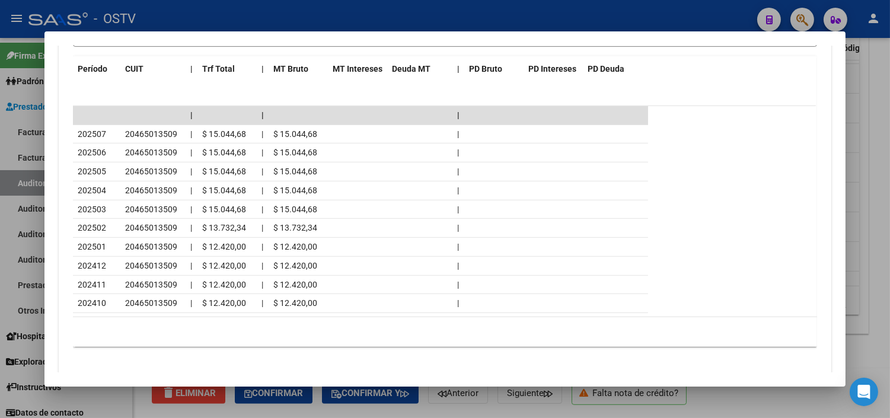
click at [405, 412] on div at bounding box center [445, 209] width 890 height 418
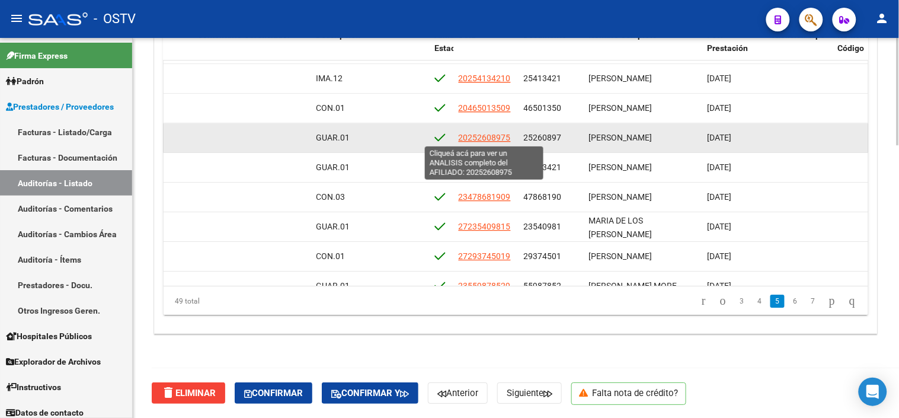
click at [473, 135] on span "20252608975" at bounding box center [485, 137] width 52 height 9
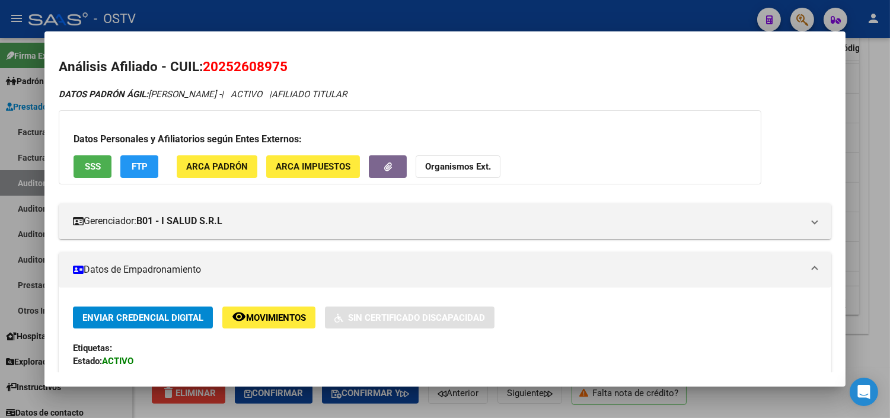
click at [90, 170] on span "SSS" at bounding box center [93, 167] width 16 height 11
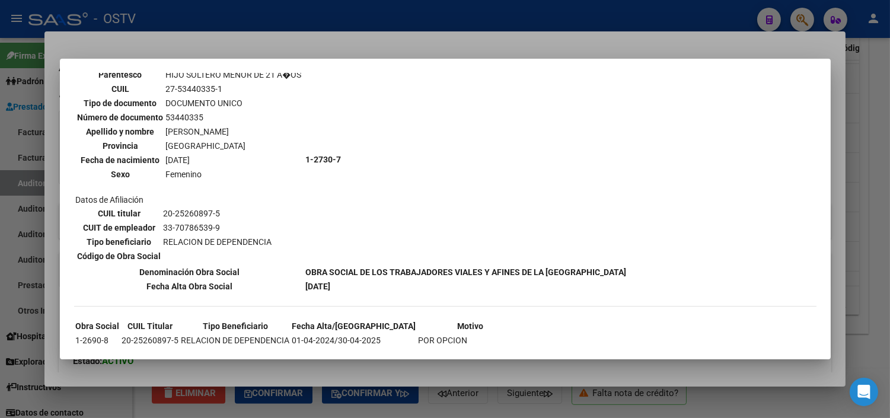
scroll to position [1695, 0]
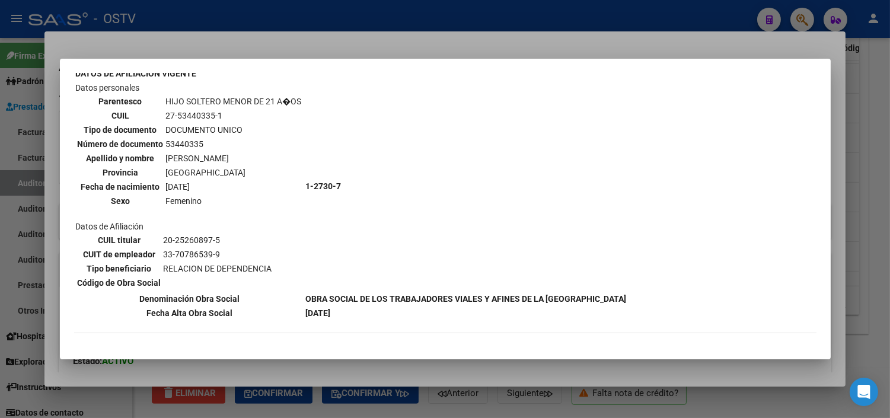
click at [267, 380] on div at bounding box center [445, 209] width 890 height 418
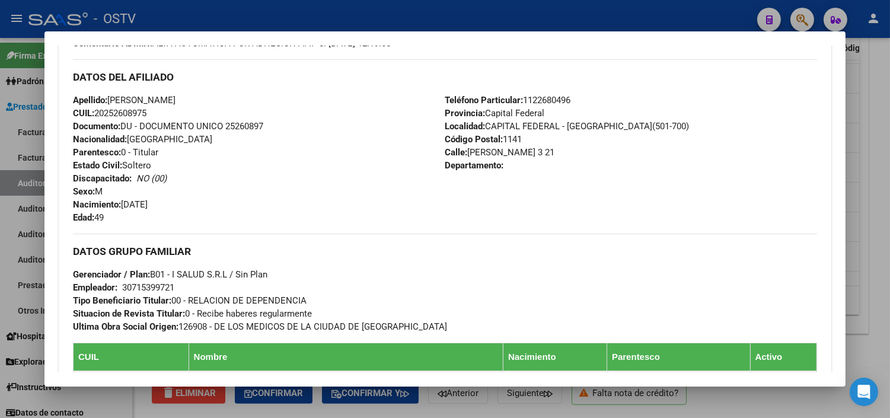
scroll to position [680, 0]
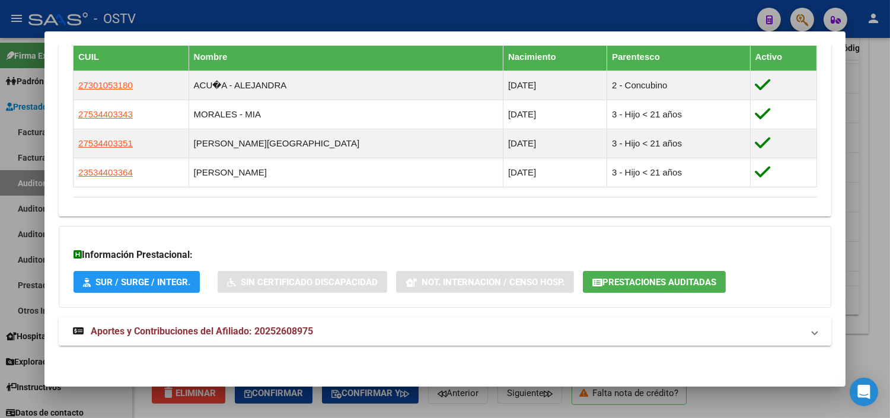
click at [135, 341] on mat-expansion-panel-header "Aportes y Contribuciones del Afiliado: 20252608975" at bounding box center [445, 331] width 772 height 28
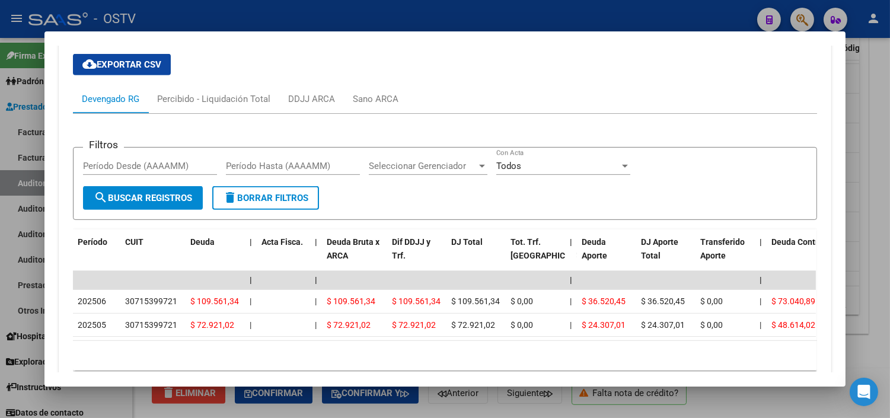
scroll to position [1073, 0]
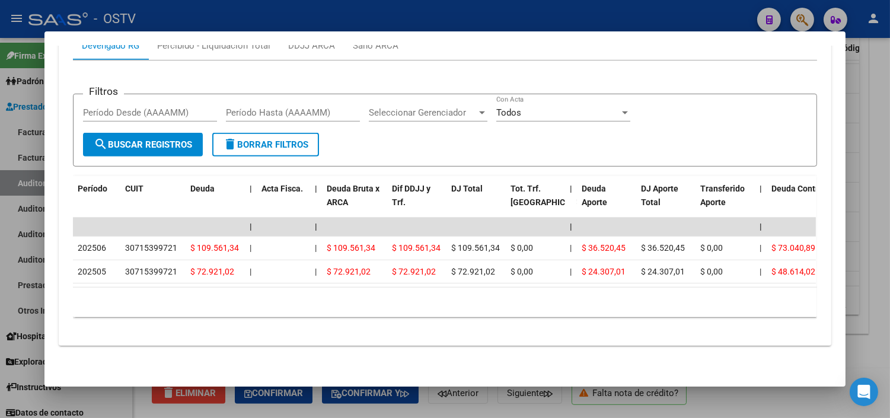
click at [371, 411] on div at bounding box center [445, 209] width 890 height 418
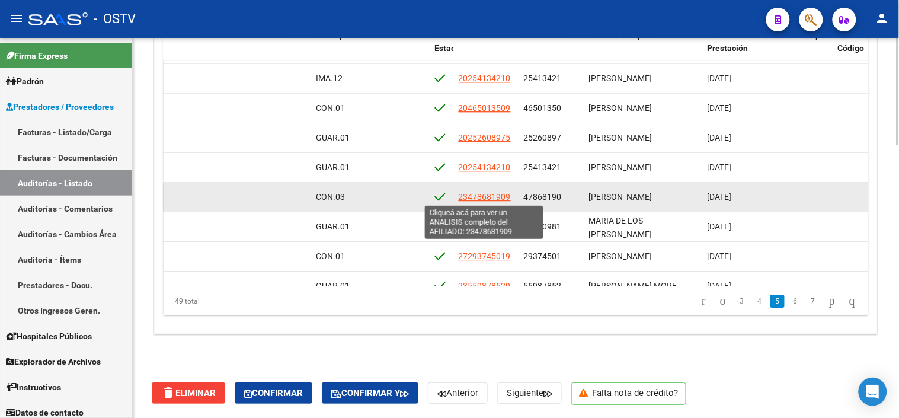
click at [477, 194] on span "23478681909" at bounding box center [485, 196] width 52 height 9
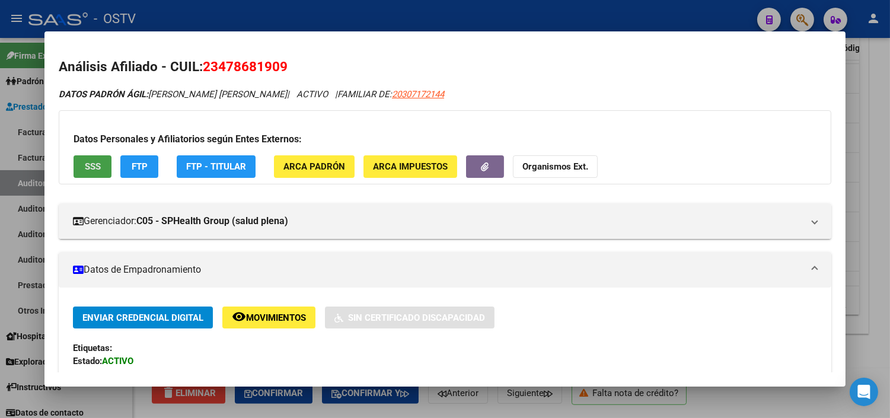
click at [98, 161] on button "SSS" at bounding box center [92, 166] width 38 height 22
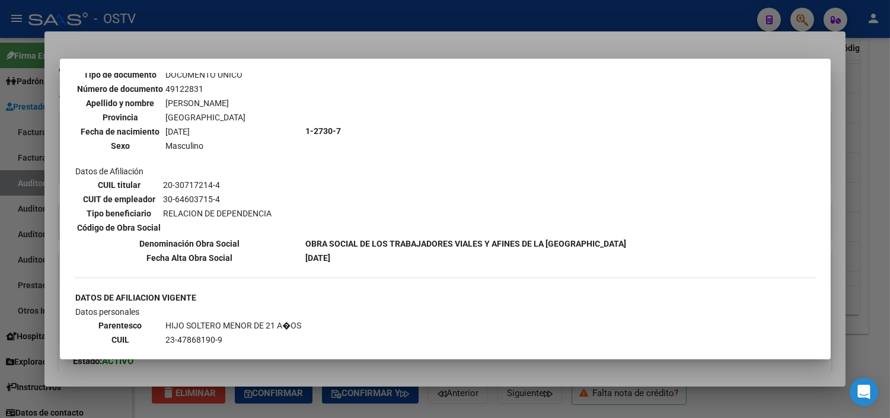
scroll to position [1022, 0]
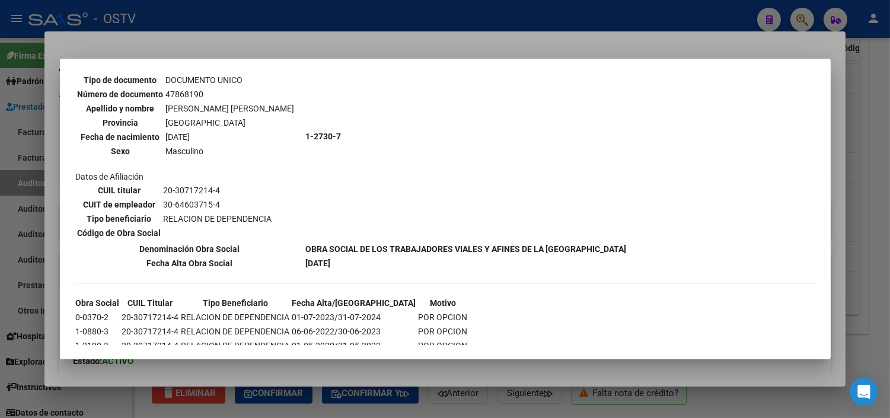
click at [289, 363] on div at bounding box center [445, 209] width 890 height 418
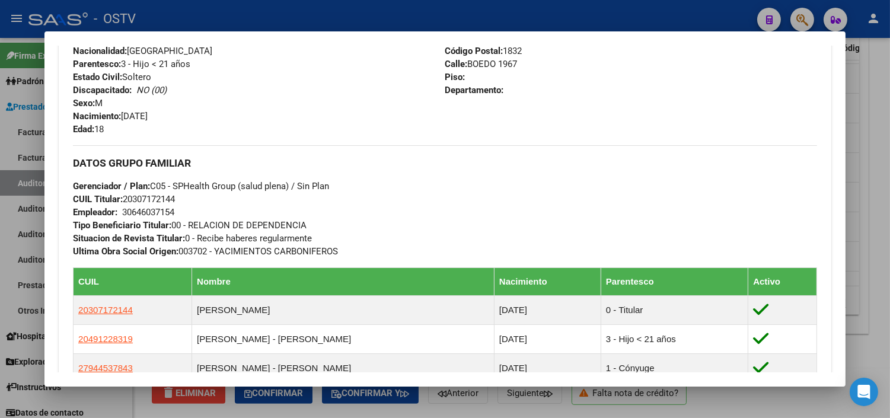
scroll to position [679, 0]
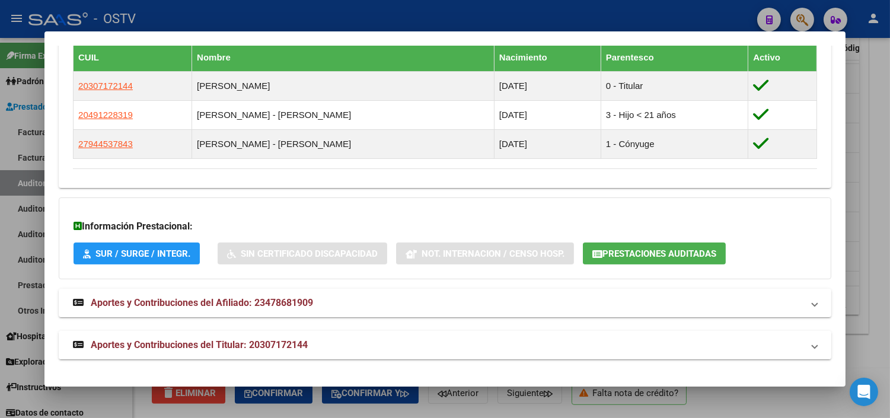
click at [252, 341] on span "Aportes y Contribuciones del Titular: 20307172144" at bounding box center [199, 344] width 217 height 11
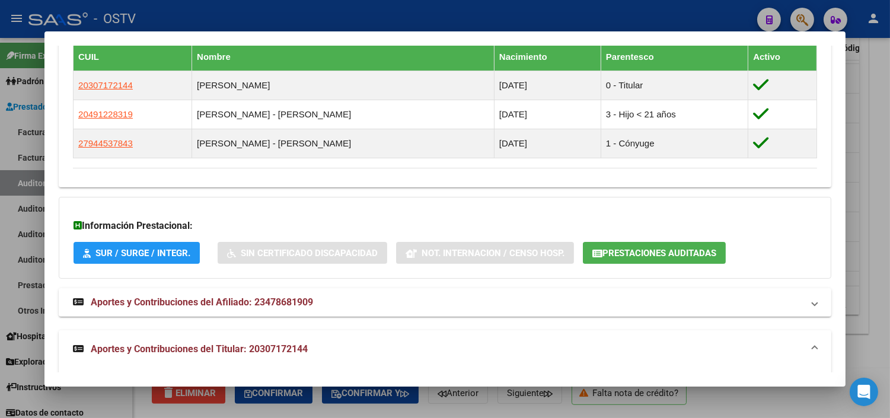
click at [659, 241] on div "Información Prestacional: SUR / SURGE / INTEGR. Sin Certificado Discapacidad No…" at bounding box center [445, 238] width 772 height 82
click at [659, 245] on button "Prestaciones Auditadas" at bounding box center [654, 253] width 143 height 22
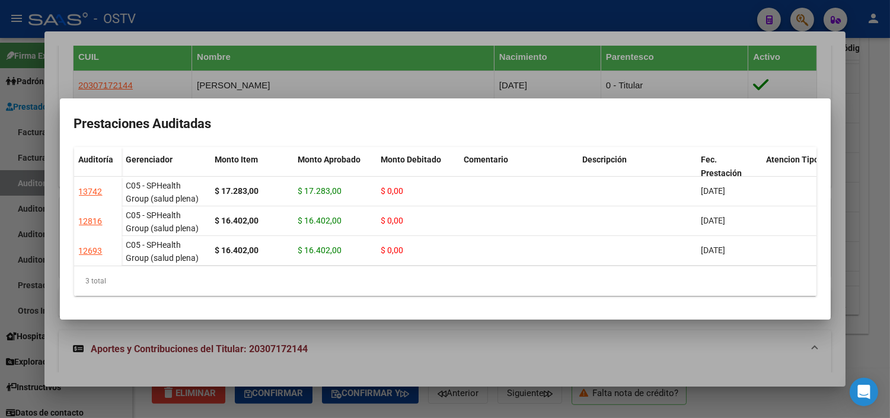
click at [536, 346] on div at bounding box center [445, 209] width 890 height 418
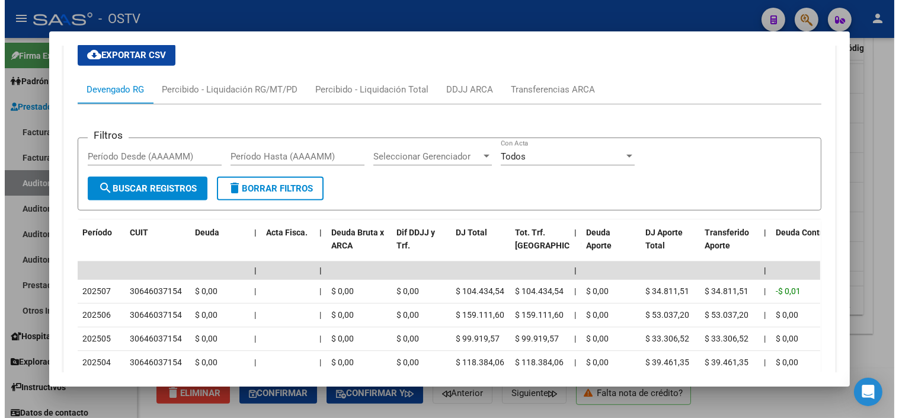
scroll to position [1140, 0]
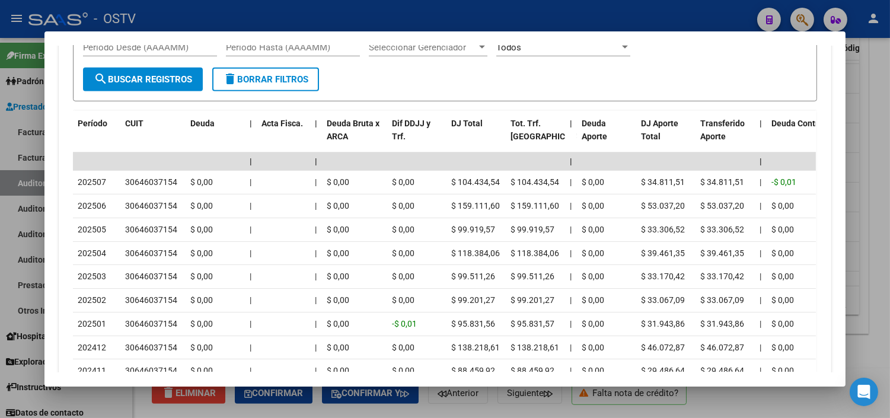
drag, startPoint x: 263, startPoint y: 412, endPoint x: 267, endPoint y: 386, distance: 26.4
click at [264, 413] on div at bounding box center [445, 209] width 890 height 418
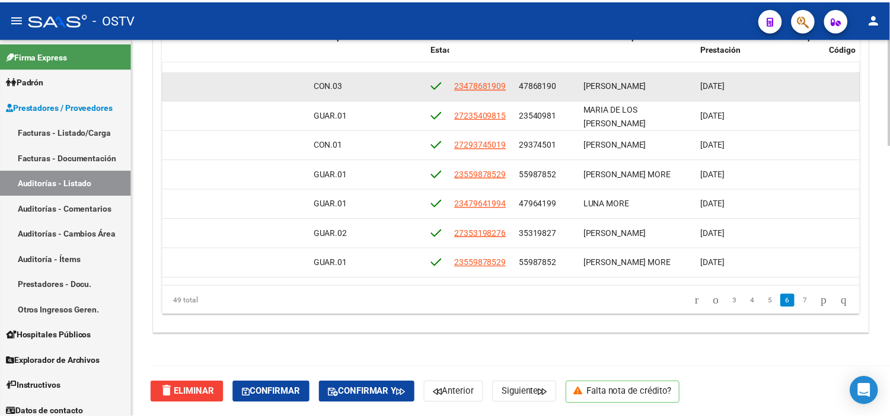
scroll to position [987, 507]
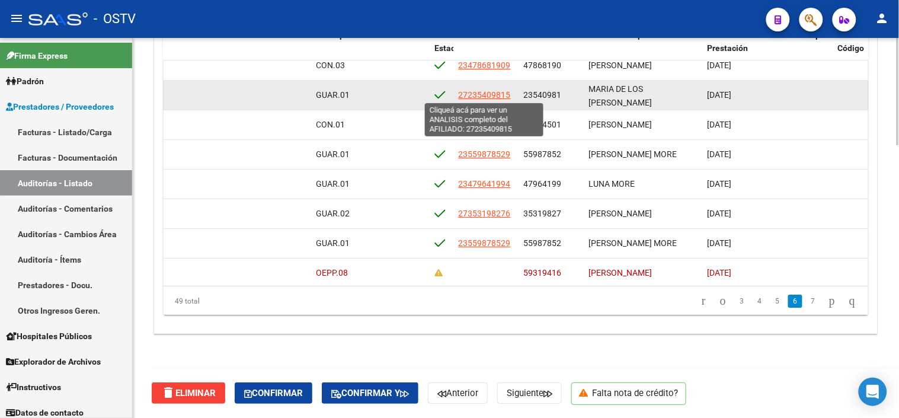
click at [493, 96] on span "27235409815" at bounding box center [485, 94] width 52 height 9
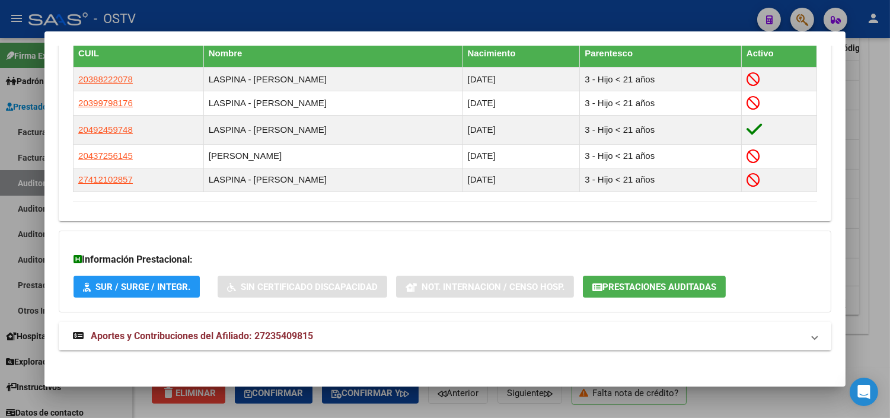
scroll to position [689, 0]
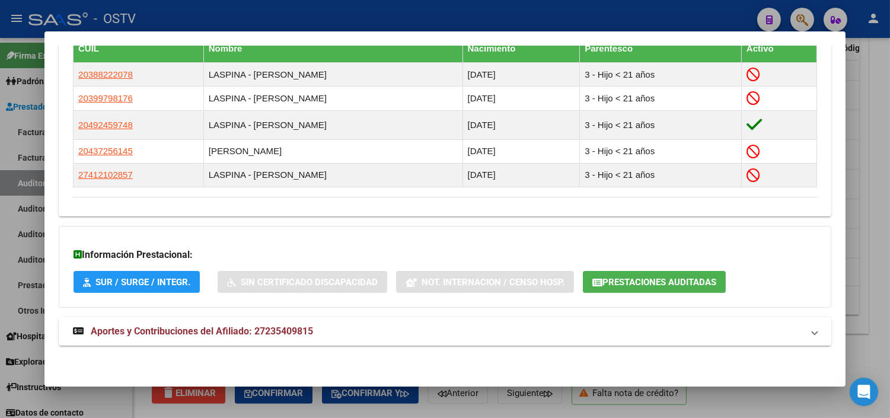
click at [191, 327] on span "Aportes y Contribuciones del Afiliado: 27235409815" at bounding box center [202, 330] width 222 height 11
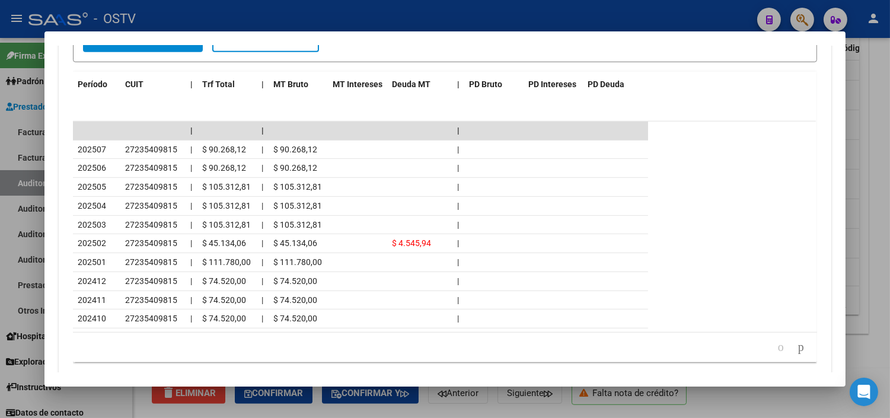
scroll to position [1192, 0]
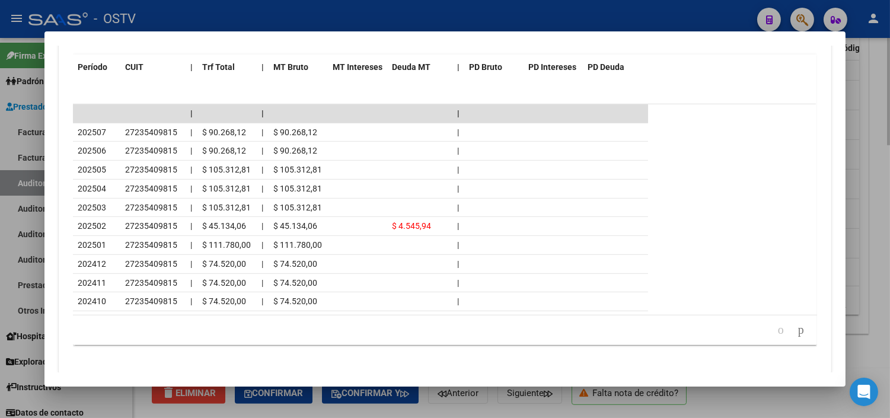
click at [263, 410] on div at bounding box center [445, 209] width 890 height 418
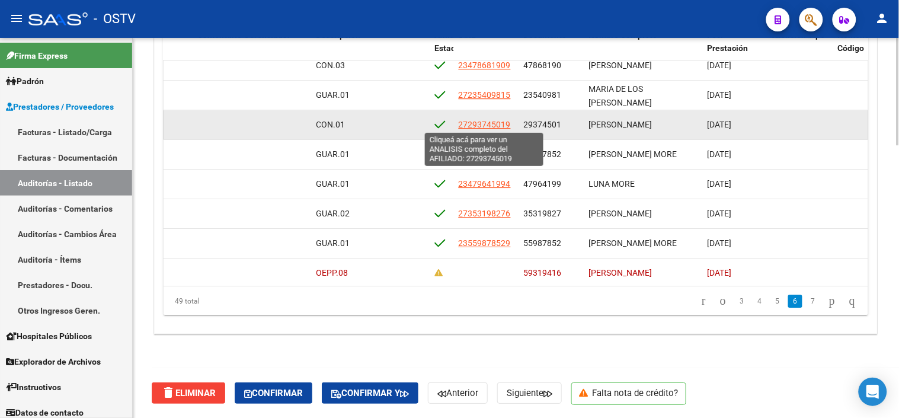
click at [487, 124] on span "27293745019" at bounding box center [485, 124] width 52 height 9
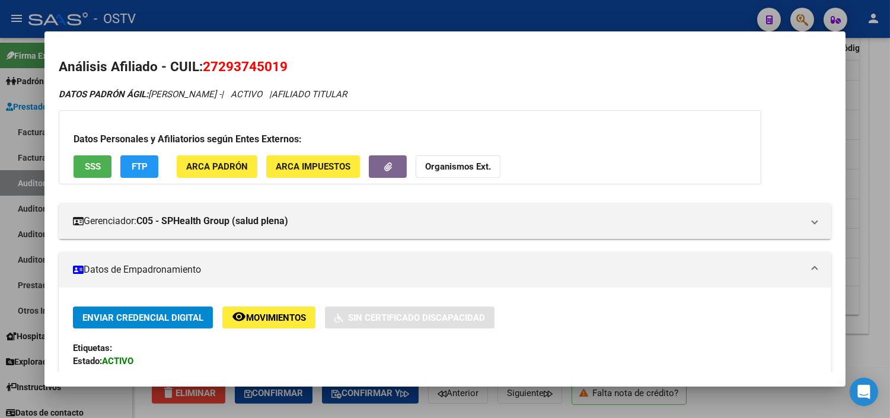
click at [81, 173] on button "SSS" at bounding box center [92, 166] width 38 height 22
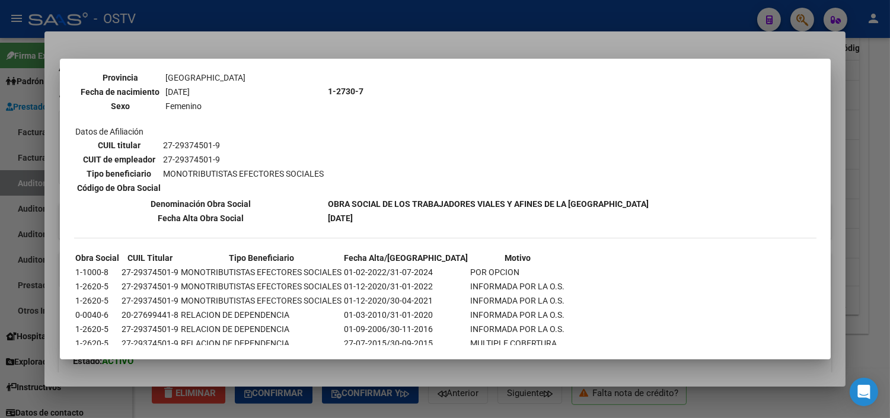
scroll to position [162, 0]
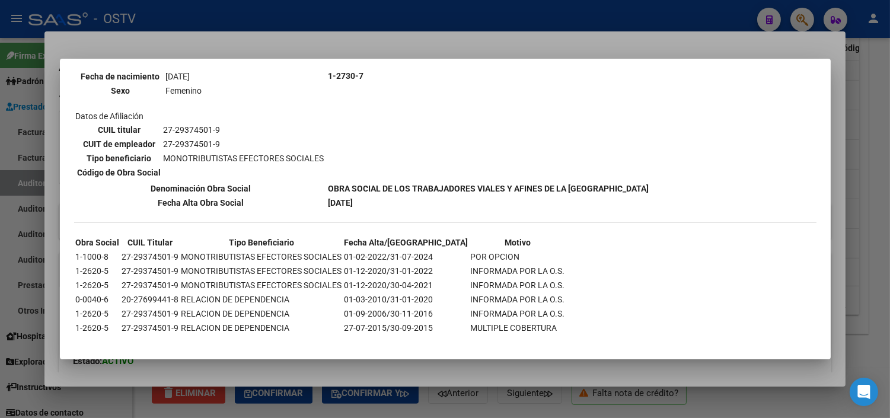
click at [247, 367] on div at bounding box center [445, 209] width 890 height 418
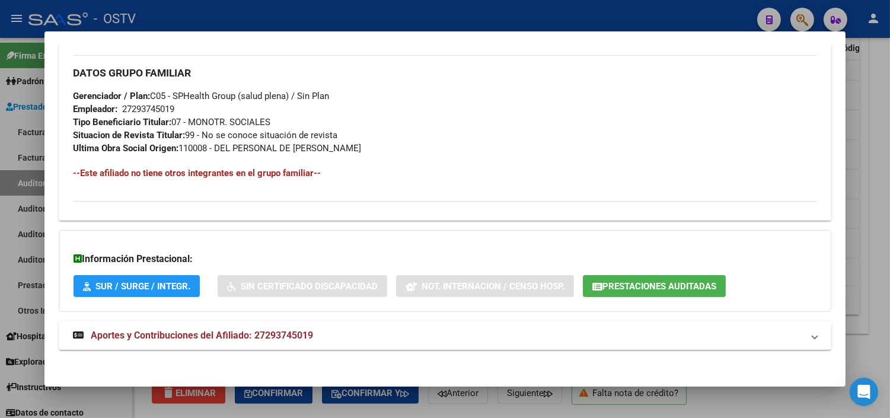
scroll to position [562, 0]
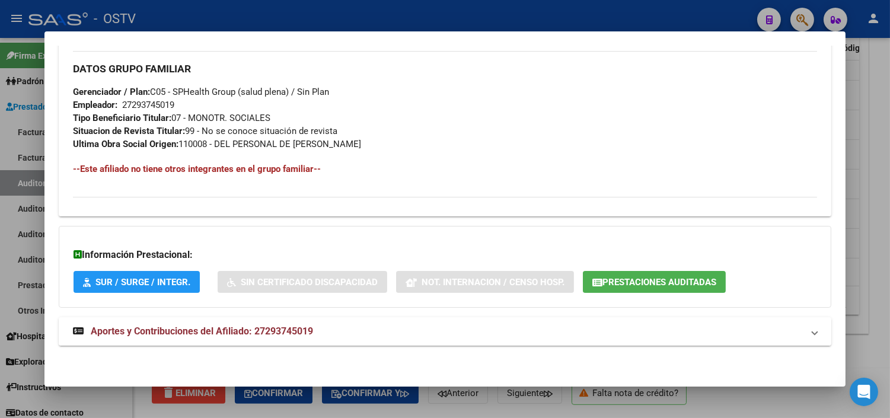
click at [212, 318] on mat-expansion-panel-header "Aportes y Contribuciones del Afiliado: 27293745019" at bounding box center [445, 331] width 772 height 28
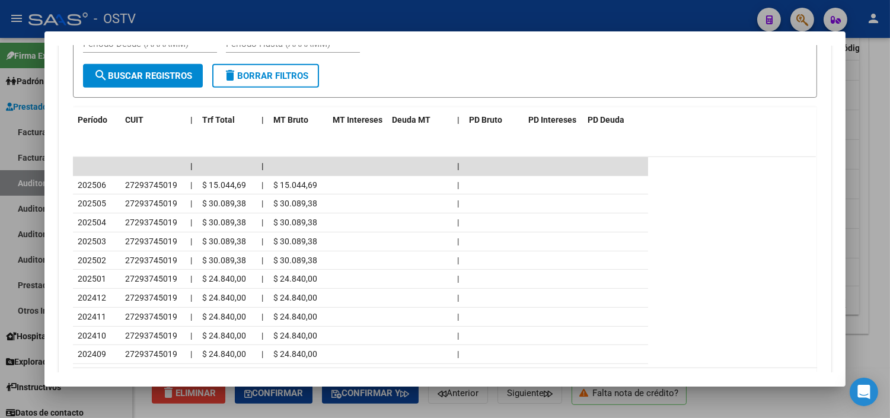
scroll to position [1064, 0]
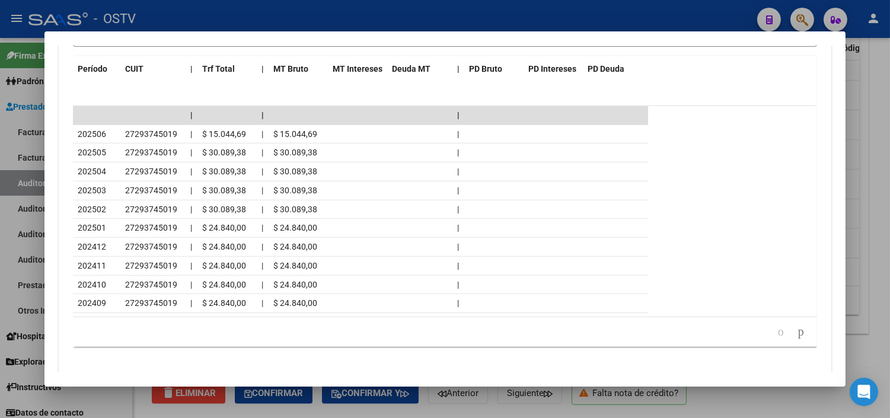
click at [437, 411] on div at bounding box center [445, 209] width 890 height 418
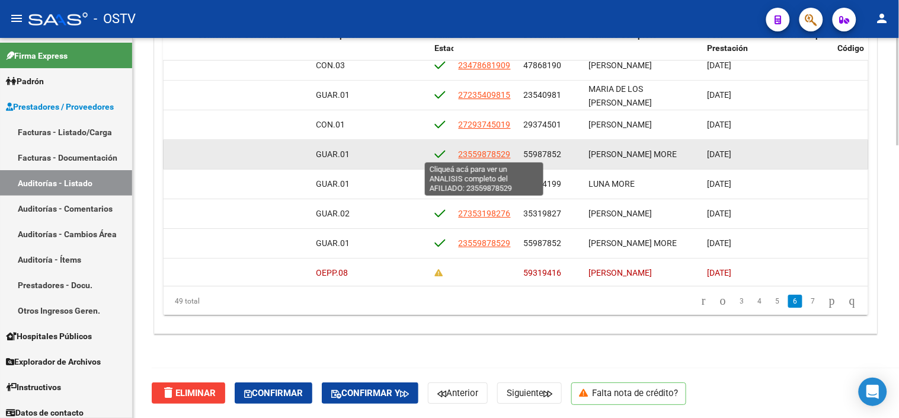
click at [492, 153] on span "23559878529" at bounding box center [485, 153] width 52 height 9
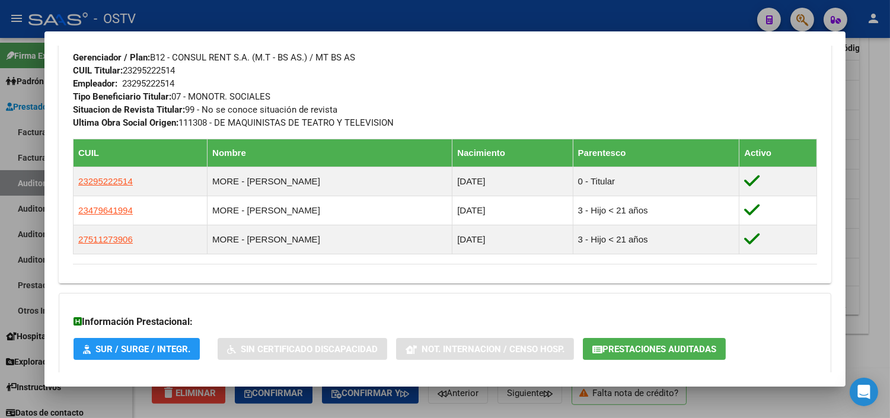
scroll to position [692, 0]
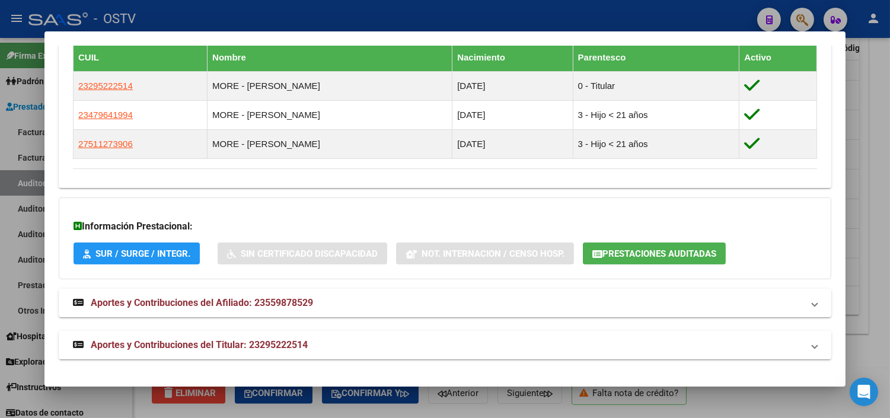
click at [146, 347] on span "Aportes y Contribuciones del Titular: 23295222514" at bounding box center [199, 344] width 217 height 11
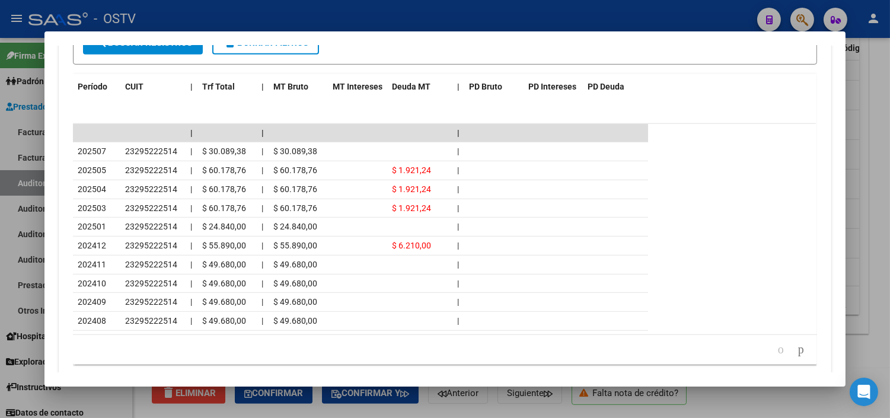
scroll to position [1224, 0]
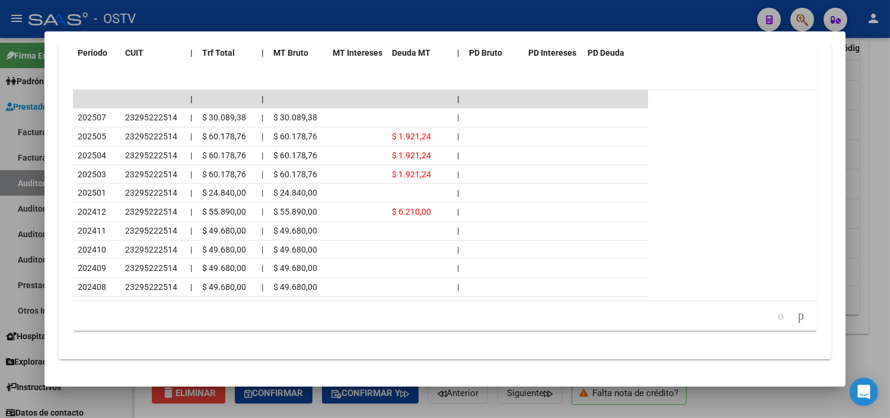
click at [316, 411] on div at bounding box center [445, 209] width 890 height 418
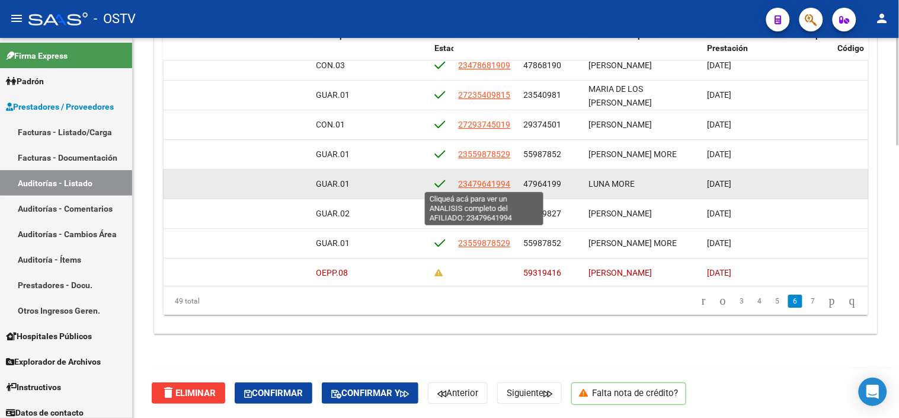
click at [500, 184] on span "23479641994" at bounding box center [485, 183] width 52 height 9
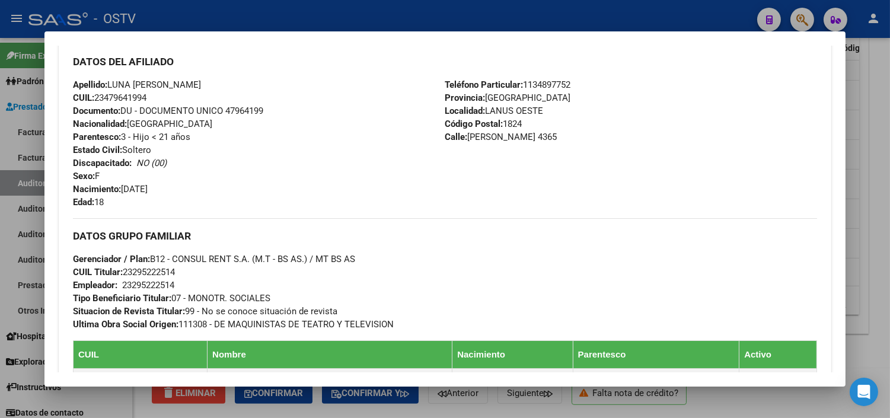
scroll to position [692, 0]
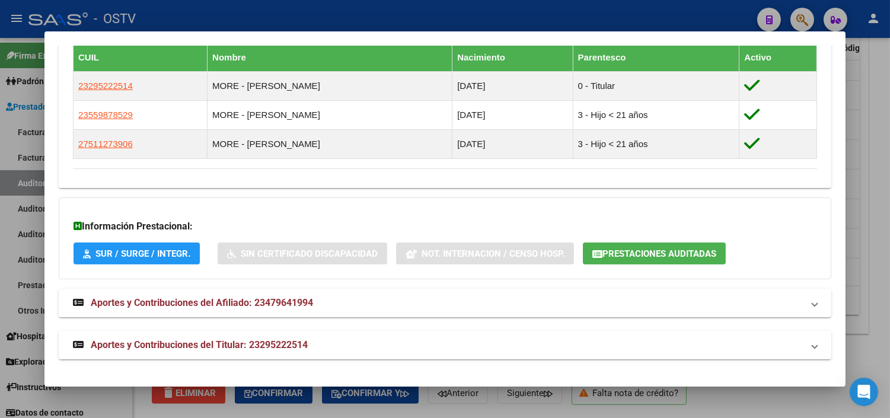
click at [165, 346] on span "Aportes y Contribuciones del Titular: 23295222514" at bounding box center [199, 344] width 217 height 11
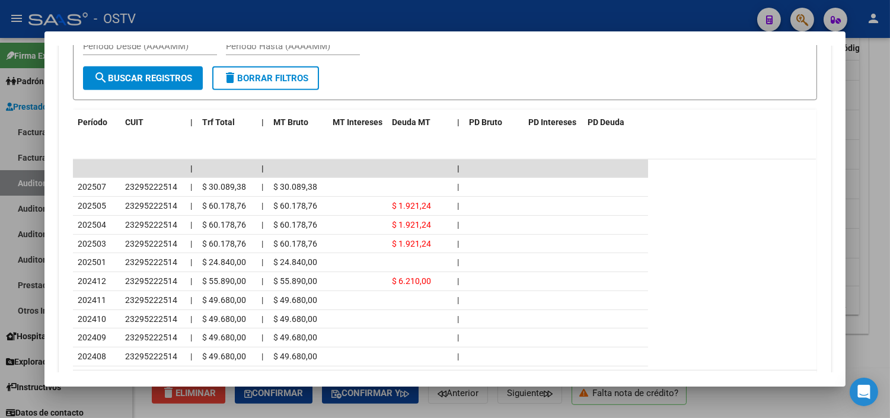
scroll to position [1224, 0]
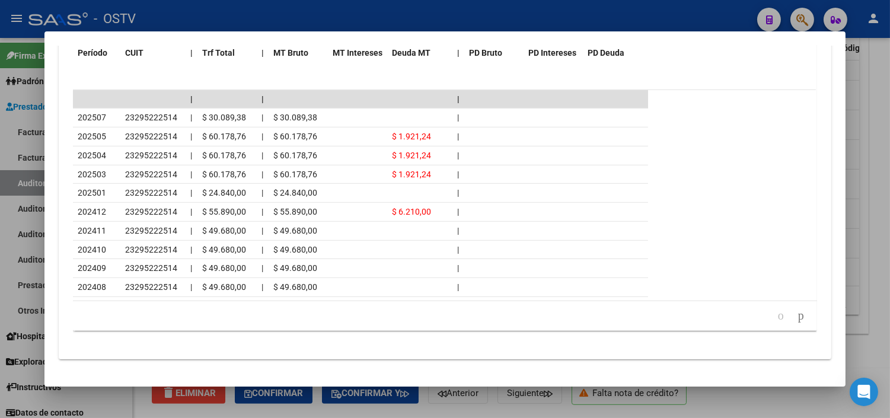
click at [360, 410] on div at bounding box center [445, 209] width 890 height 418
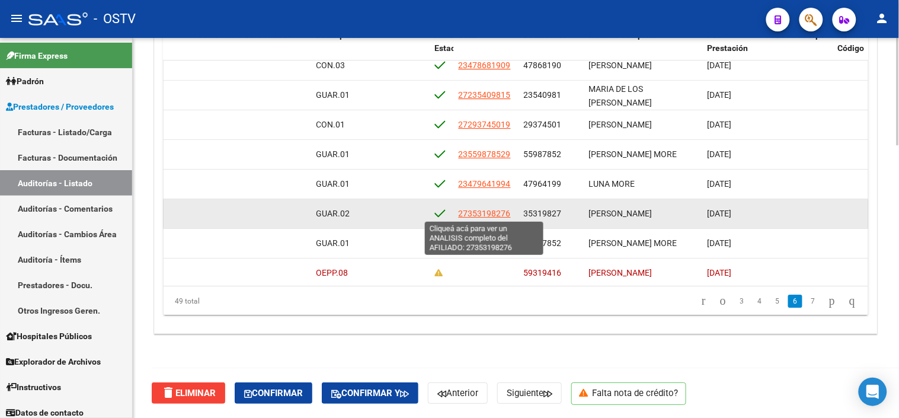
click at [476, 216] on span "27353198276" at bounding box center [485, 213] width 52 height 9
type textarea "27353198276"
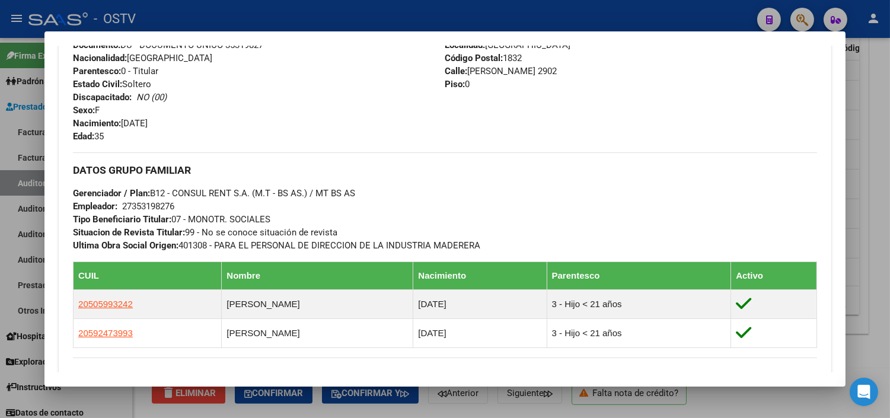
scroll to position [621, 0]
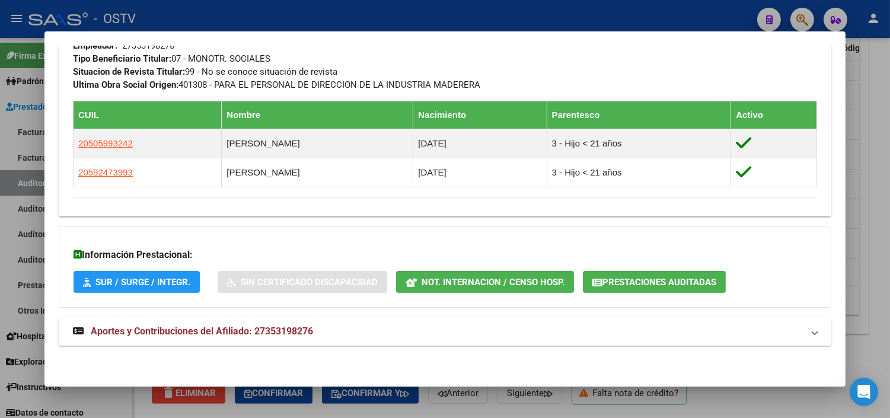
click at [160, 334] on span "Aportes y Contribuciones del Afiliado: 27353198276" at bounding box center [202, 330] width 222 height 11
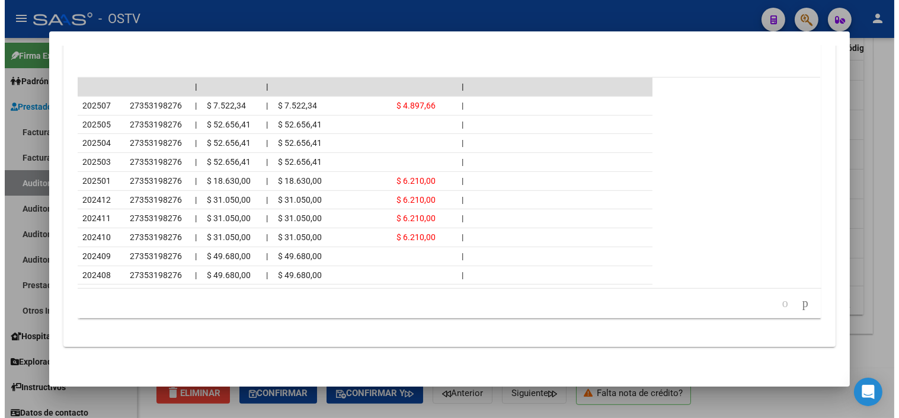
scroll to position [1153, 0]
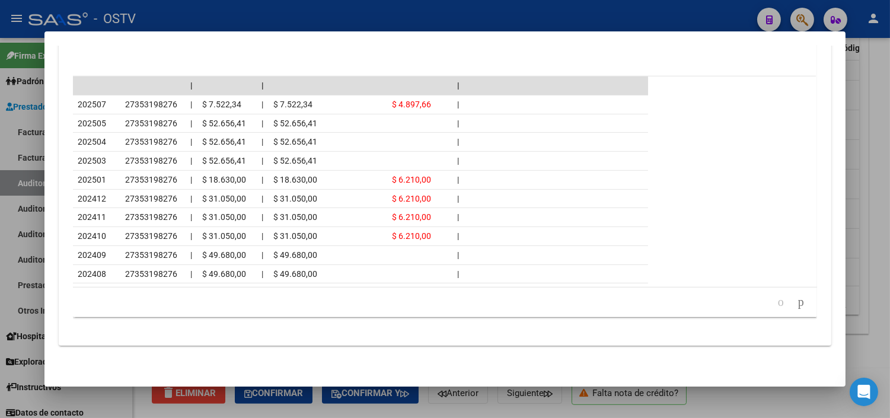
click at [459, 417] on div at bounding box center [445, 209] width 890 height 418
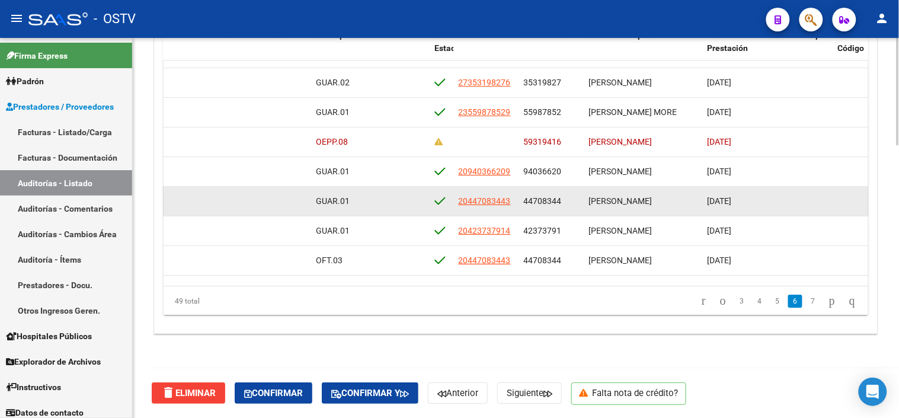
scroll to position [1119, 507]
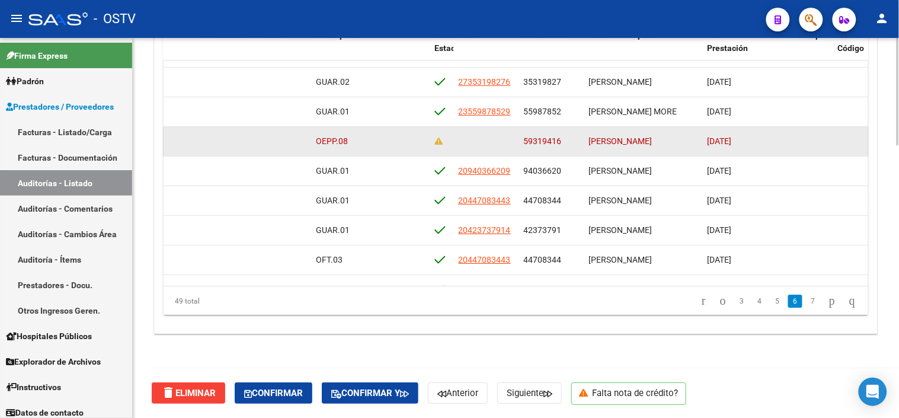
click at [532, 139] on span "59319416" at bounding box center [543, 140] width 38 height 9
copy span "59319416"
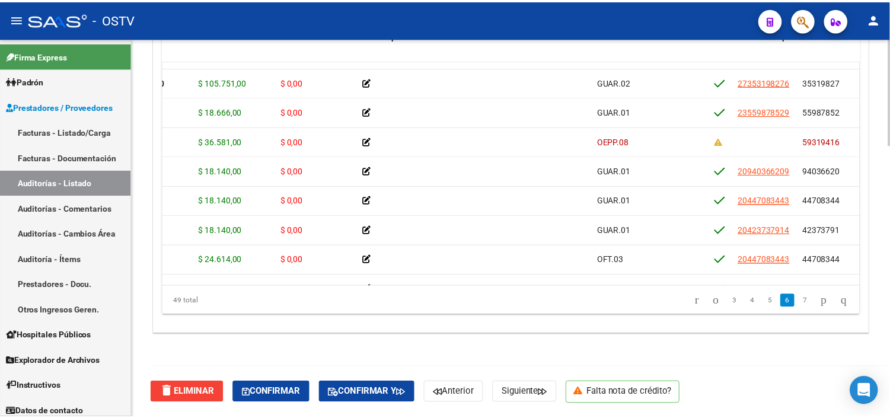
scroll to position [1119, 0]
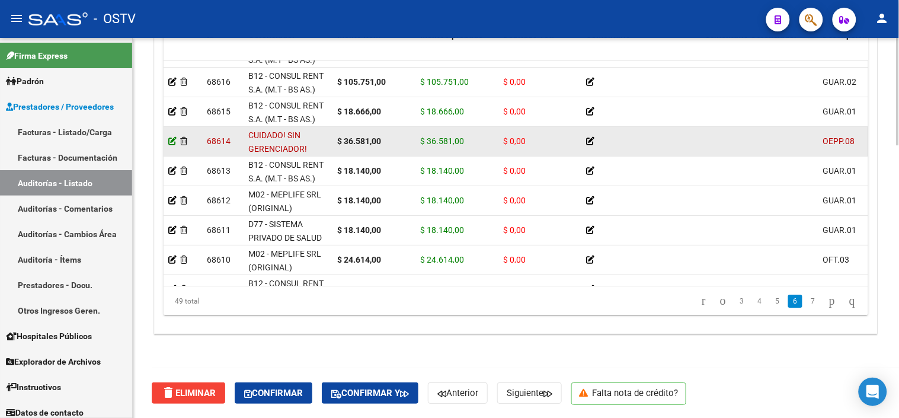
click at [171, 140] on icon at bounding box center [172, 141] width 8 height 8
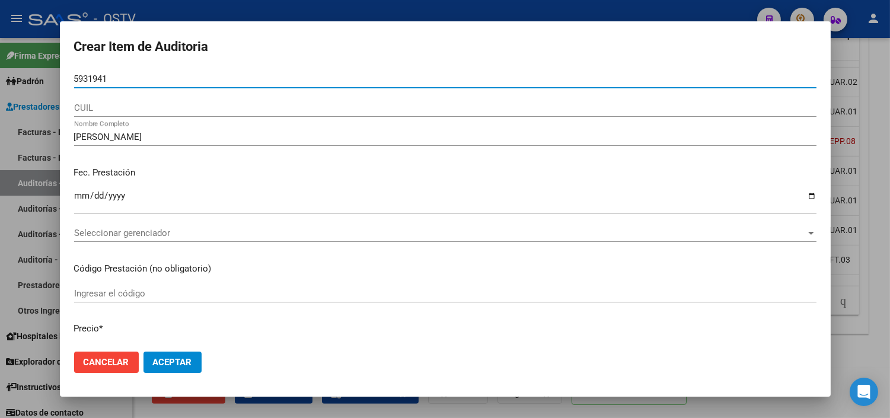
type input "59319416"
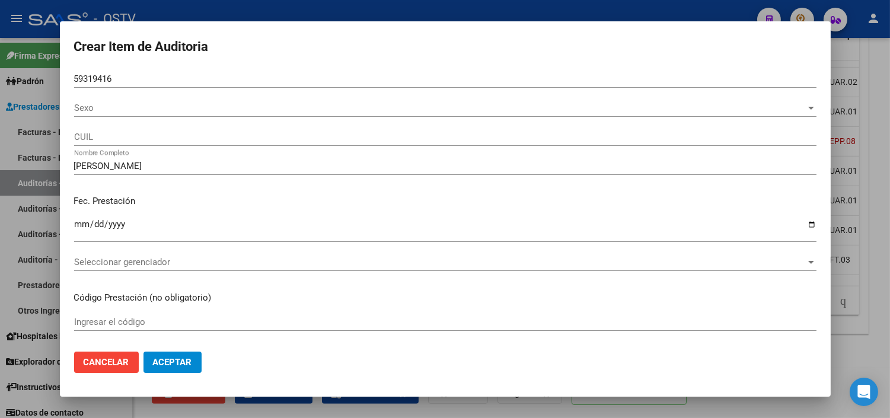
click at [114, 116] on div "Sexo Sexo" at bounding box center [445, 108] width 742 height 18
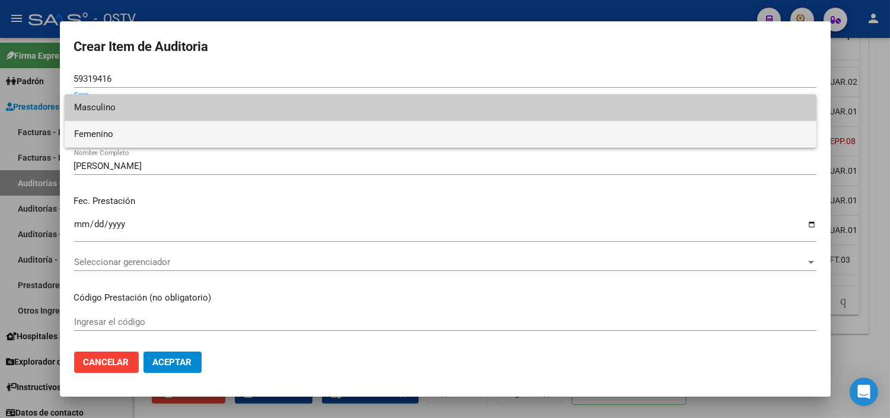
click at [114, 137] on span "Femenino" at bounding box center [440, 134] width 733 height 27
type input "27593194162"
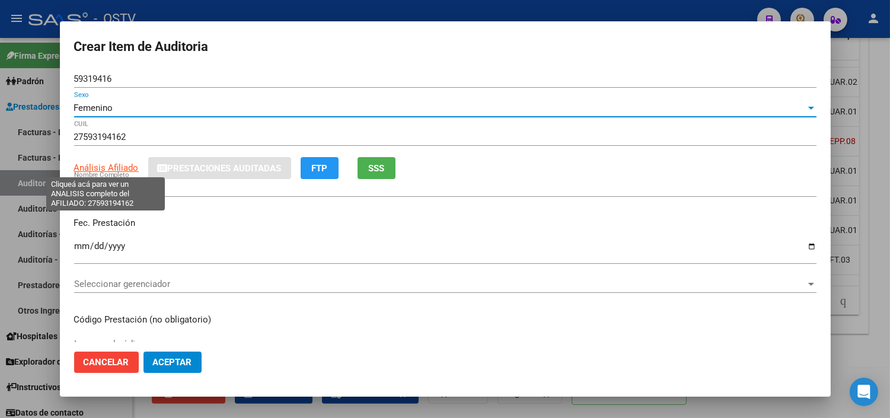
click at [114, 165] on span "Análisis Afiliado" at bounding box center [106, 167] width 65 height 11
type textarea "27593194162"
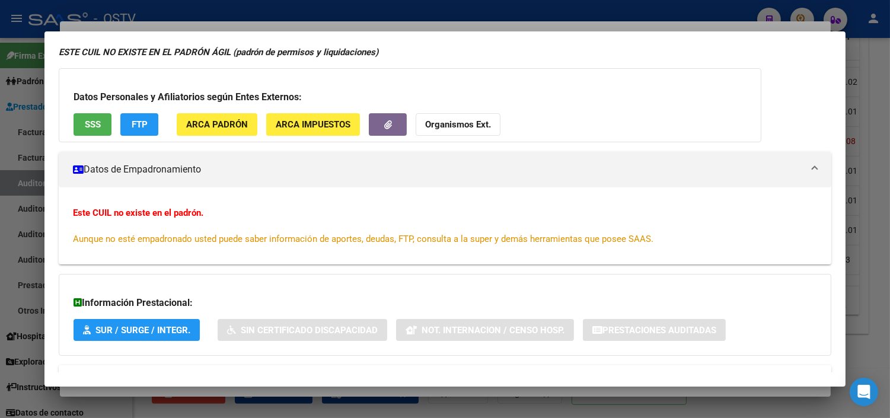
scroll to position [0, 0]
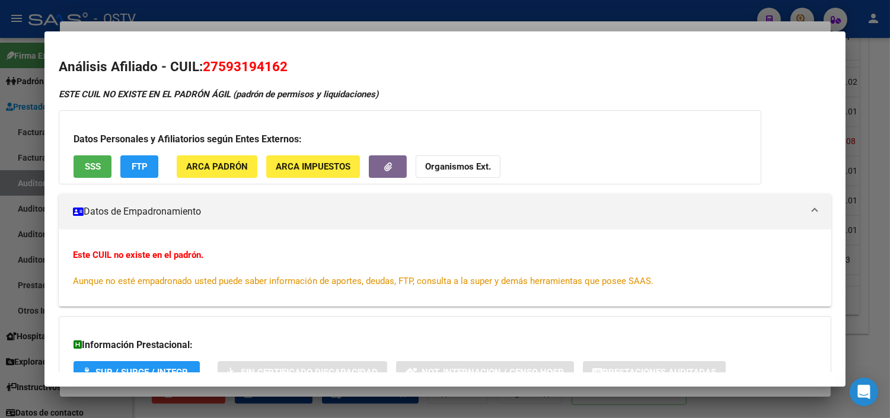
click at [241, 393] on div at bounding box center [445, 209] width 890 height 418
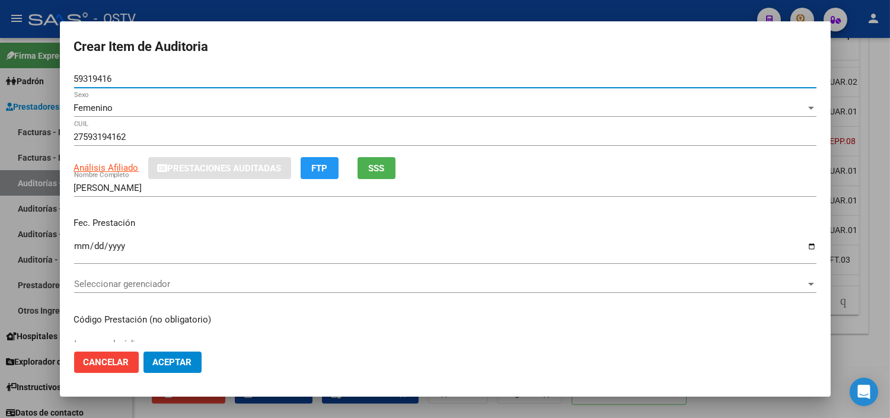
click at [92, 75] on input "59319416" at bounding box center [445, 78] width 742 height 11
paste input "3793878"
type input "37938786"
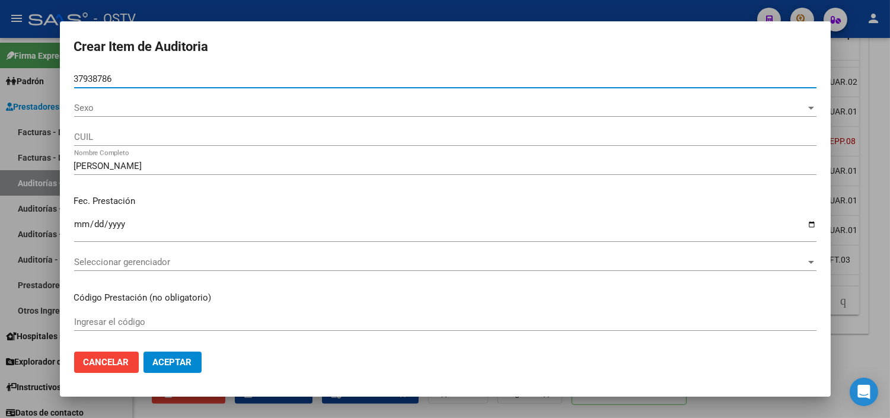
type input "37938786"
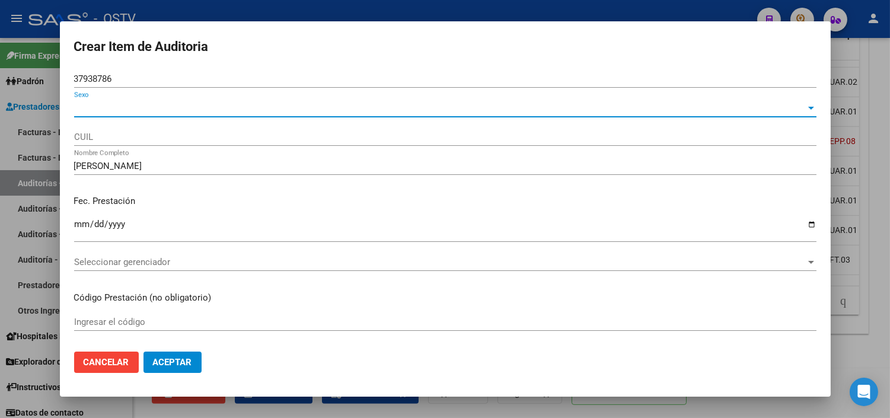
click at [92, 109] on span "Sexo" at bounding box center [439, 108] width 731 height 11
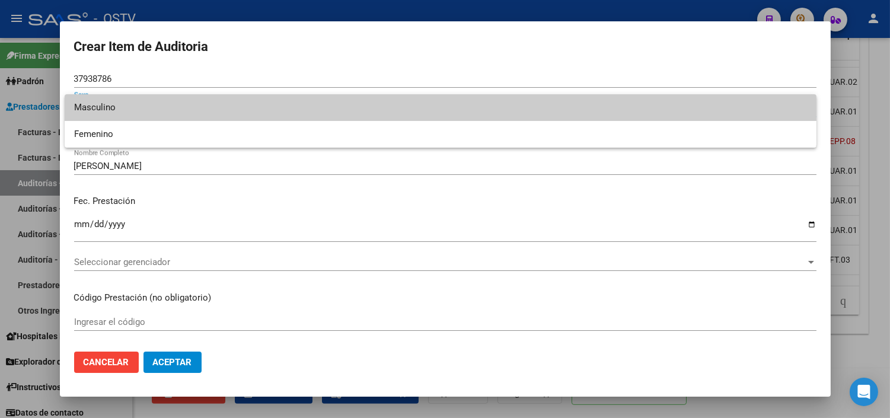
click at [103, 105] on span "Masculino" at bounding box center [440, 107] width 733 height 27
type input "20379387862"
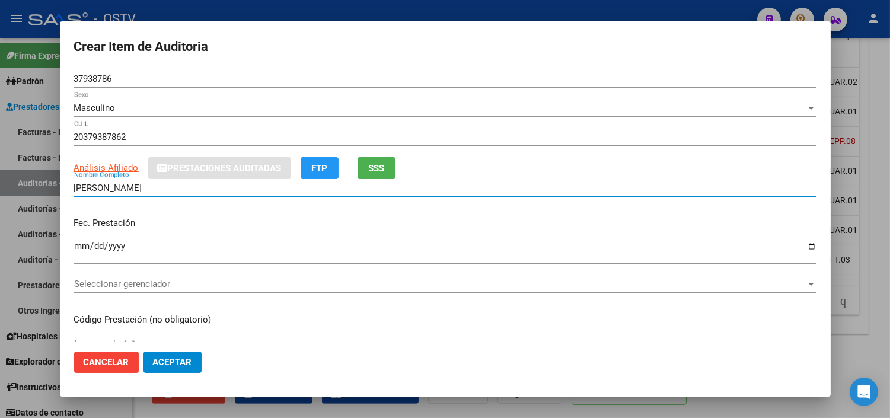
drag, startPoint x: 258, startPoint y: 188, endPoint x: 68, endPoint y: 186, distance: 190.3
click at [68, 186] on mat-dialog-content "37938786 Nro Documento Masculino Sexo 20379387862 CUIL Análisis Afiliado Presta…" at bounding box center [445, 205] width 770 height 271
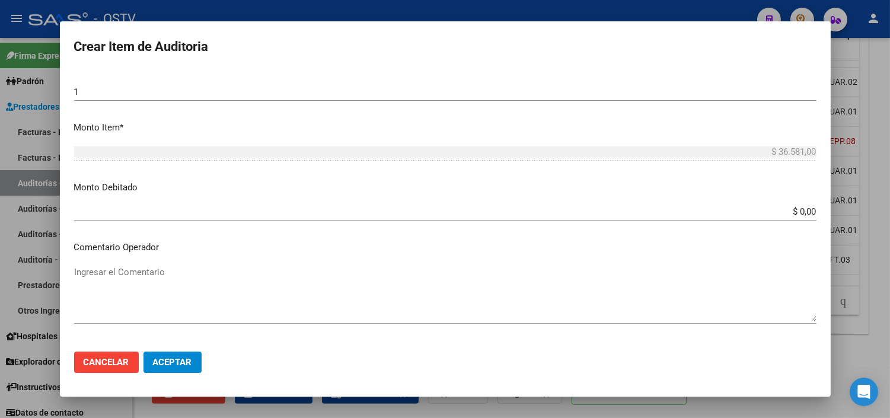
scroll to position [395, 0]
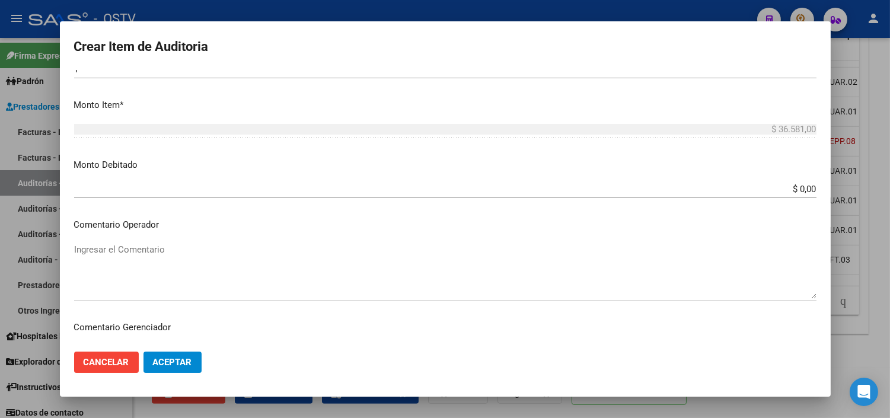
click at [114, 244] on textarea "Ingresar el Comentario" at bounding box center [445, 271] width 742 height 56
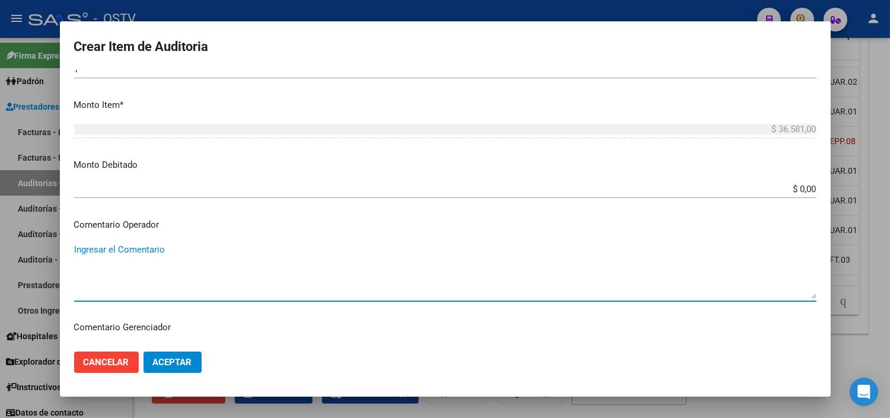
paste textarea "[PERSON_NAME]"
paste textarea "59319416"
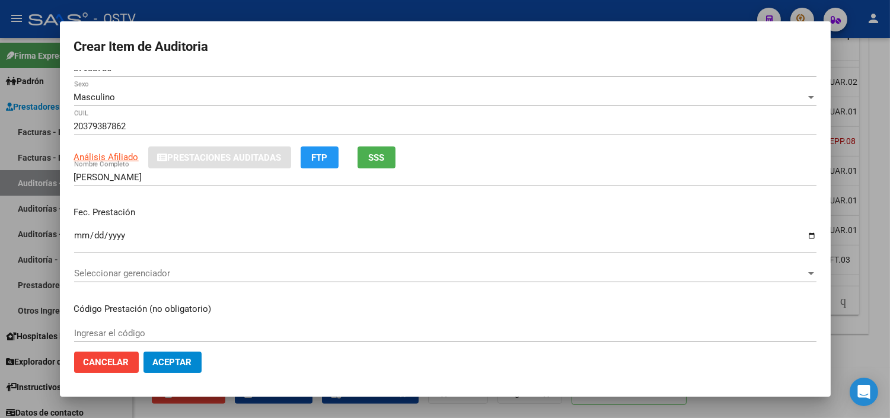
scroll to position [0, 0]
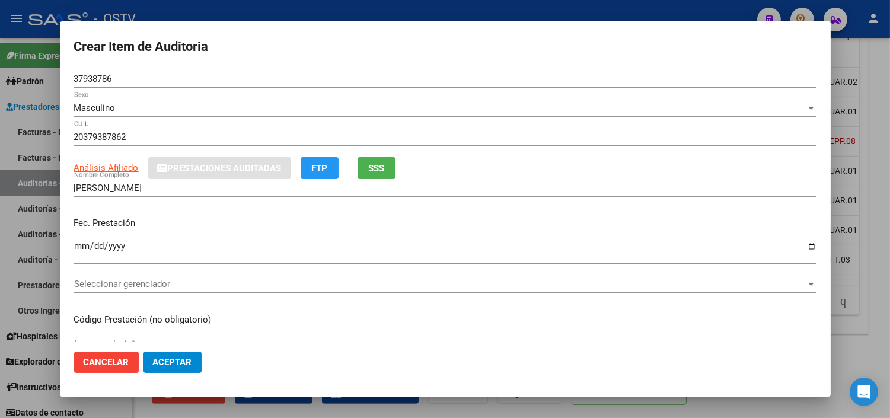
type textarea "[PERSON_NAME] DNI 59319416"
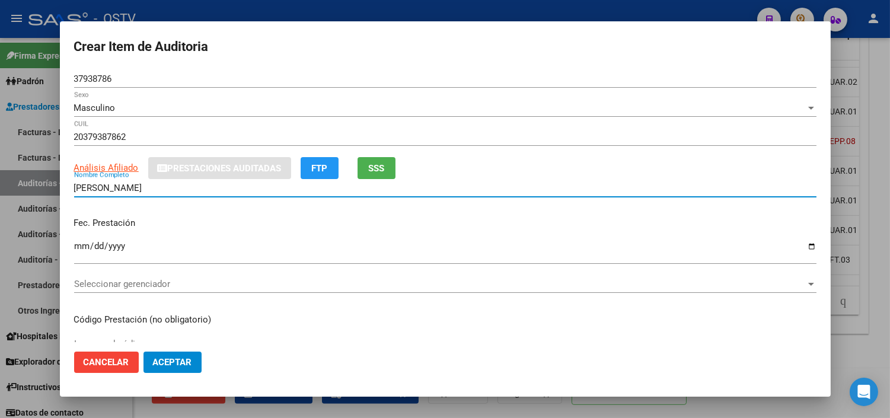
click at [97, 186] on input "[PERSON_NAME]" at bounding box center [445, 188] width 742 height 11
paste input "[PERSON_NAME]"
type input "[PERSON_NAME]"
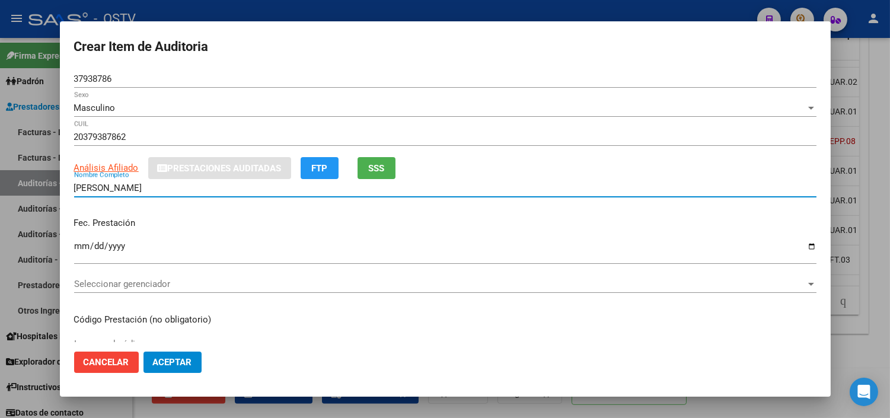
click at [101, 277] on div "Seleccionar gerenciador Seleccionar gerenciador" at bounding box center [445, 284] width 742 height 18
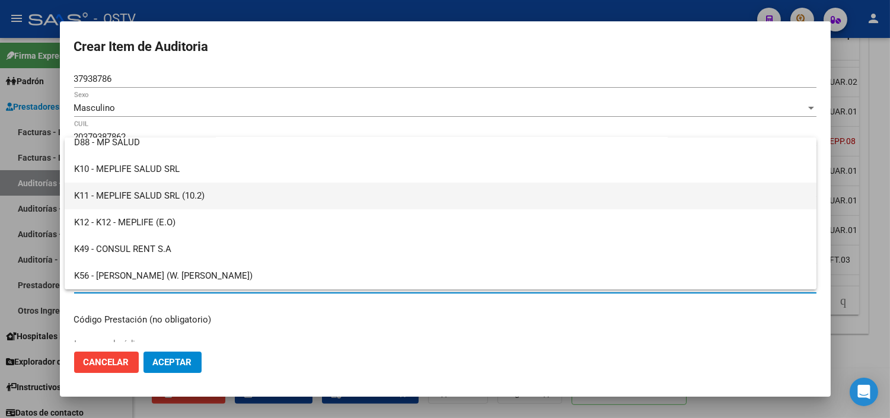
scroll to position [728, 0]
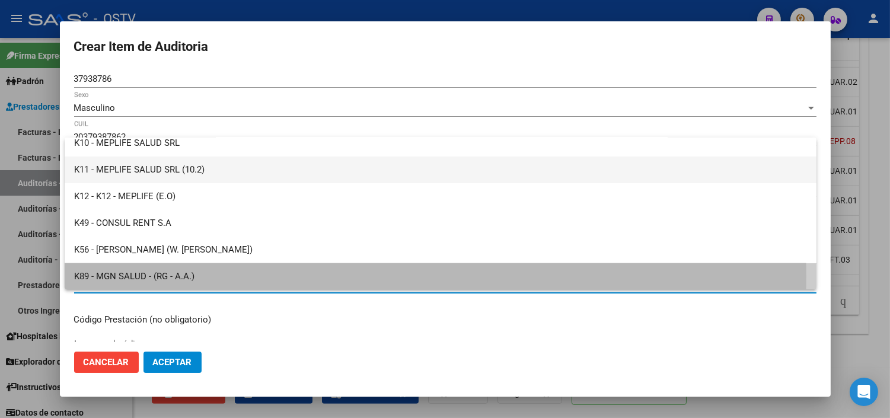
click at [101, 276] on span "K89 - MGN SALUD - (RG - A.A.)" at bounding box center [440, 276] width 733 height 27
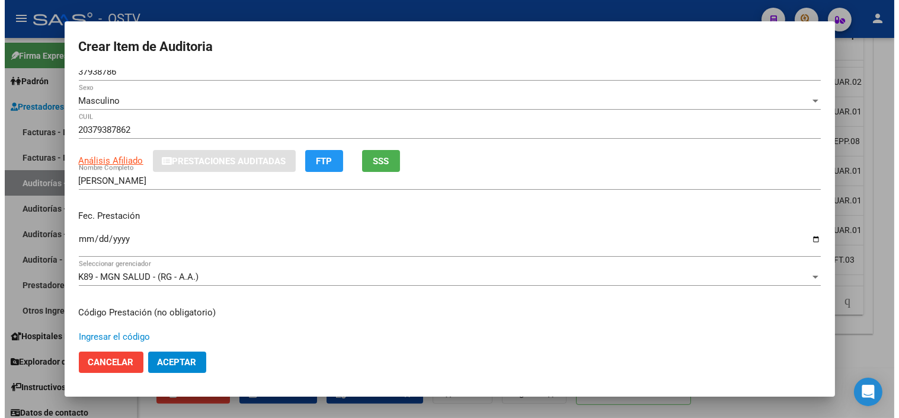
scroll to position [198, 0]
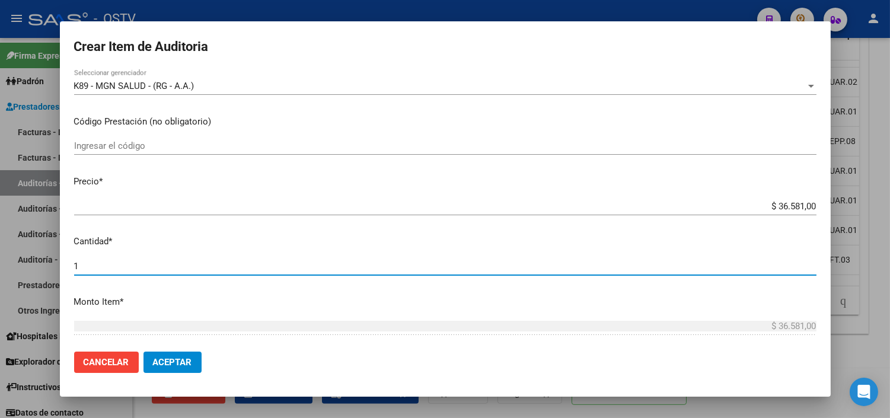
click at [178, 364] on span "Aceptar" at bounding box center [172, 362] width 39 height 11
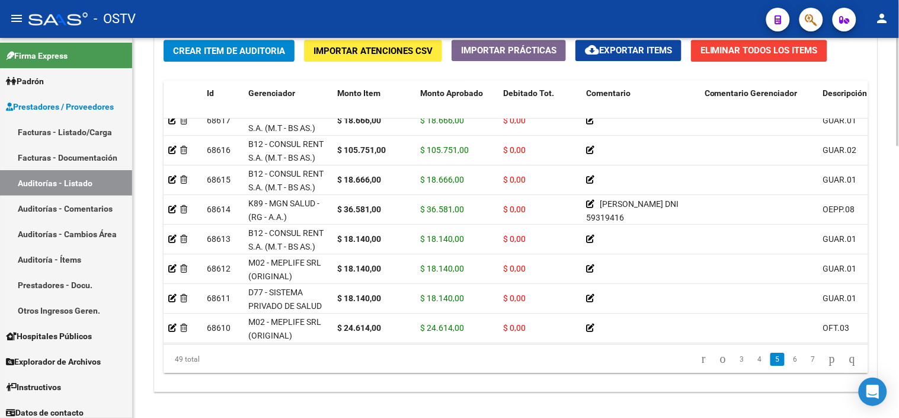
scroll to position [917, 0]
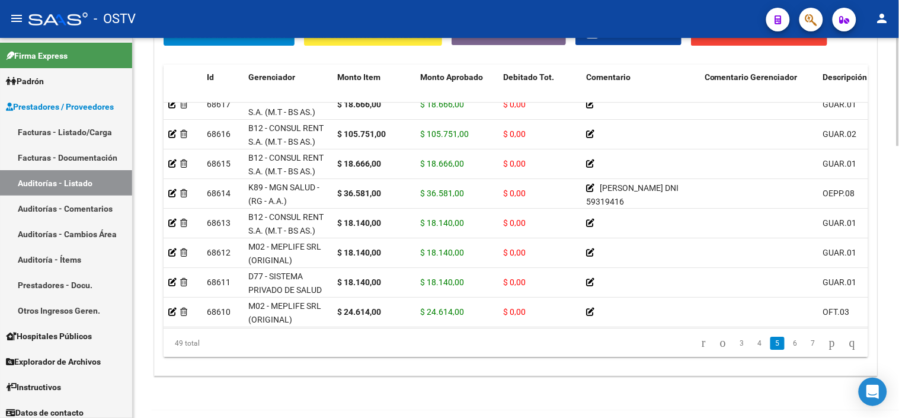
click at [898, 337] on div at bounding box center [898, 353] width 3 height 108
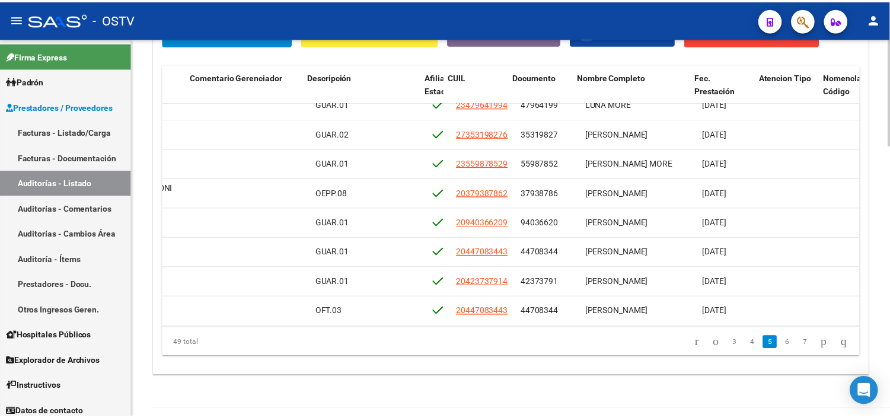
scroll to position [1109, 524]
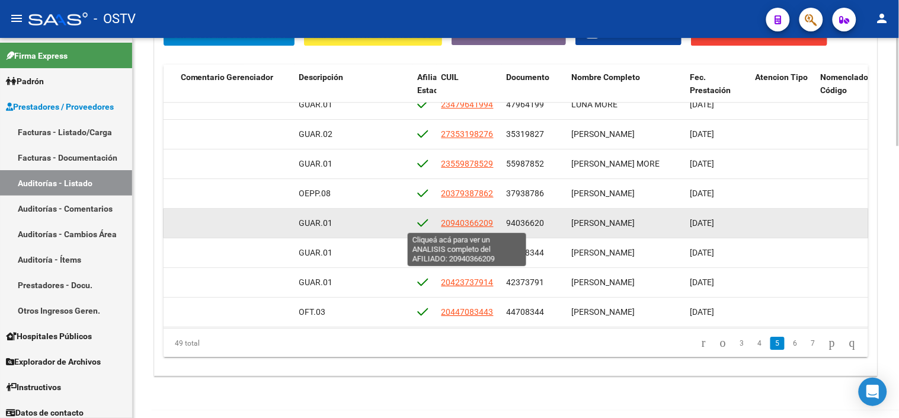
click at [475, 225] on span "20940366209" at bounding box center [468, 222] width 52 height 9
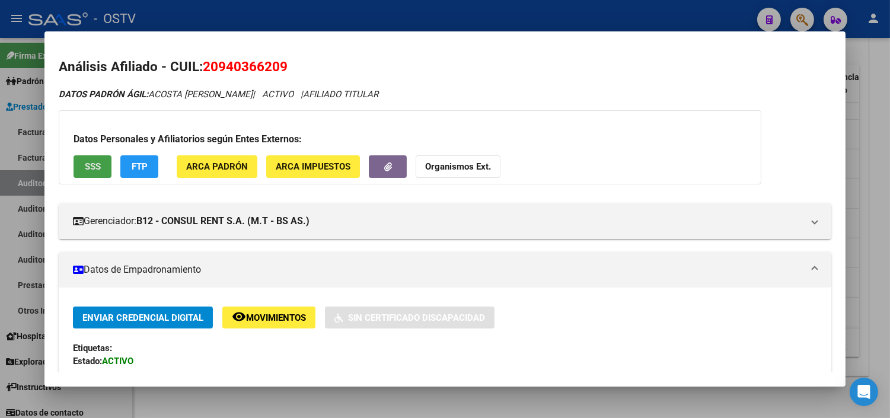
click at [99, 172] on button "SSS" at bounding box center [92, 166] width 38 height 22
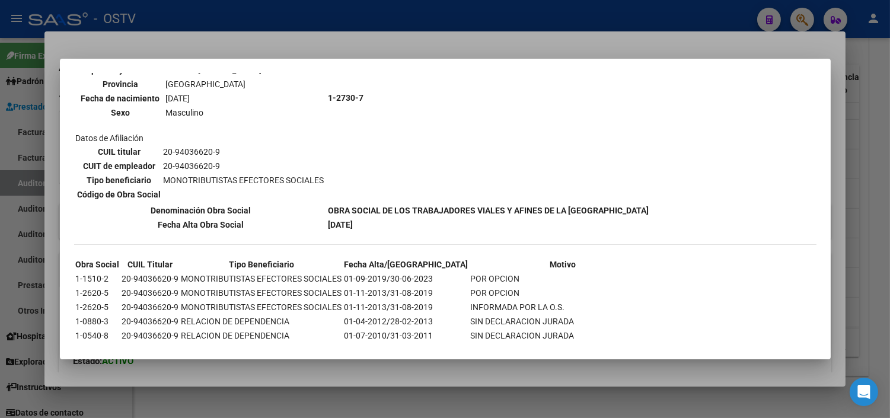
scroll to position [162, 0]
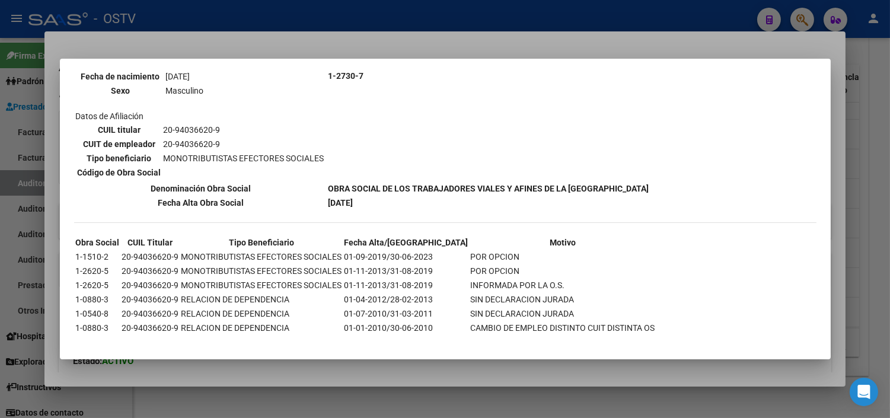
click at [319, 358] on mat-dialog-container "--ACTIVO en Obra Social según consulta SSS-- DATOS DE AFILIACION VIGENTE Datos …" at bounding box center [445, 209] width 770 height 300
drag, startPoint x: 317, startPoint y: 377, endPoint x: 319, endPoint y: 357, distance: 19.6
click at [318, 377] on div at bounding box center [445, 209] width 890 height 418
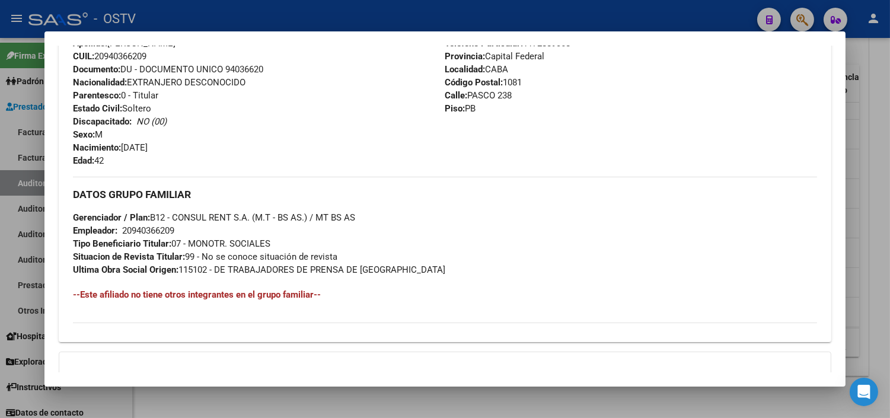
scroll to position [562, 0]
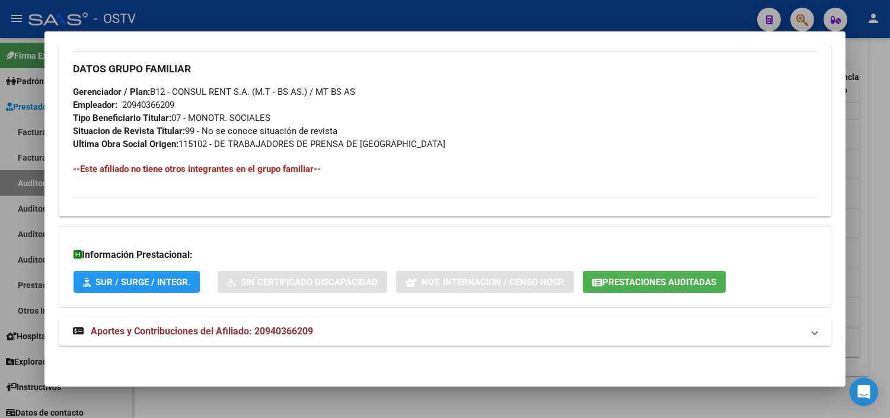
click at [245, 335] on span "Aportes y Contribuciones del Afiliado: 20940366209" at bounding box center [202, 330] width 222 height 11
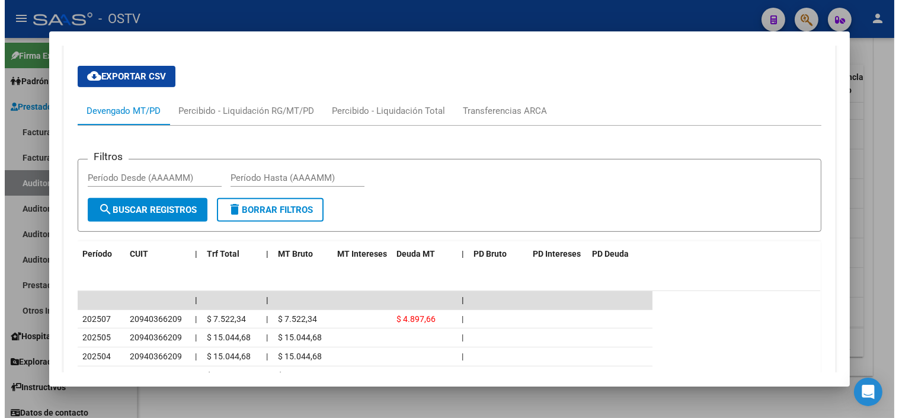
scroll to position [1094, 0]
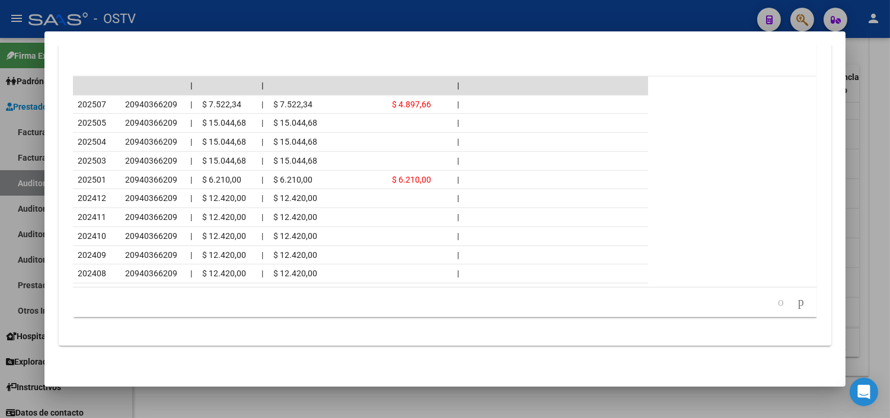
click at [430, 405] on div at bounding box center [445, 209] width 890 height 418
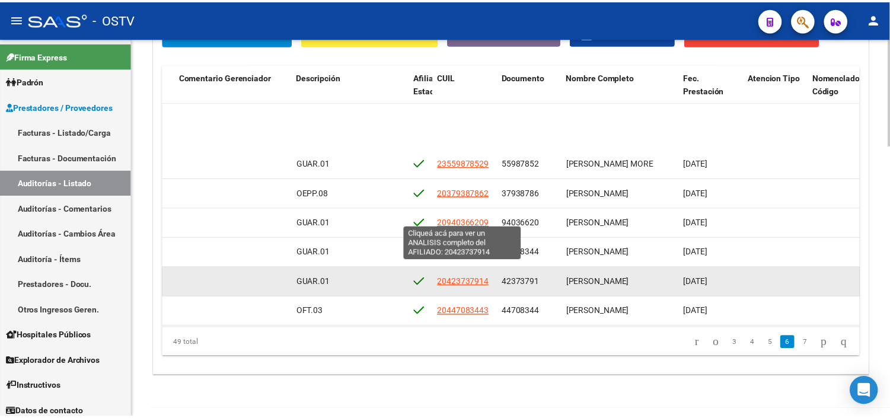
scroll to position [1175, 524]
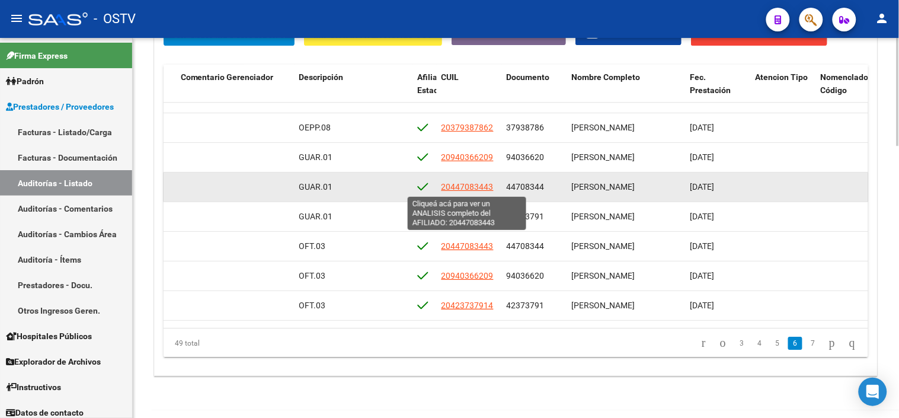
click at [460, 188] on span "20447083443" at bounding box center [468, 186] width 52 height 9
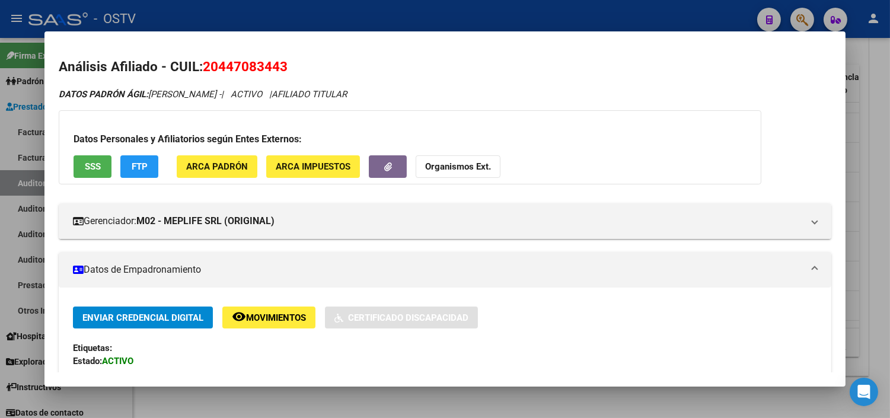
click at [85, 166] on span "SSS" at bounding box center [93, 167] width 16 height 11
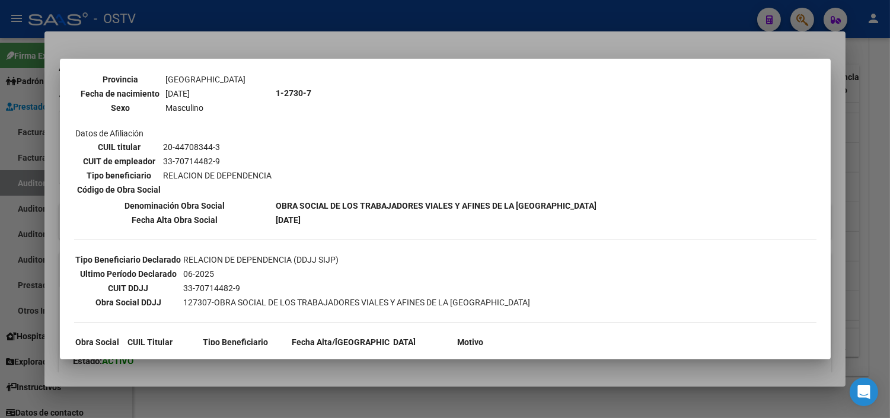
scroll to position [187, 0]
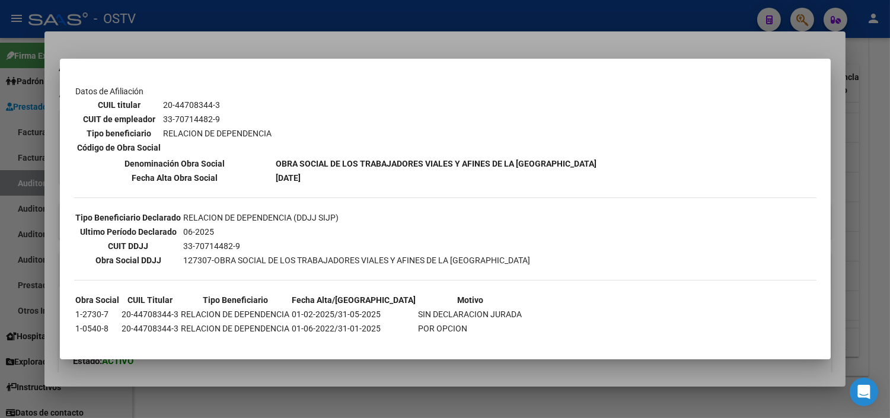
click at [261, 363] on div at bounding box center [445, 209] width 890 height 418
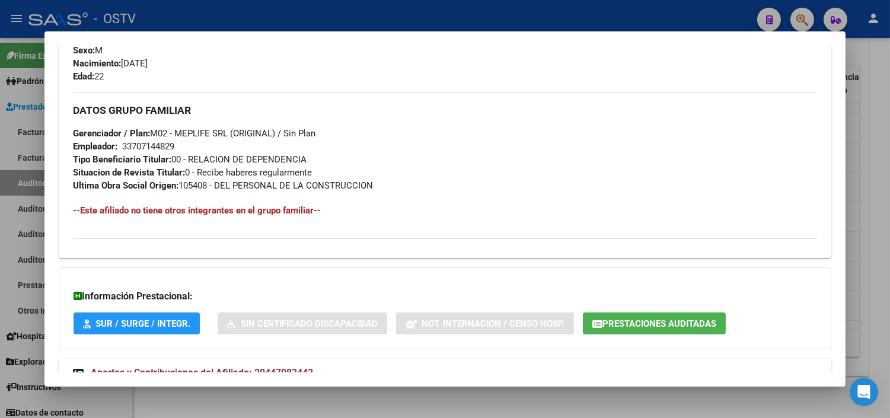
scroll to position [562, 0]
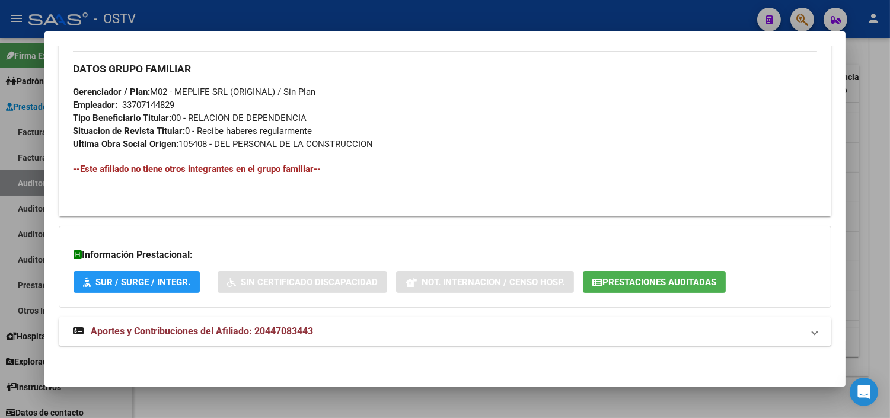
click at [173, 332] on span "Aportes y Contribuciones del Afiliado: 20447083443" at bounding box center [202, 330] width 222 height 11
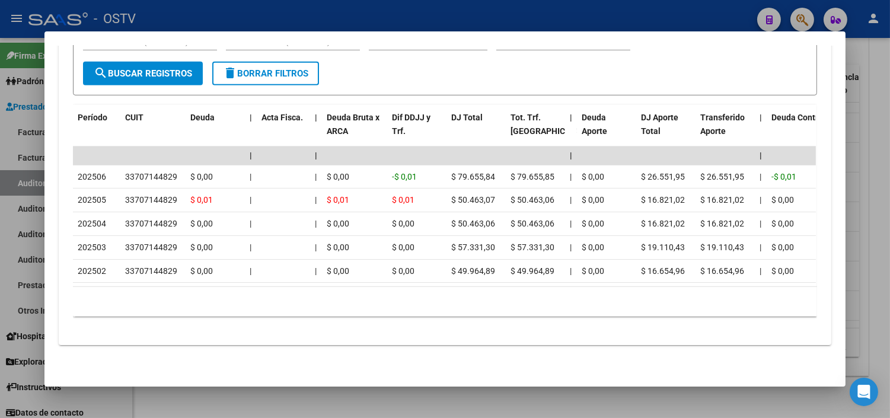
scroll to position [1028, 0]
click at [238, 397] on div at bounding box center [445, 209] width 890 height 418
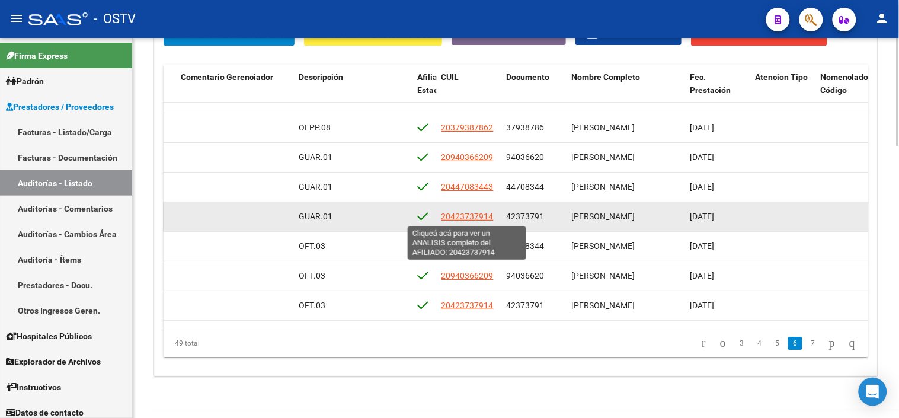
click at [473, 218] on span "20423737914" at bounding box center [468, 216] width 52 height 9
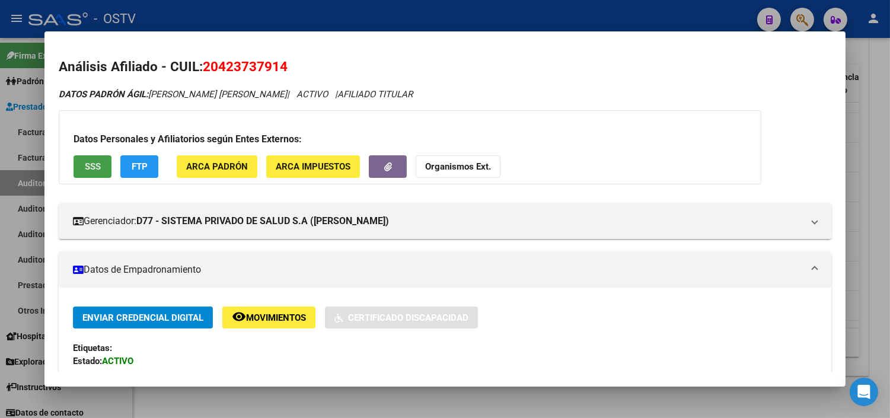
click at [92, 167] on span "SSS" at bounding box center [93, 167] width 16 height 11
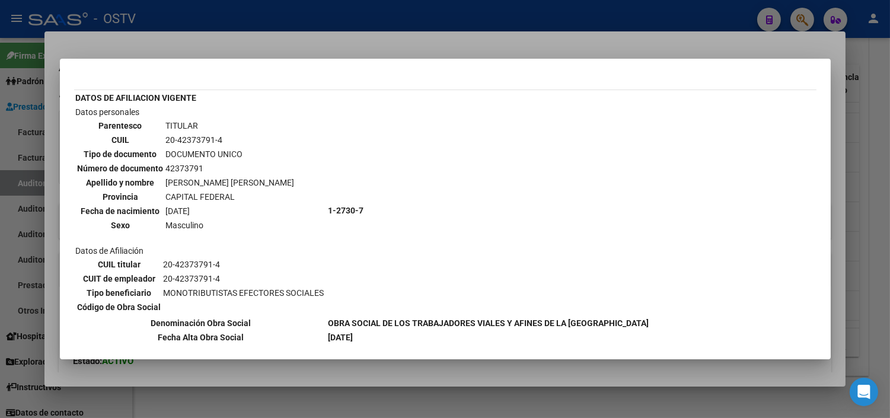
scroll to position [42, 0]
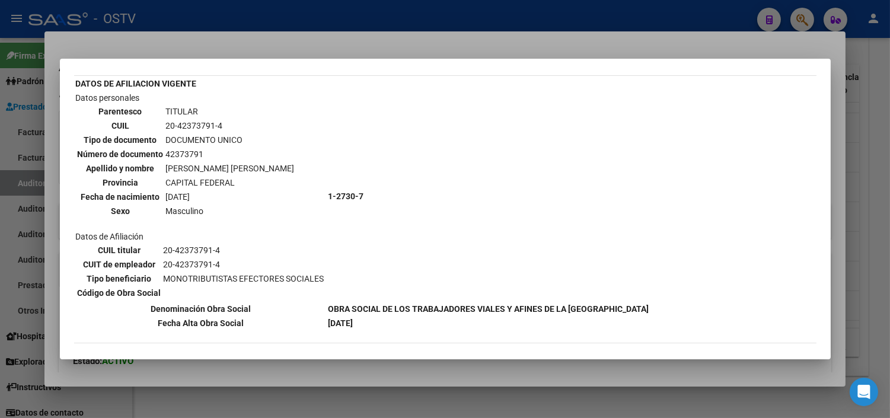
click at [228, 376] on div at bounding box center [445, 209] width 890 height 418
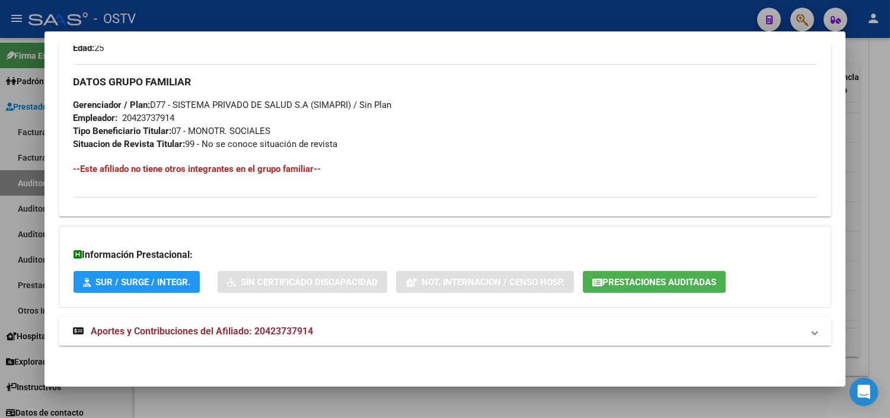
click at [199, 330] on span "Aportes y Contribuciones del Afiliado: 20423737914" at bounding box center [202, 330] width 222 height 11
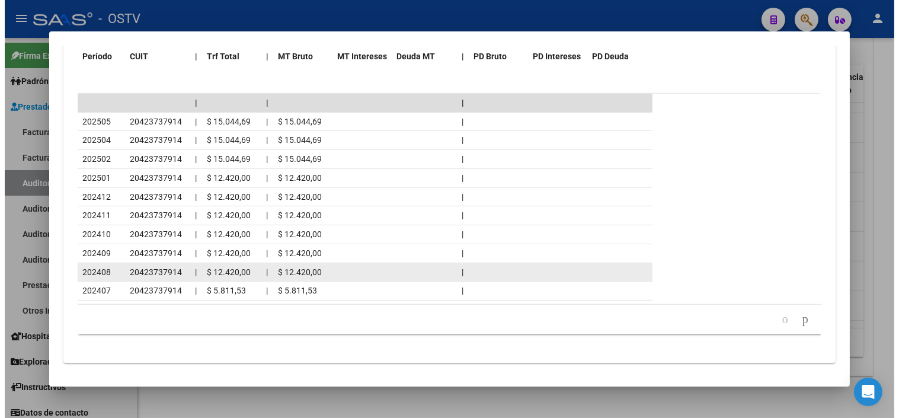
scroll to position [1081, 0]
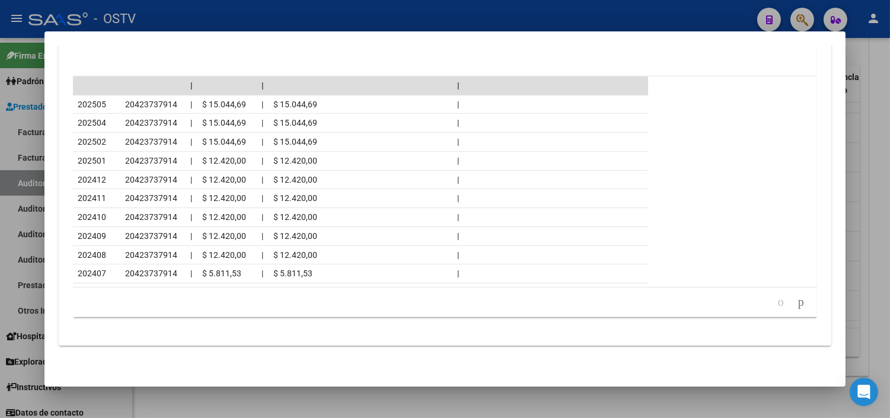
click at [315, 412] on div at bounding box center [445, 209] width 890 height 418
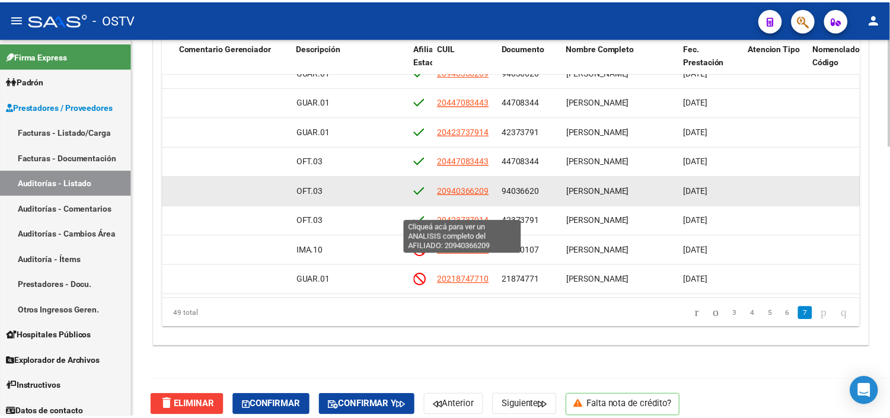
scroll to position [961, 0]
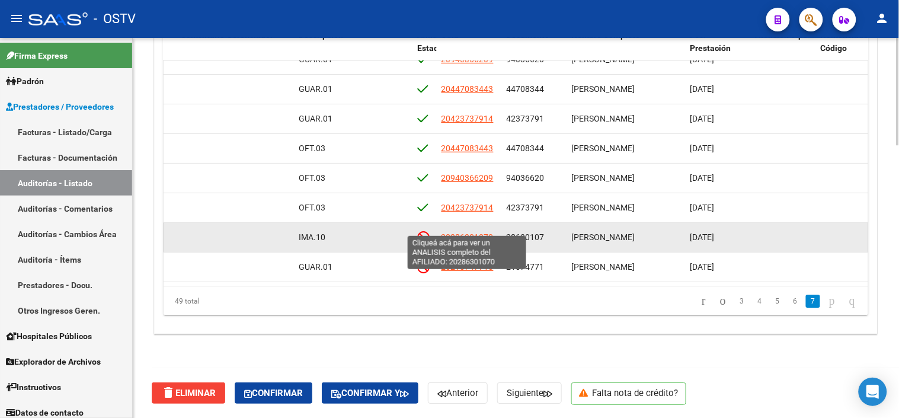
click at [460, 232] on span "20286301070" at bounding box center [468, 236] width 52 height 9
type textarea "20286301070"
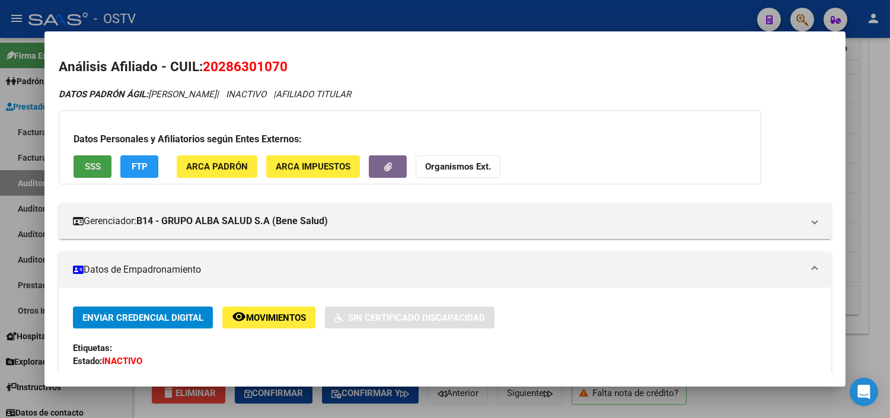
click at [85, 167] on span "SSS" at bounding box center [93, 167] width 16 height 11
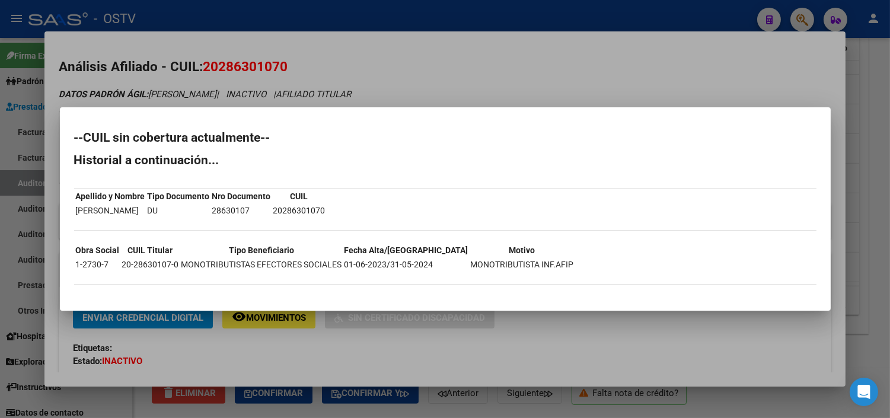
click at [280, 352] on div at bounding box center [445, 209] width 890 height 418
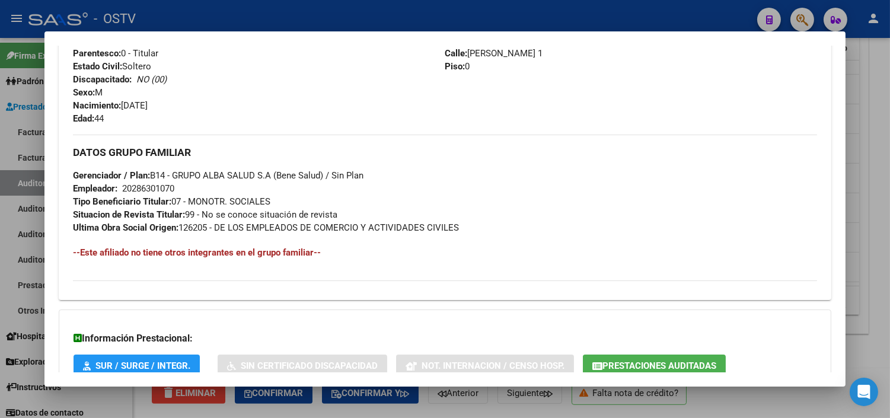
scroll to position [588, 0]
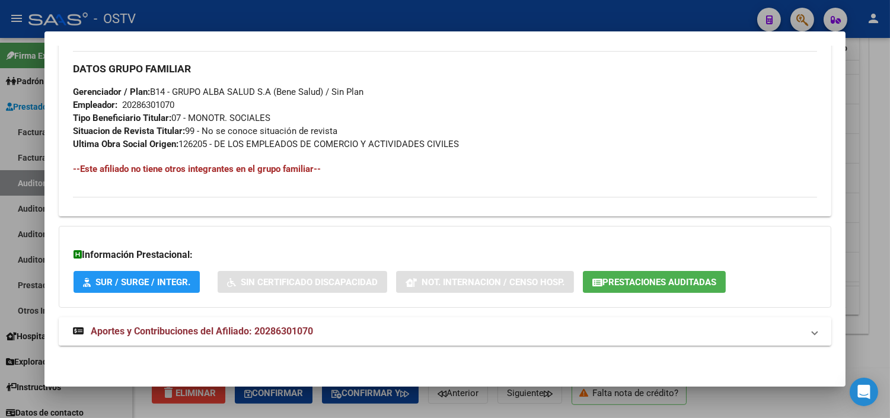
click at [209, 334] on span "Aportes y Contribuciones del Afiliado: 20286301070" at bounding box center [202, 330] width 222 height 11
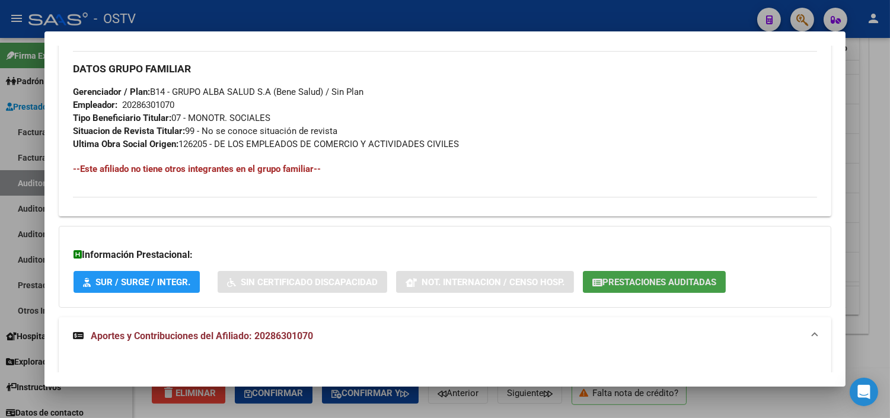
click at [611, 287] on span "Prestaciones Auditadas" at bounding box center [659, 282] width 114 height 11
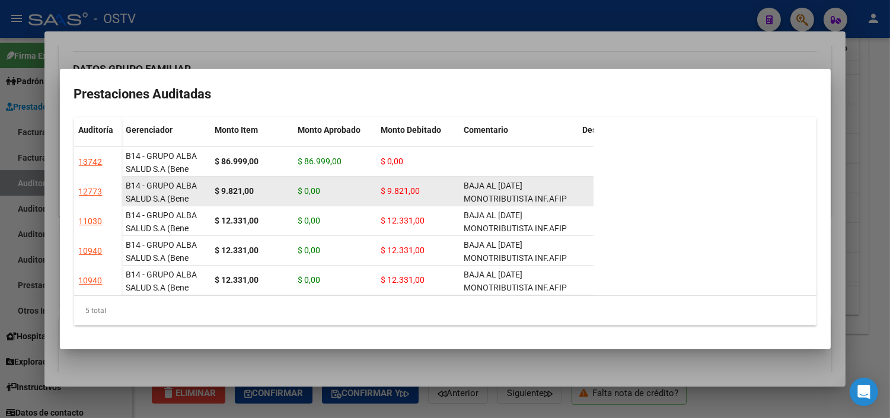
scroll to position [1, 0]
drag, startPoint x: 465, startPoint y: 180, endPoint x: 571, endPoint y: 194, distance: 106.4
click at [571, 194] on div "BAJA AL [DATE] MONOTRIBUTISTA INF.AFIP" at bounding box center [518, 190] width 109 height 25
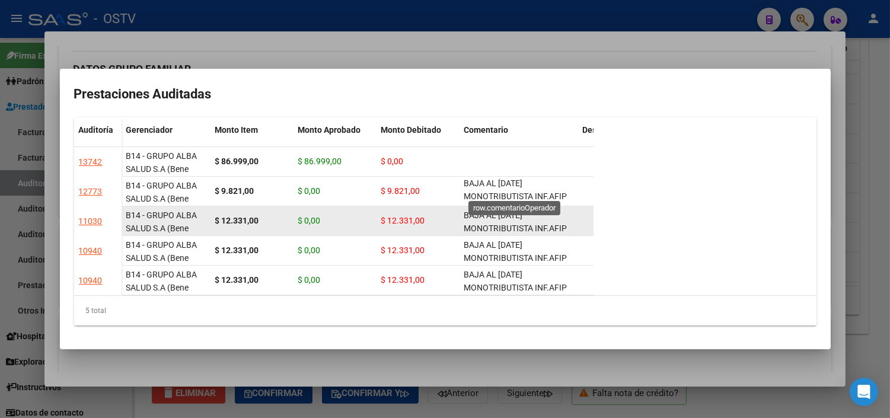
copy span "BAJA AL [DATE] MONOTRIBUTISTA INF.AFIP"
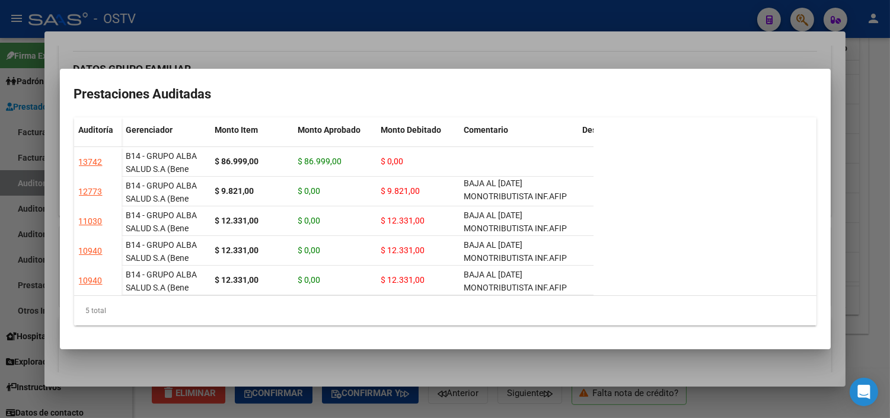
click at [314, 364] on div at bounding box center [445, 209] width 890 height 418
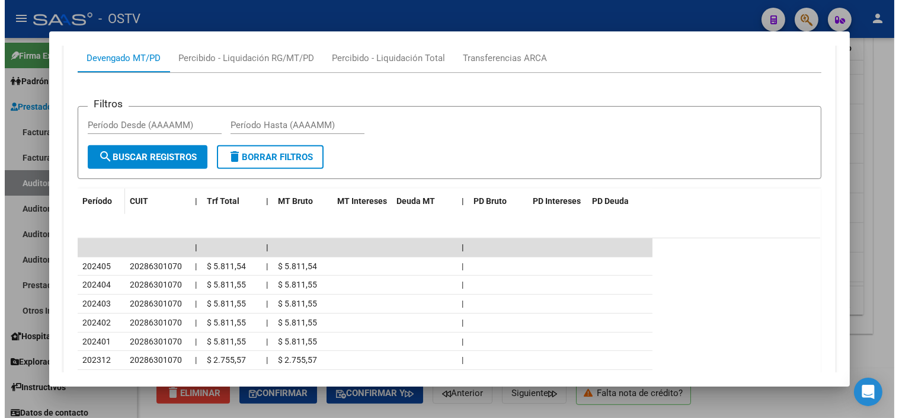
scroll to position [1115, 0]
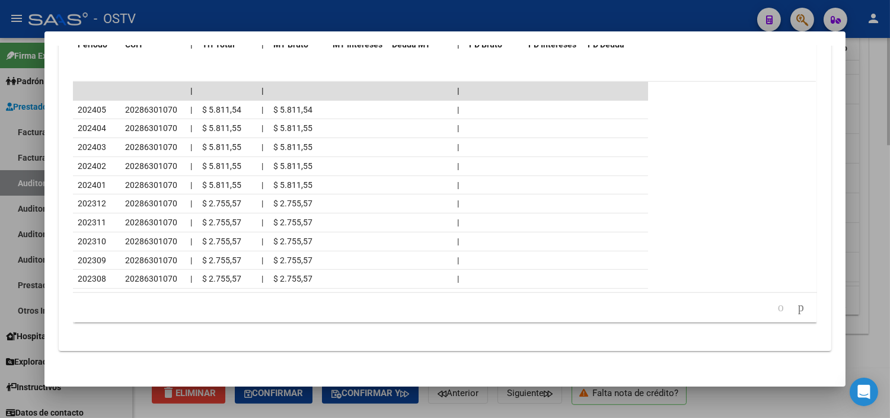
drag, startPoint x: 211, startPoint y: 411, endPoint x: 214, endPoint y: 397, distance: 13.9
click at [212, 411] on div at bounding box center [445, 209] width 890 height 418
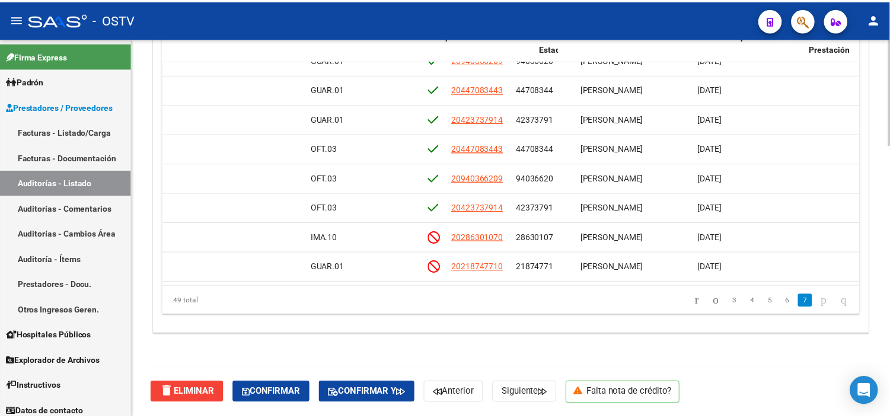
scroll to position [1240, 0]
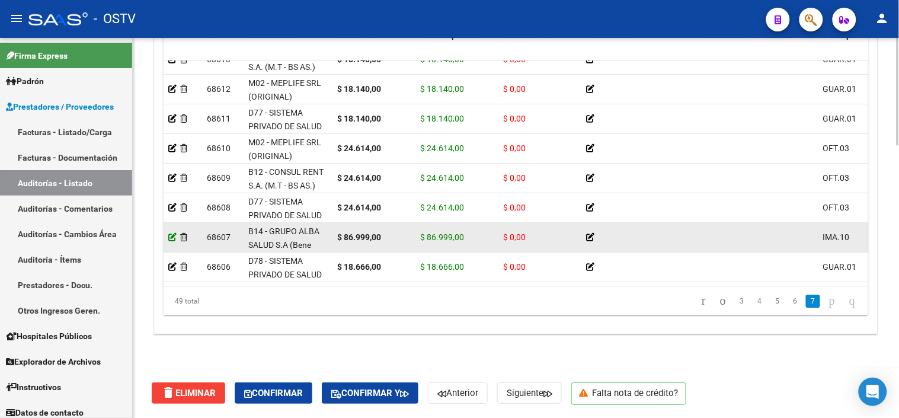
click at [169, 233] on icon at bounding box center [172, 237] width 8 height 8
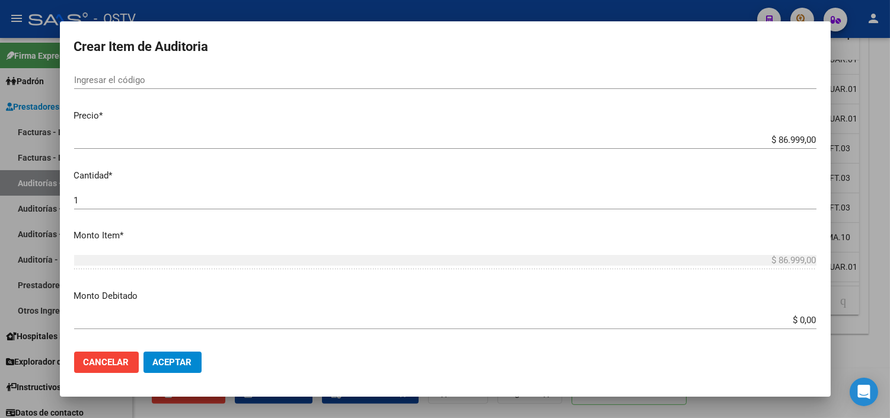
scroll to position [263, 0]
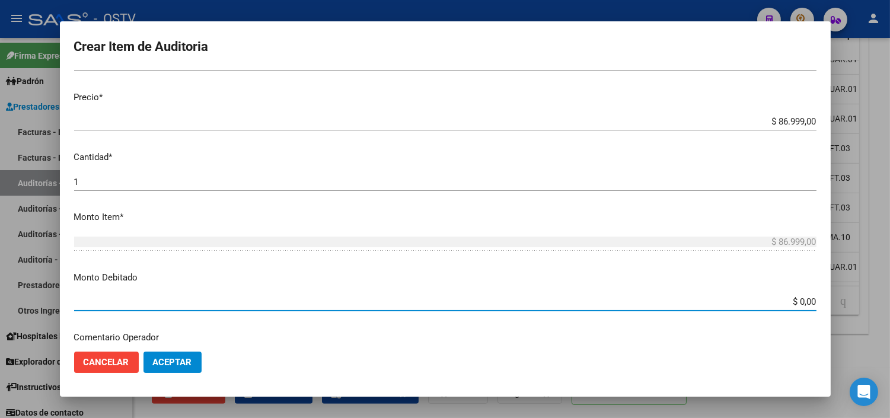
click at [793, 300] on input "$ 0,00" at bounding box center [445, 301] width 742 height 11
click at [793, 302] on input "$ 0,00" at bounding box center [445, 301] width 742 height 11
type input "$ 86.999,00"
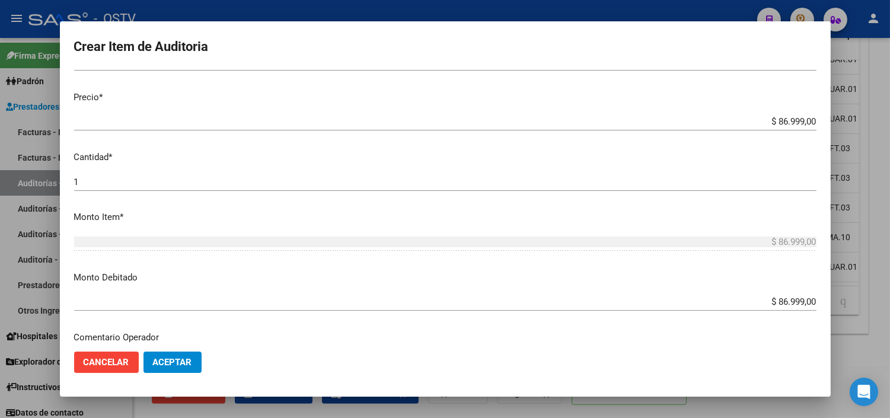
scroll to position [418, 0]
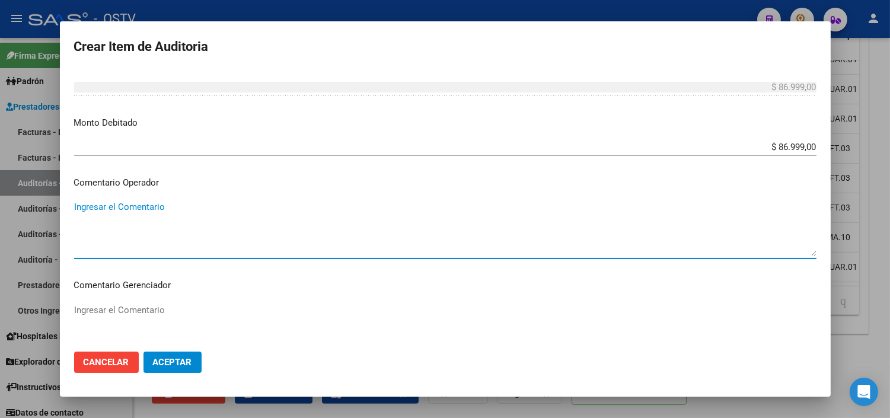
paste textarea "BAJA AL [DATE] MONOTRIBUTISTA INF.AFIP"
type textarea "BAJA AL [DATE] MONOTRIBUTISTA INF.AFIP"
click at [172, 363] on span "Aceptar" at bounding box center [172, 362] width 39 height 11
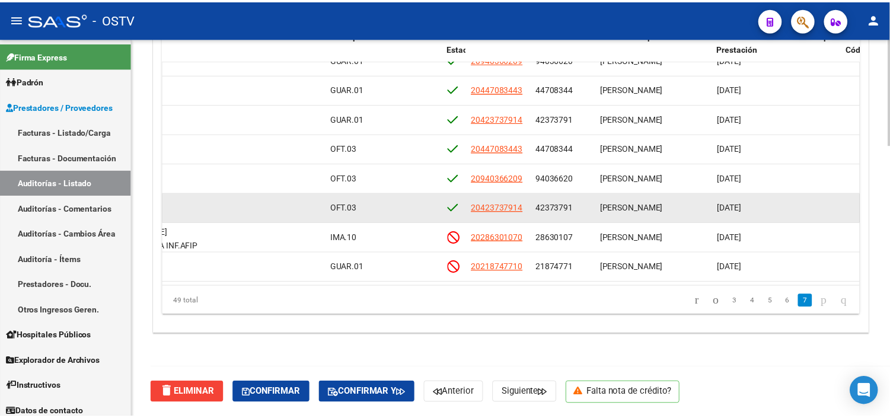
scroll to position [1240, 490]
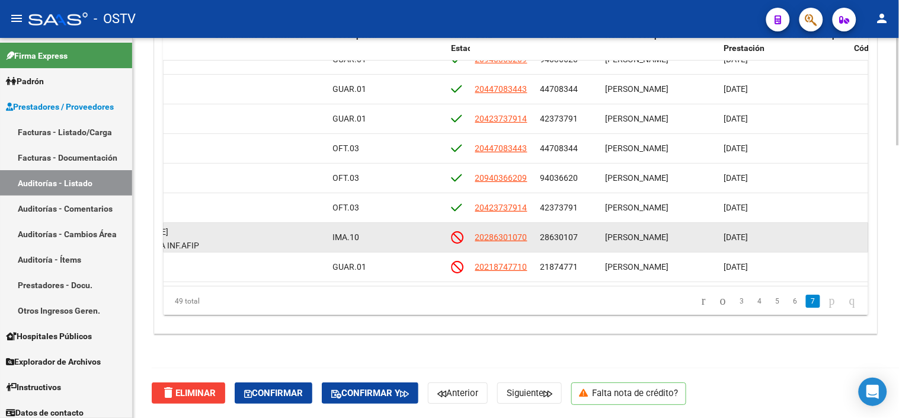
click at [561, 231] on div "28630107" at bounding box center [569, 238] width 56 height 14
click at [561, 232] on span "28630107" at bounding box center [560, 236] width 38 height 9
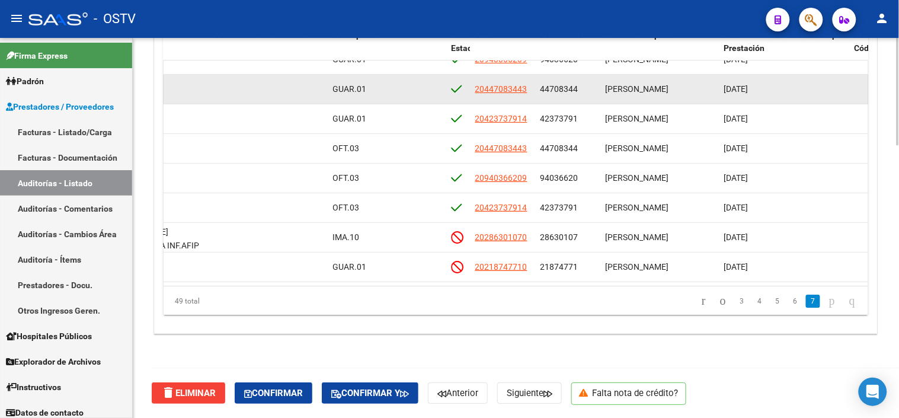
copy span "28630107"
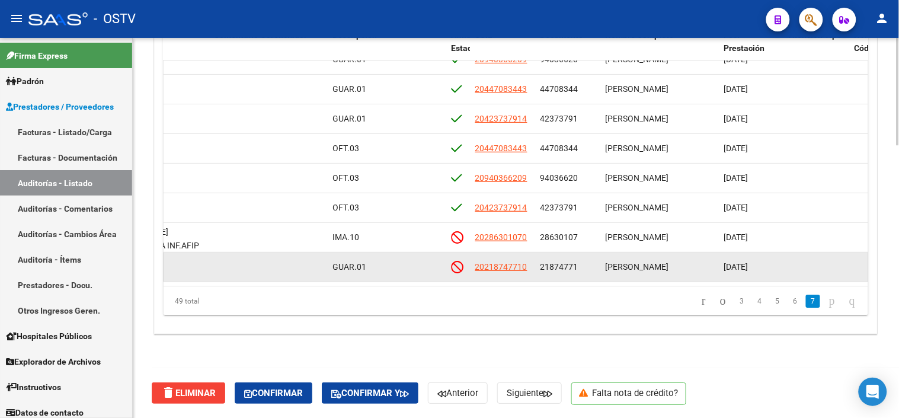
click at [552, 262] on span "21874771" at bounding box center [560, 266] width 38 height 9
copy span "21874771"
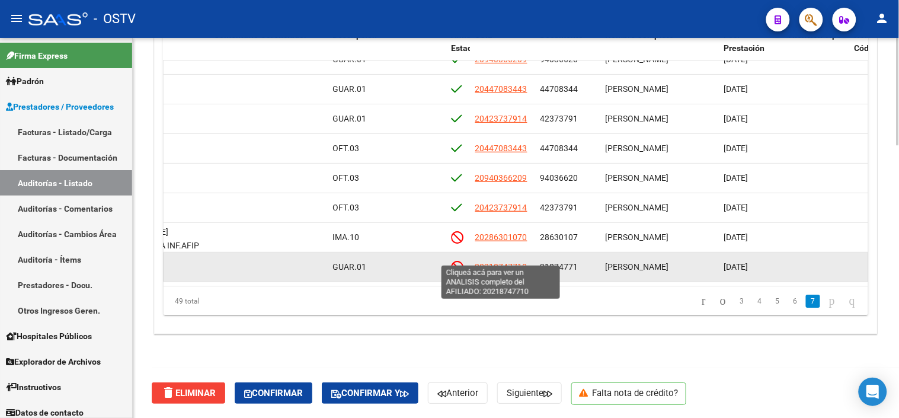
click at [490, 262] on span "20218747710" at bounding box center [501, 266] width 52 height 9
type textarea "20218747710"
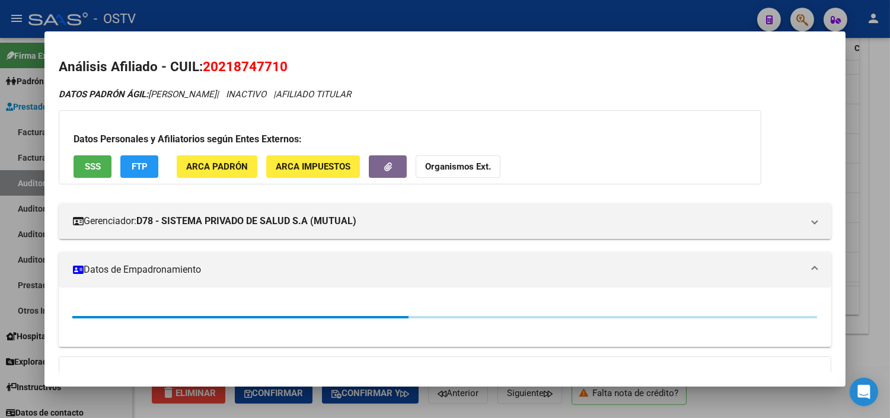
click at [84, 173] on button "SSS" at bounding box center [92, 166] width 38 height 22
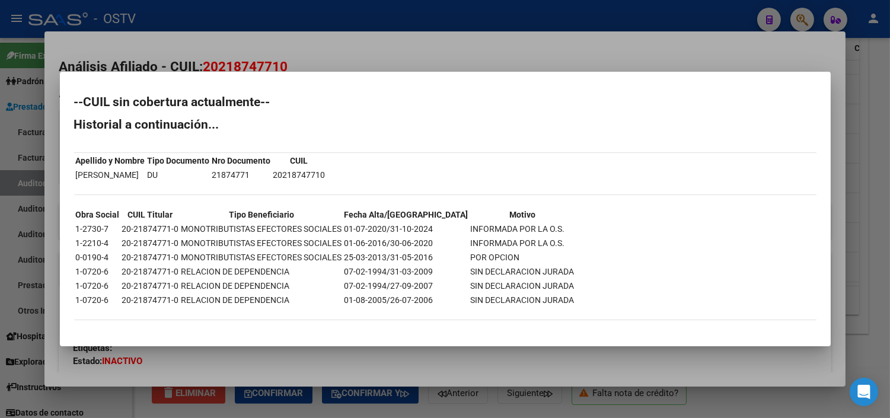
click at [248, 360] on div at bounding box center [445, 209] width 890 height 418
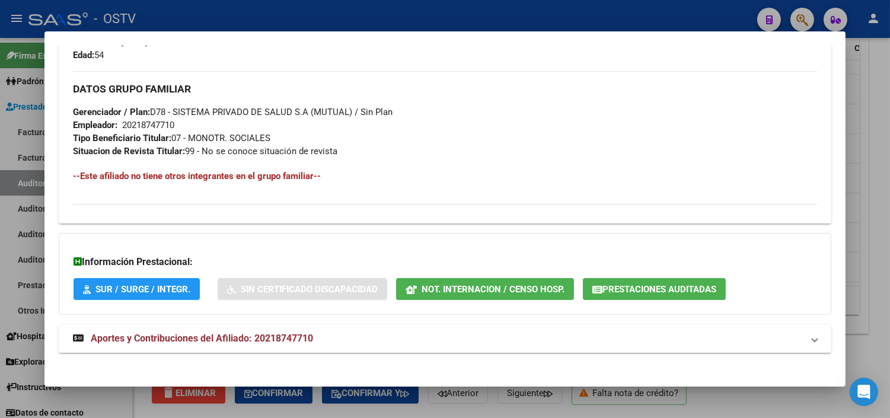
scroll to position [552, 0]
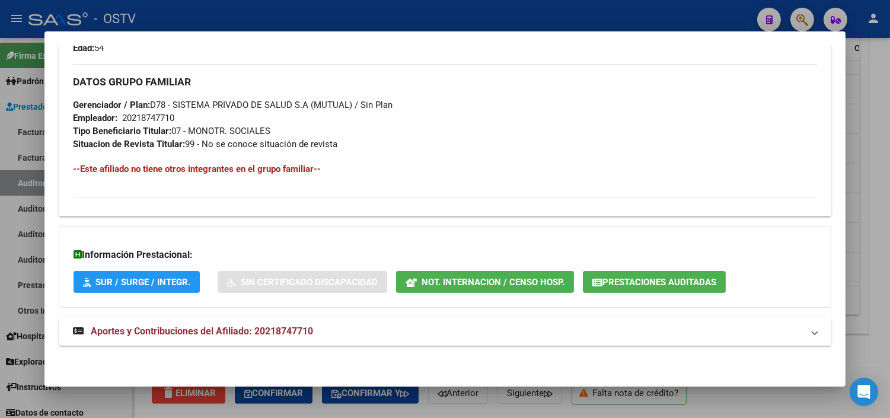
click at [252, 335] on span "Aportes y Contribuciones del Afiliado: 20218747710" at bounding box center [202, 330] width 222 height 11
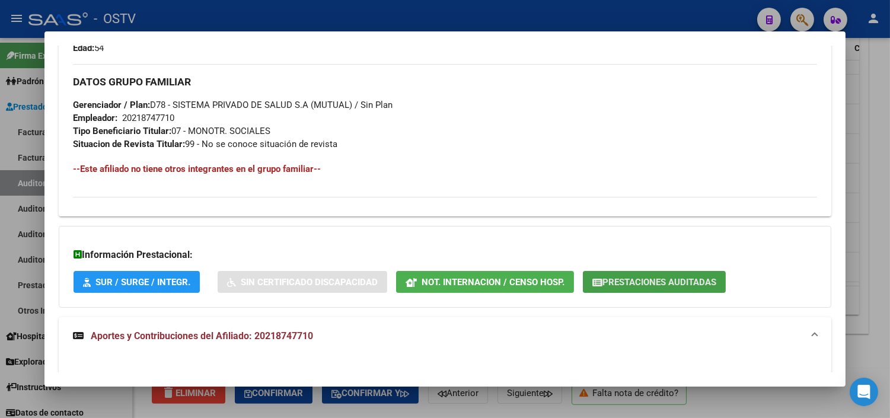
click at [659, 282] on span "Prestaciones Auditadas" at bounding box center [659, 282] width 114 height 11
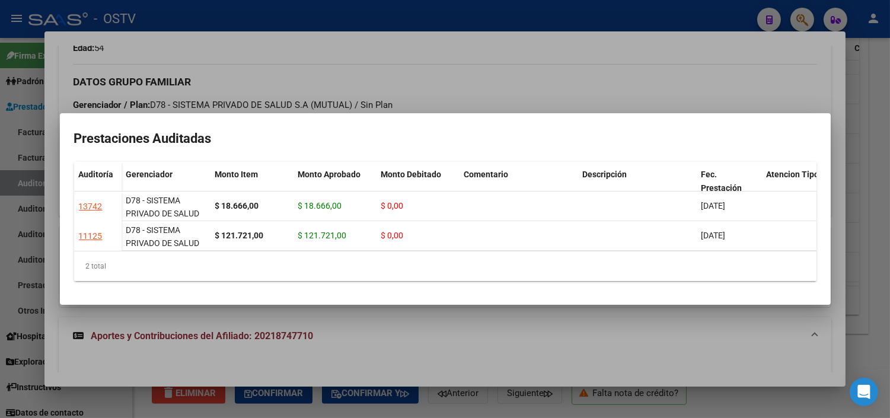
click at [443, 354] on div at bounding box center [445, 209] width 890 height 418
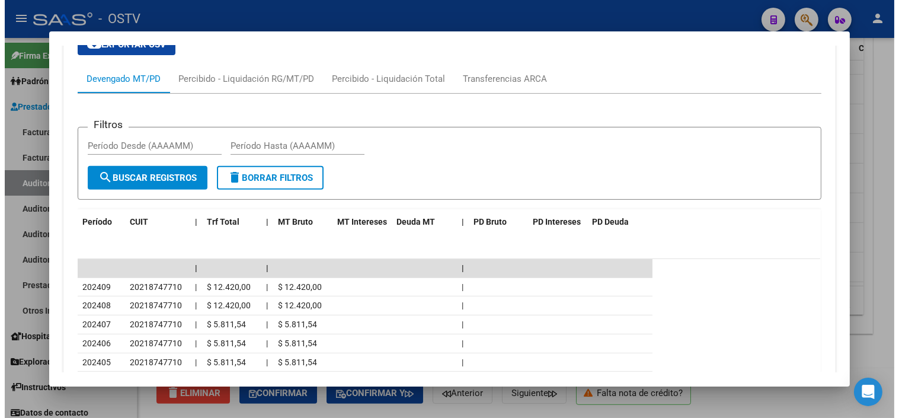
scroll to position [1079, 0]
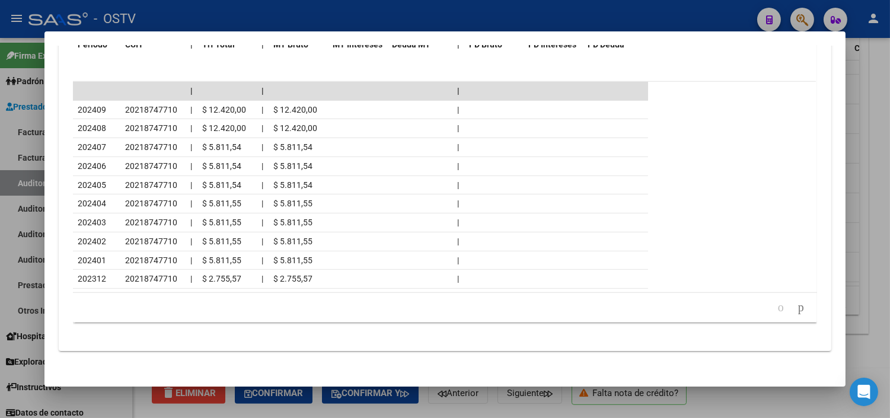
click at [353, 414] on div at bounding box center [445, 209] width 890 height 418
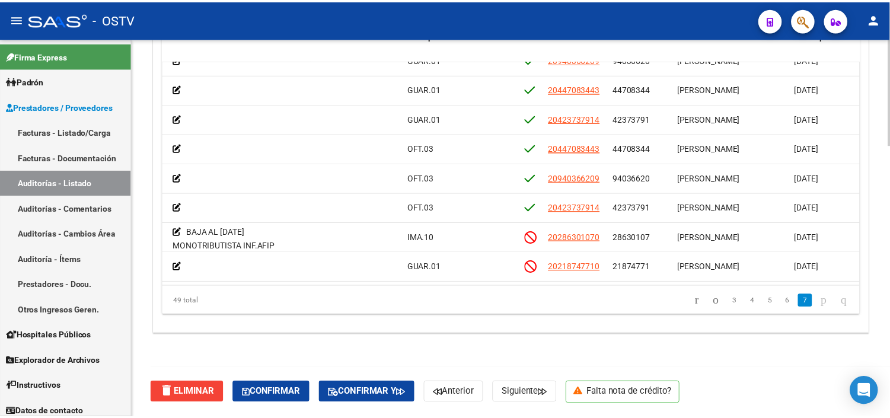
scroll to position [1240, 0]
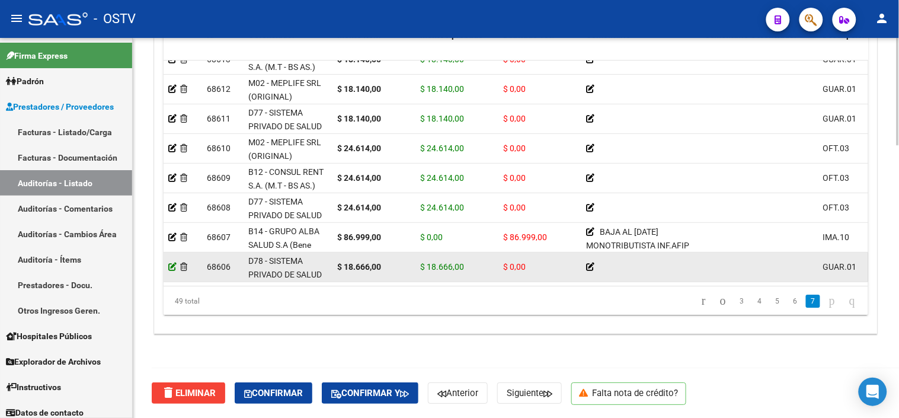
click at [172, 263] on icon at bounding box center [172, 267] width 8 height 8
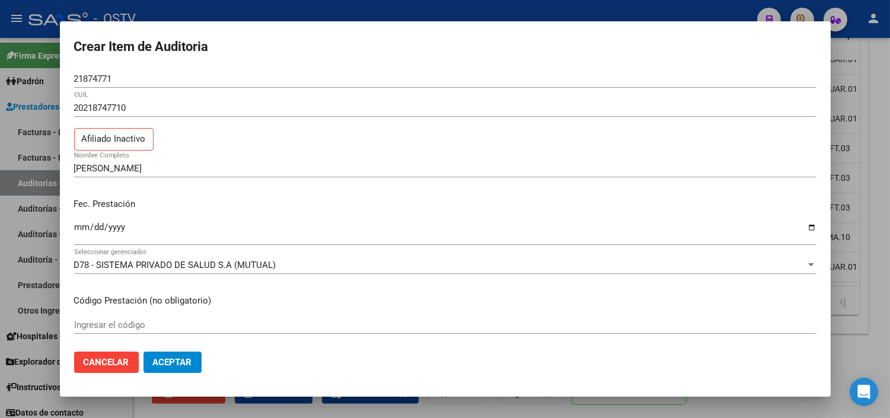
click at [101, 72] on div "21874771 Nro Documento" at bounding box center [445, 79] width 742 height 18
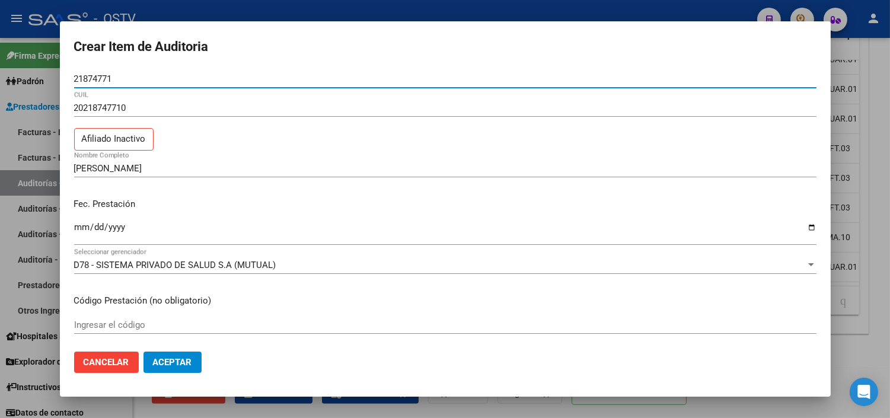
click at [100, 79] on input "21874771" at bounding box center [445, 78] width 742 height 11
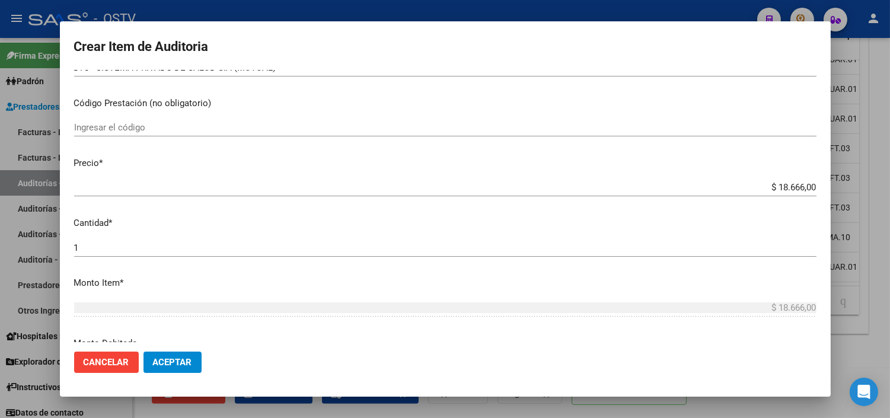
scroll to position [263, 0]
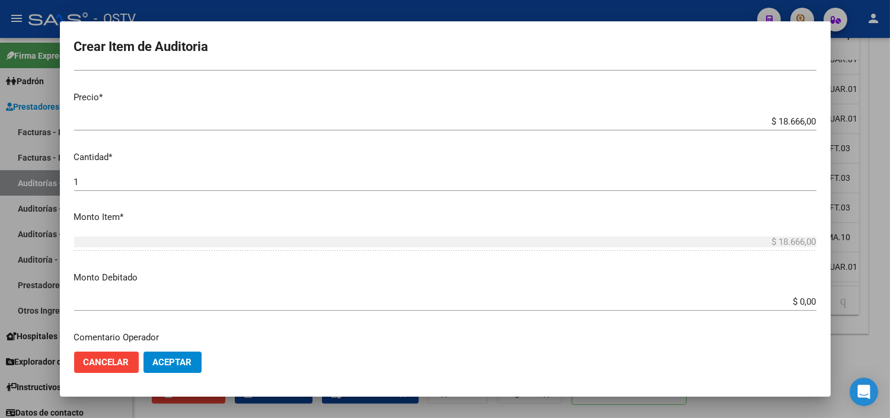
click at [788, 305] on input "$ 0,00" at bounding box center [445, 301] width 742 height 11
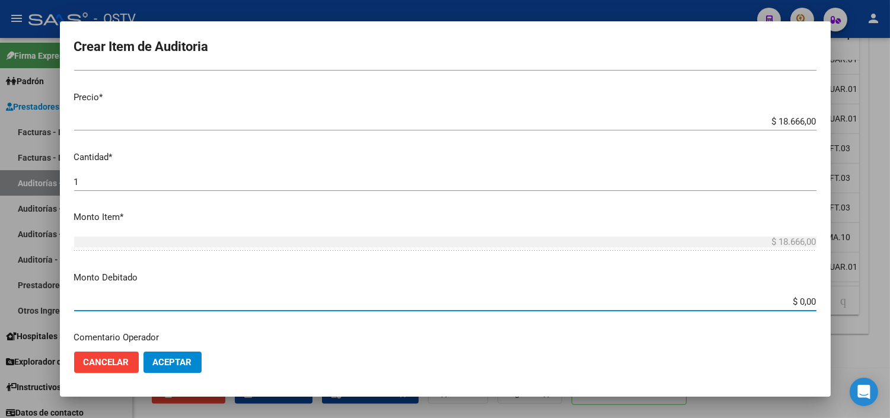
click at [788, 305] on input "$ 0,00" at bounding box center [445, 301] width 742 height 11
type input "$ 18.666,00"
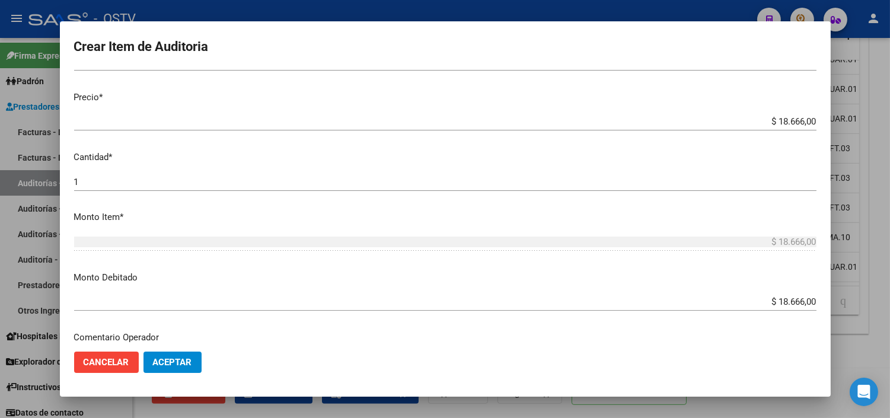
scroll to position [418, 0]
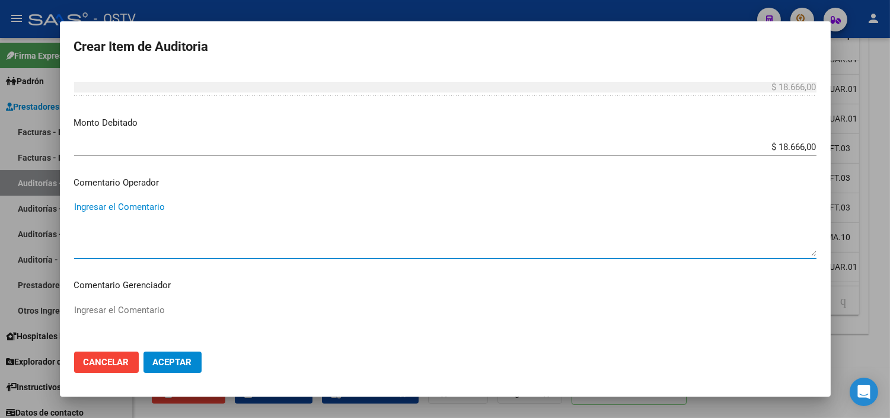
click at [158, 368] on button "Aceptar" at bounding box center [172, 361] width 58 height 21
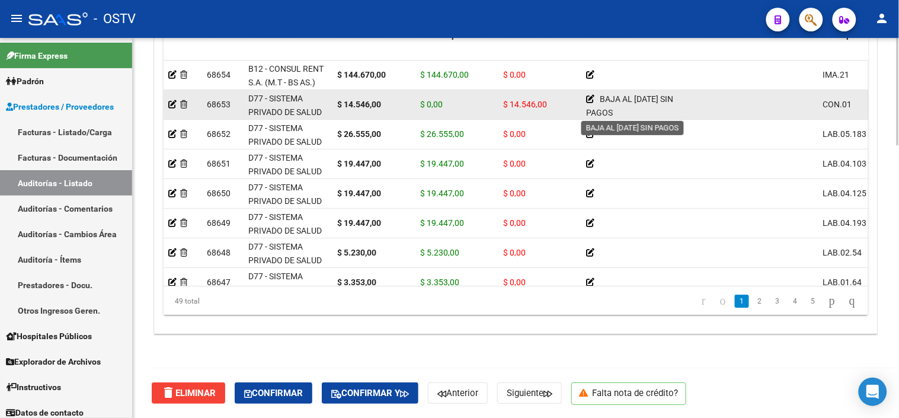
scroll to position [3, 0]
drag, startPoint x: 602, startPoint y: 101, endPoint x: 616, endPoint y: 115, distance: 20.1
click at [616, 115] on div "BAJA AL [DATE] SIN PAGOS" at bounding box center [640, 104] width 109 height 24
copy span "BAJA AL [DATE] SIN PAGOS"
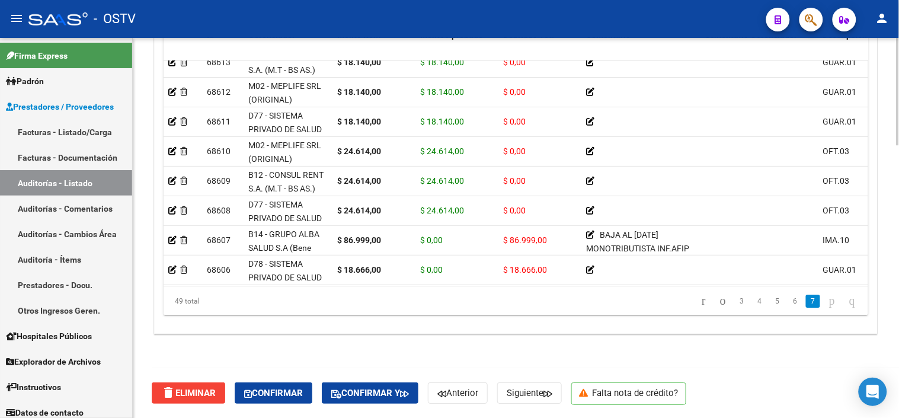
scroll to position [1240, 0]
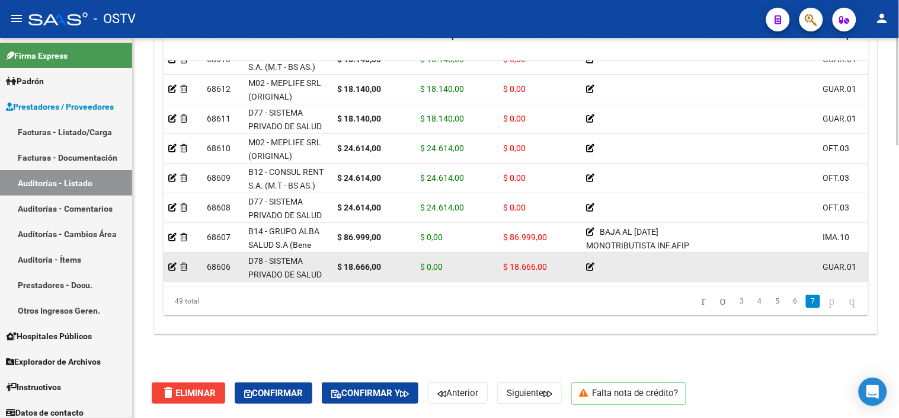
click at [589, 263] on icon at bounding box center [590, 267] width 8 height 8
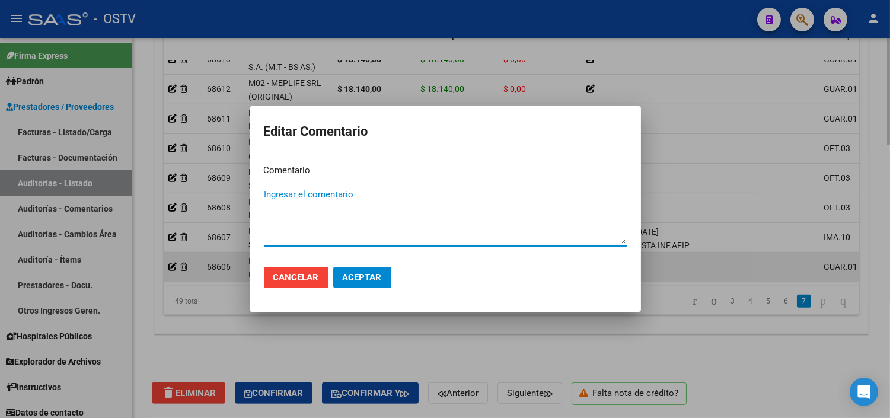
paste textarea "BAJA AL [DATE] SIN PAGOS"
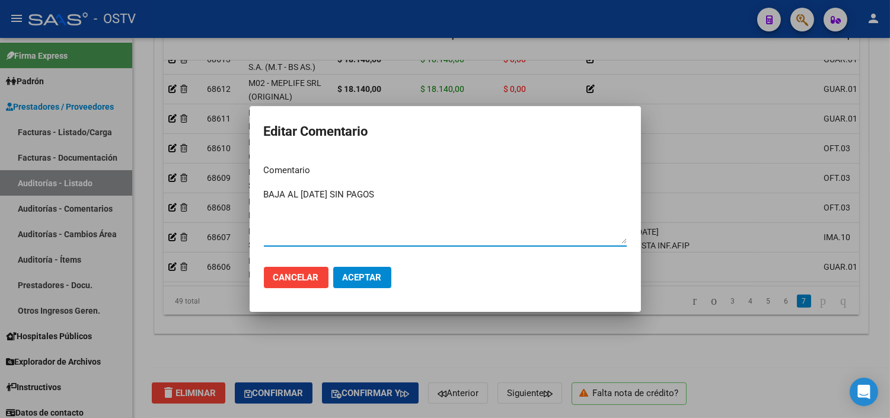
type textarea "BAJA AL [DATE] SIN PAGOS"
click at [347, 277] on span "Aceptar" at bounding box center [362, 277] width 39 height 11
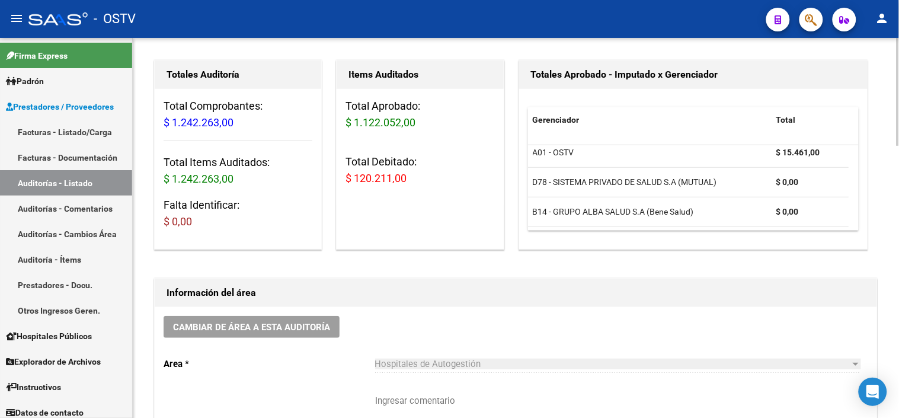
scroll to position [0, 0]
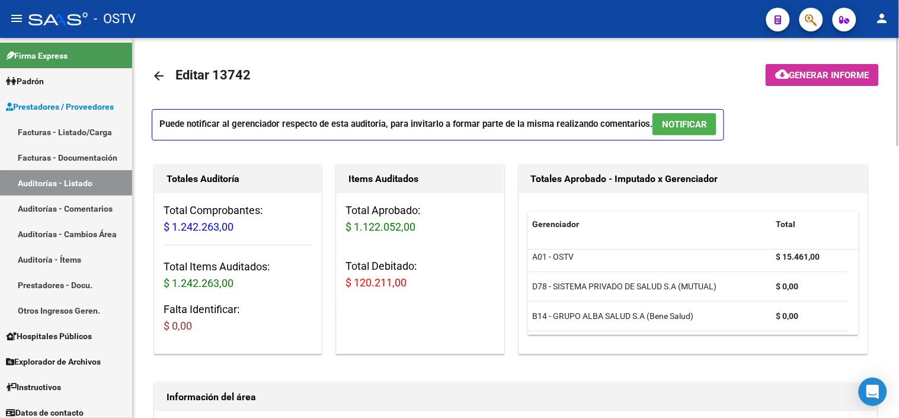
click at [819, 81] on button "cloud_download Generar informe" at bounding box center [822, 75] width 113 height 22
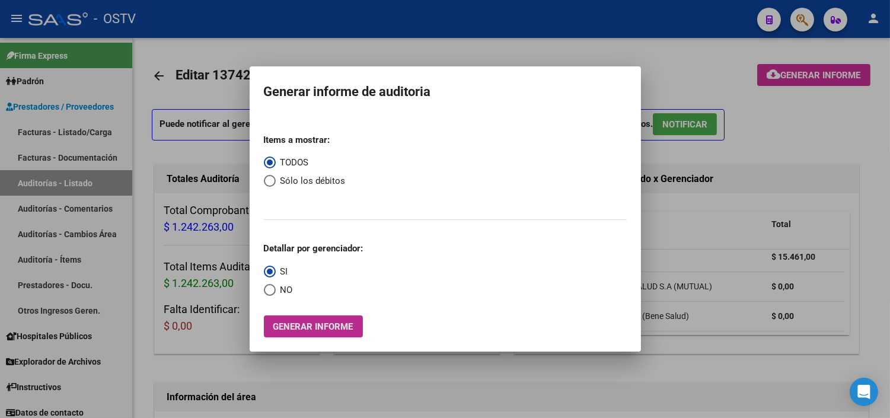
click at [299, 331] on span "Generar informe" at bounding box center [313, 326] width 80 height 11
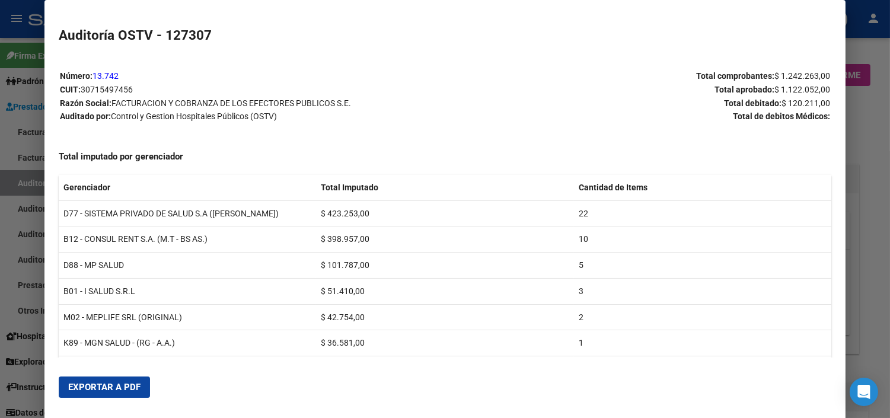
click at [860, 280] on div at bounding box center [445, 209] width 890 height 418
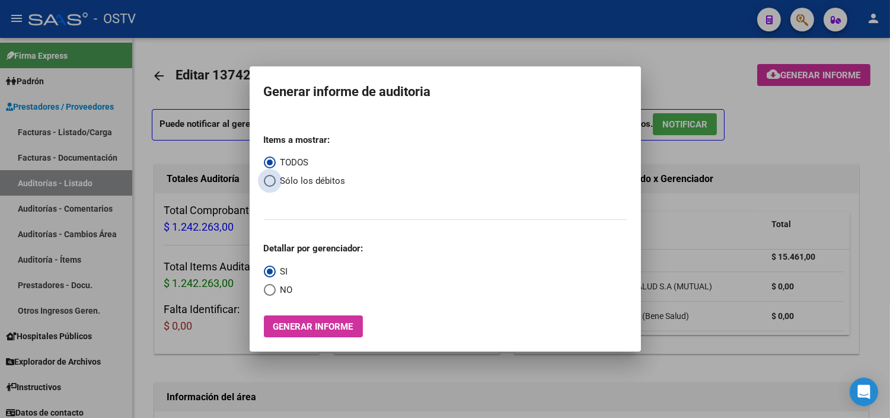
click at [271, 181] on span "Select an option" at bounding box center [270, 181] width 12 height 12
click at [271, 181] on input "Sólo los débitos" at bounding box center [270, 181] width 12 height 12
radio input "true"
click at [271, 283] on label "NO" at bounding box center [278, 290] width 29 height 14
click at [271, 284] on input "NO" at bounding box center [270, 290] width 12 height 12
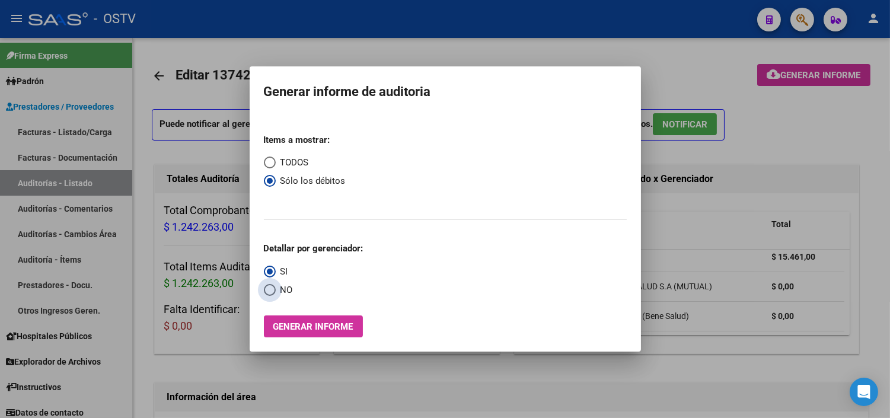
radio input "true"
click at [277, 326] on span "Generar informe" at bounding box center [313, 326] width 80 height 11
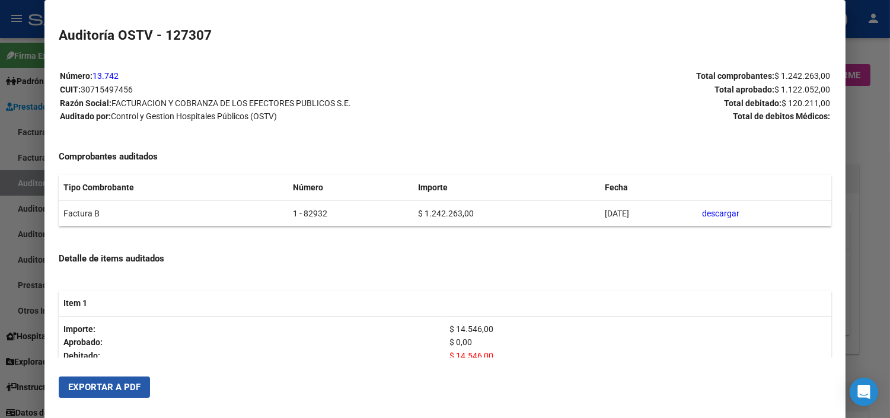
click at [116, 388] on span "Exportar a PDF" at bounding box center [104, 387] width 72 height 11
click at [878, 194] on div at bounding box center [445, 209] width 890 height 418
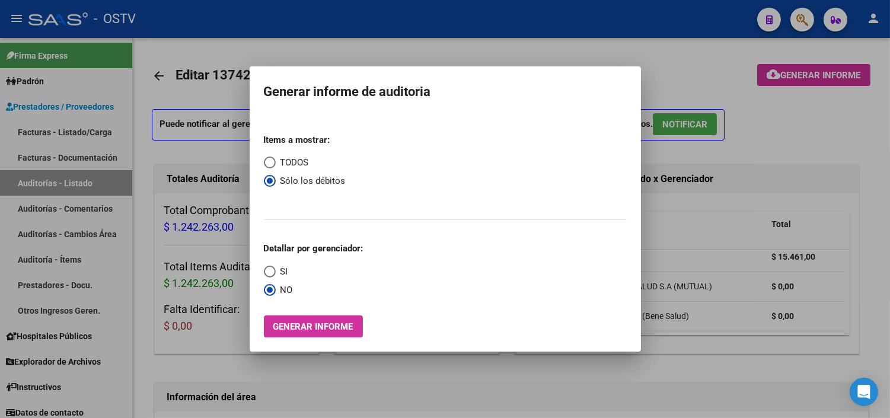
click at [873, 182] on div at bounding box center [445, 209] width 890 height 418
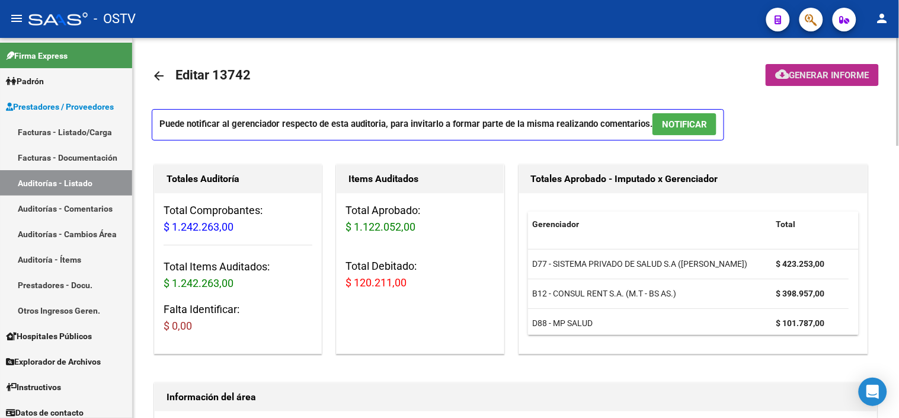
click at [786, 72] on mat-icon "cloud_download" at bounding box center [782, 74] width 14 height 14
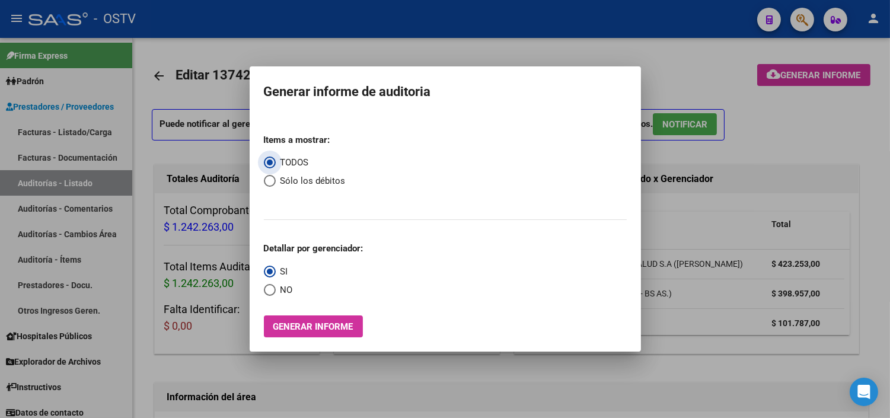
click at [808, 147] on div at bounding box center [445, 209] width 890 height 418
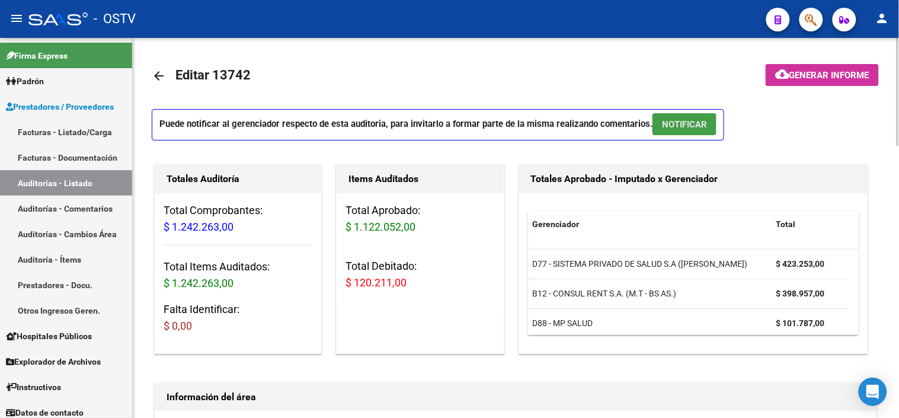
click at [677, 126] on span "NOTIFICAR" at bounding box center [684, 124] width 45 height 11
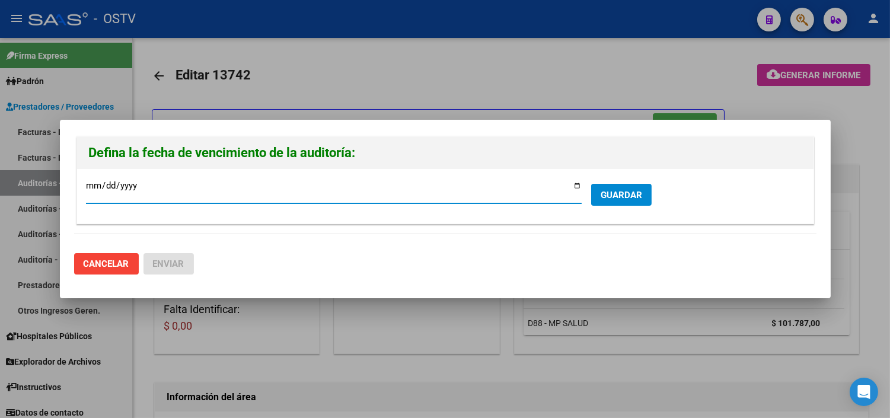
click at [605, 194] on span "GUARDAR" at bounding box center [620, 195] width 41 height 11
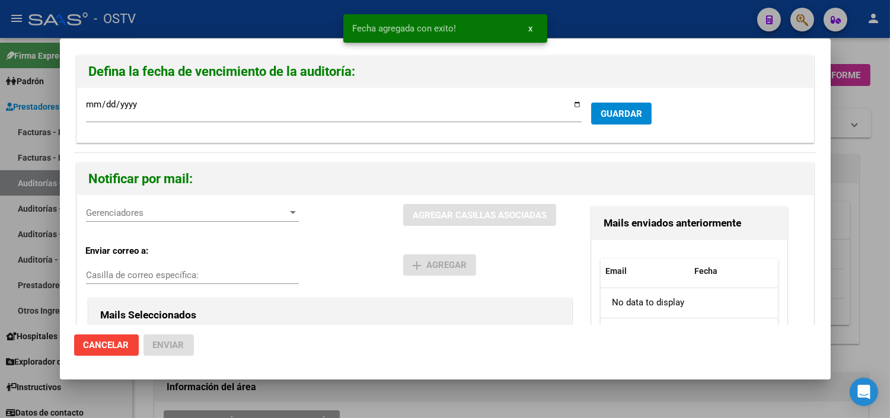
click at [228, 219] on div "Gerenciadores Gerenciadores" at bounding box center [192, 213] width 213 height 18
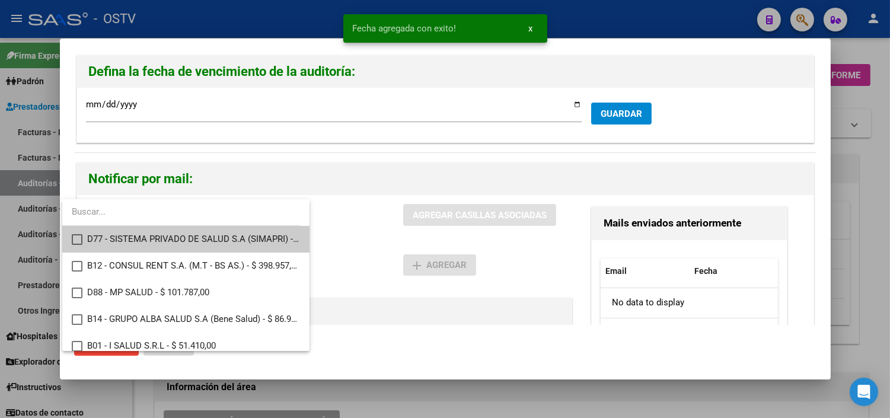
click at [141, 247] on span "D77 - SISTEMA PRIVADO DE SALUD S.A (SIMAPRI) - $ 437.799,00" at bounding box center [193, 239] width 213 height 27
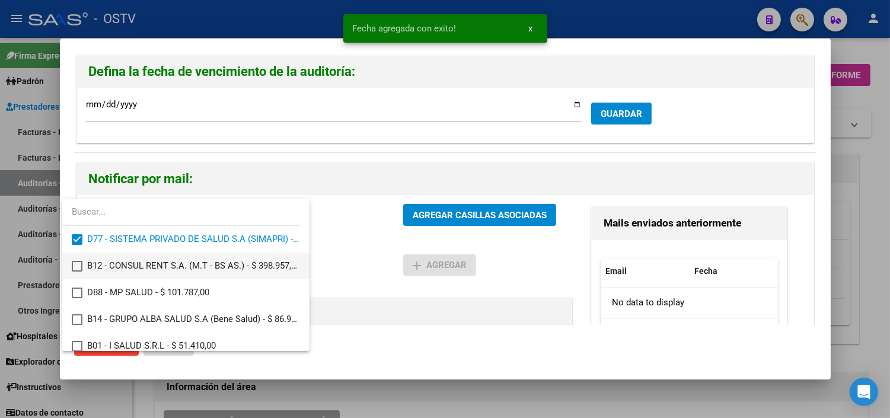
click at [140, 266] on span "B12 - CONSUL RENT S.A. (M.T - BS AS.) - $ 398.957,00" at bounding box center [193, 265] width 213 height 27
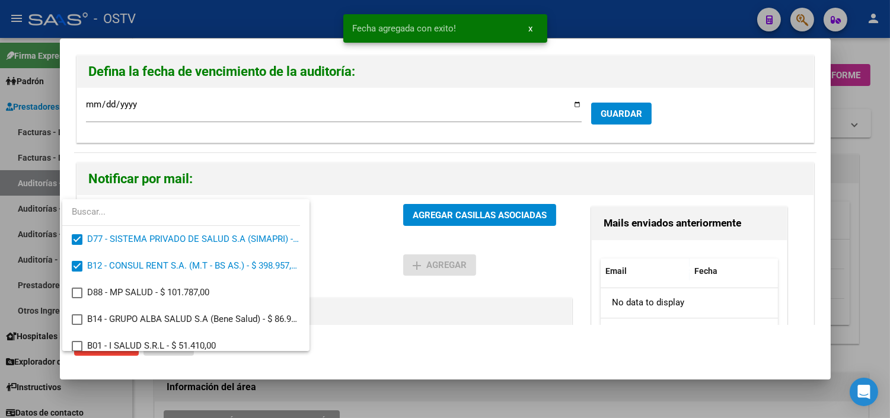
click at [455, 214] on div at bounding box center [445, 209] width 890 height 418
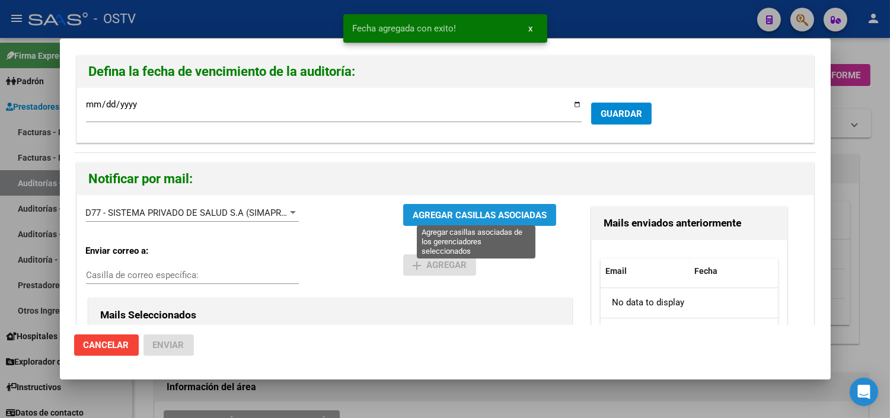
click at [484, 219] on span "AGREGAR CASILLAS ASOCIADAS" at bounding box center [479, 215] width 134 height 11
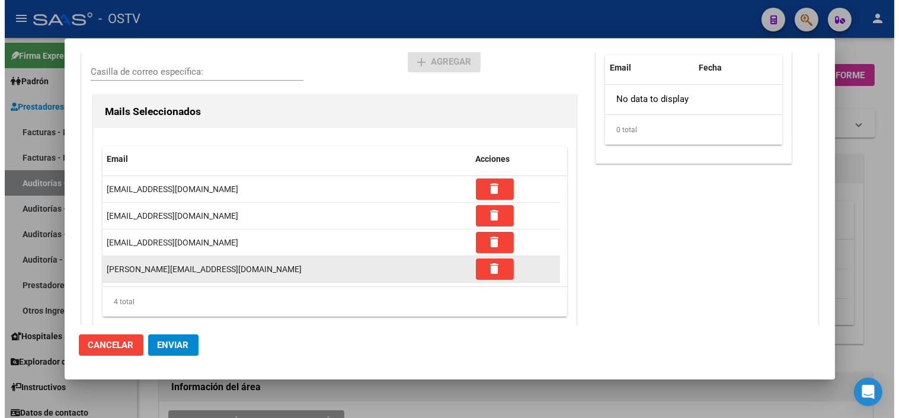
scroll to position [228, 0]
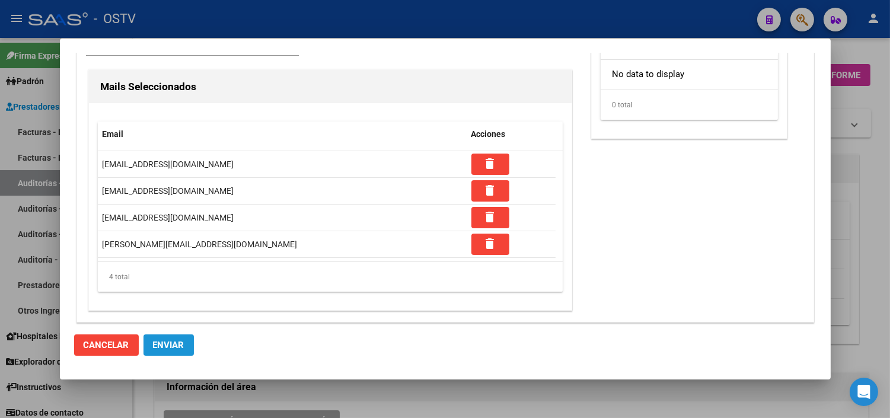
click at [161, 335] on button "Enviar" at bounding box center [168, 344] width 50 height 21
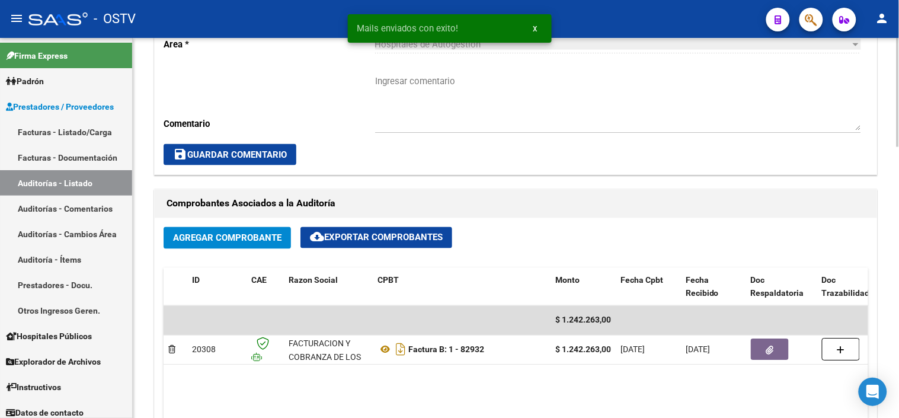
scroll to position [395, 0]
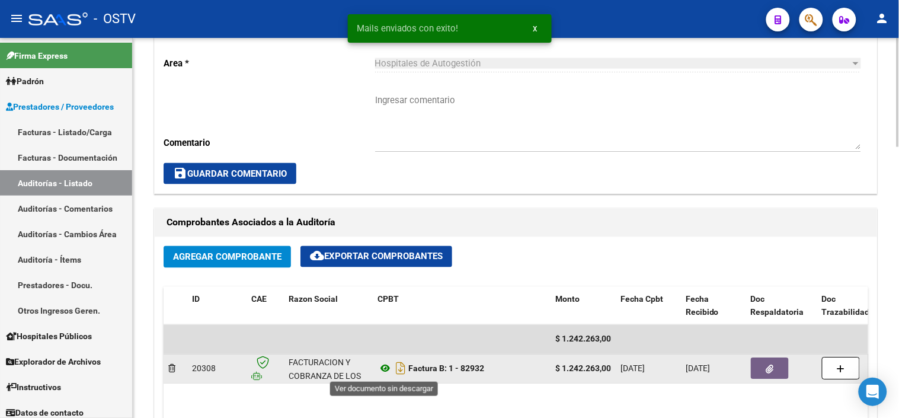
click at [381, 368] on icon at bounding box center [385, 369] width 15 height 14
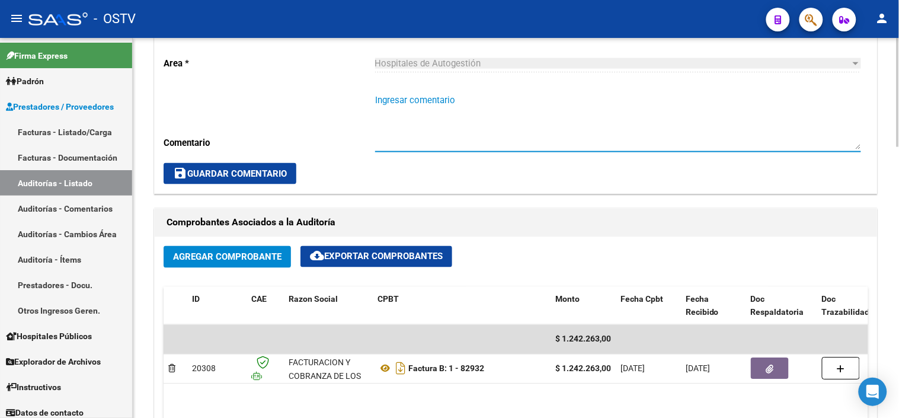
click at [401, 105] on textarea "Ingresar comentario" at bounding box center [618, 122] width 486 height 56
type textarea "CON DEBITO - A LA ESPERA DE NC"
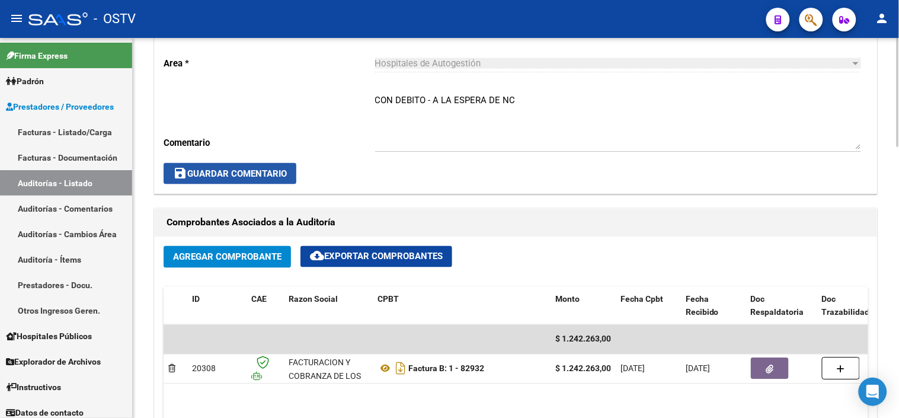
click at [222, 170] on span "save Guardar Comentario" at bounding box center [230, 173] width 114 height 11
click at [673, 187] on div "Cambiar de área a esta auditoría Area * Hospitales de Autogestión Seleccionar a…" at bounding box center [516, 100] width 722 height 187
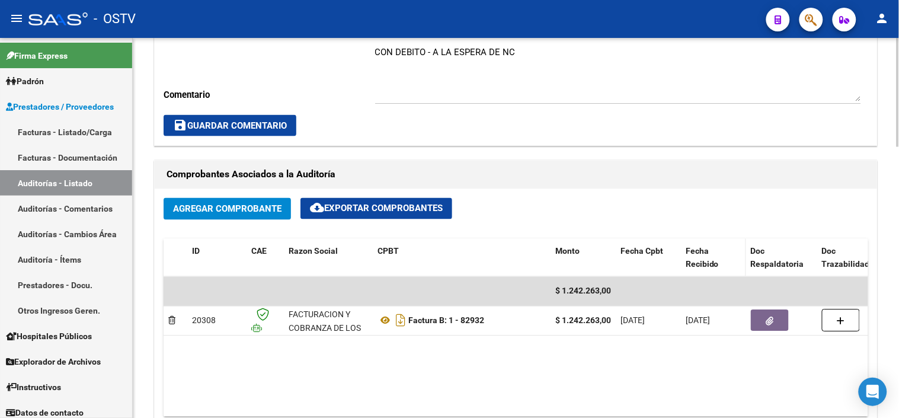
scroll to position [460, 0]
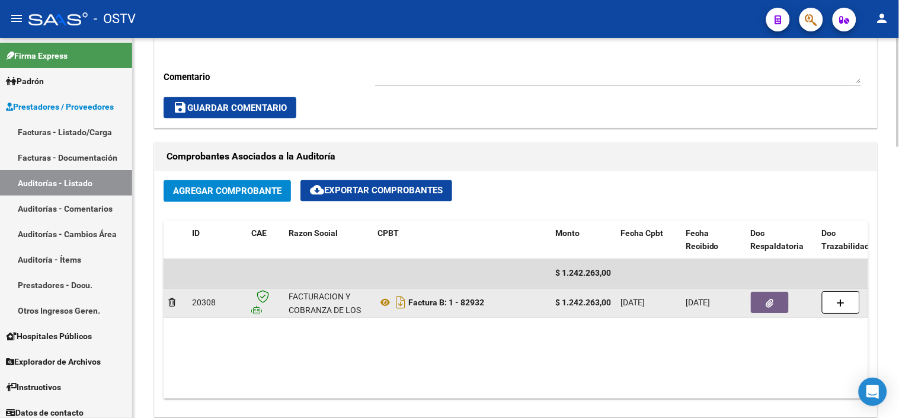
click at [762, 305] on button "button" at bounding box center [770, 302] width 38 height 21
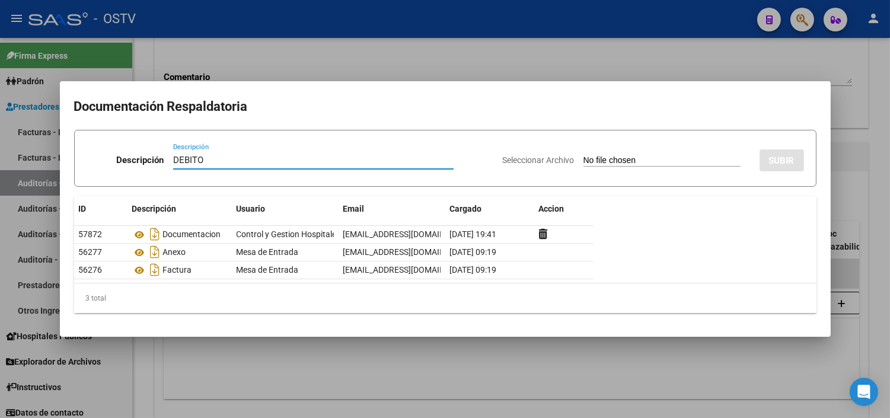
type input "DEBITO"
click at [583, 155] on input "Seleccionar Archivo" at bounding box center [661, 160] width 157 height 11
type input "C:\fakepath\DEBITO FC 1-82932.pdf"
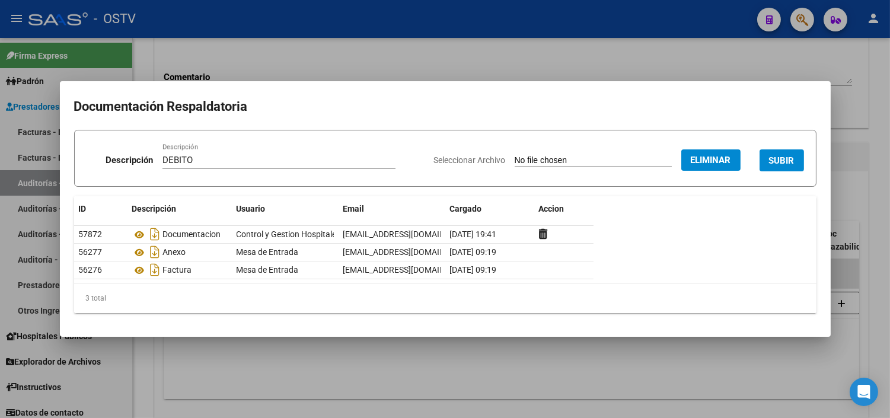
click at [775, 155] on span "SUBIR" at bounding box center [781, 160] width 25 height 11
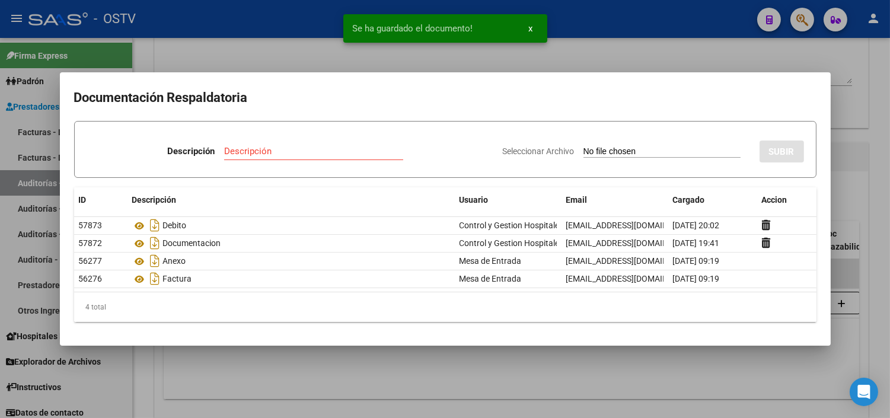
click at [590, 381] on div at bounding box center [445, 209] width 890 height 418
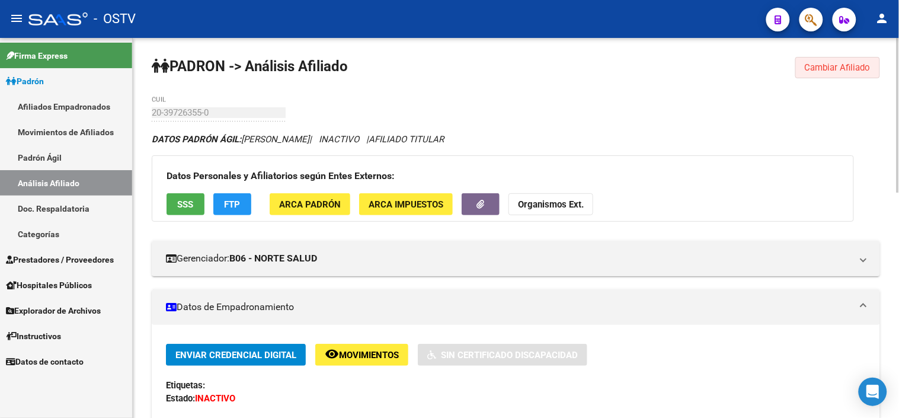
click at [852, 68] on span "Cambiar Afiliado" at bounding box center [838, 67] width 66 height 11
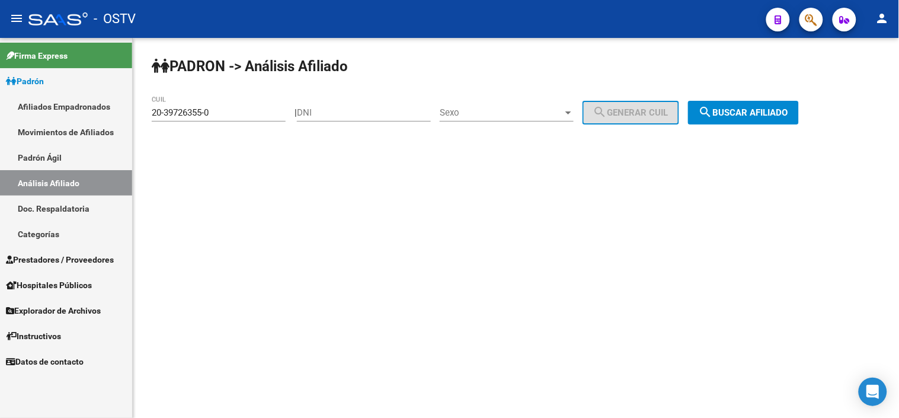
click at [358, 113] on input "DNI" at bounding box center [364, 112] width 134 height 11
paste input "37938786"
type input "37938786"
click at [513, 110] on span "Sexo" at bounding box center [501, 112] width 123 height 11
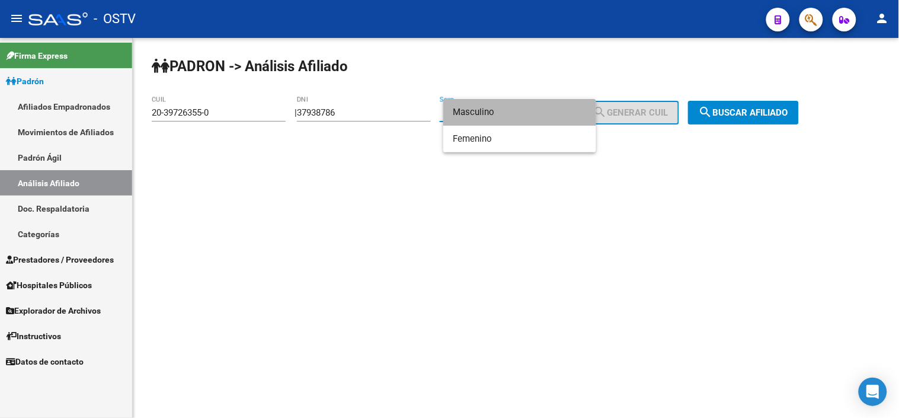
click at [511, 110] on span "Masculino" at bounding box center [520, 112] width 134 height 27
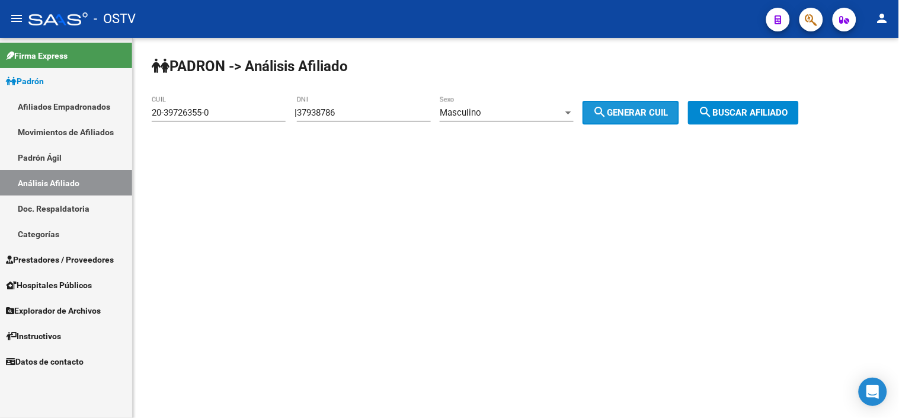
drag, startPoint x: 652, startPoint y: 113, endPoint x: 645, endPoint y: 116, distance: 8.0
click at [653, 113] on span "search Generar CUIL" at bounding box center [630, 112] width 75 height 11
type input "20-37938786-2"
click at [780, 116] on span "search Buscar afiliado" at bounding box center [743, 112] width 89 height 11
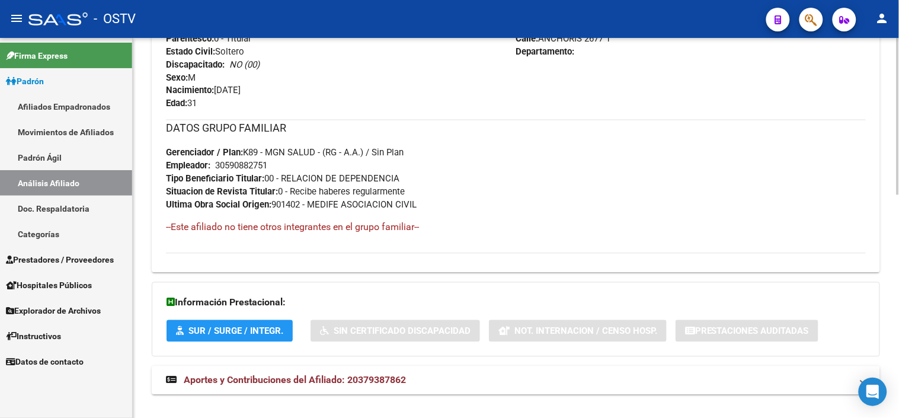
scroll to position [542, 0]
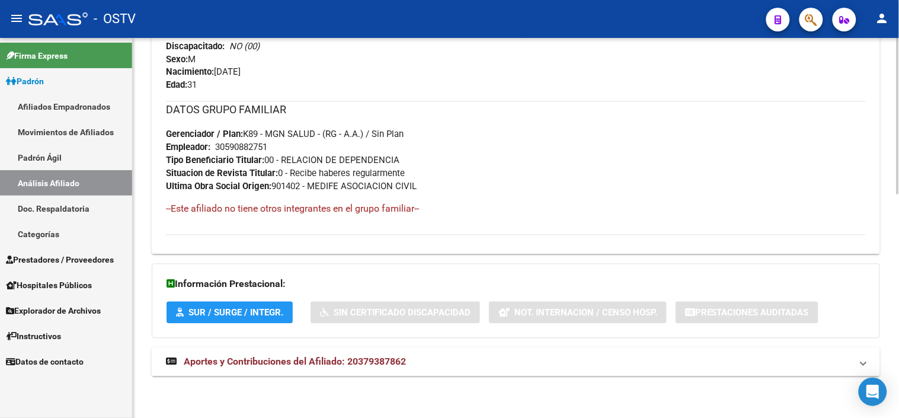
click at [239, 364] on span "Aportes y Contribuciones del Afiliado: 20379387862" at bounding box center [295, 361] width 222 height 11
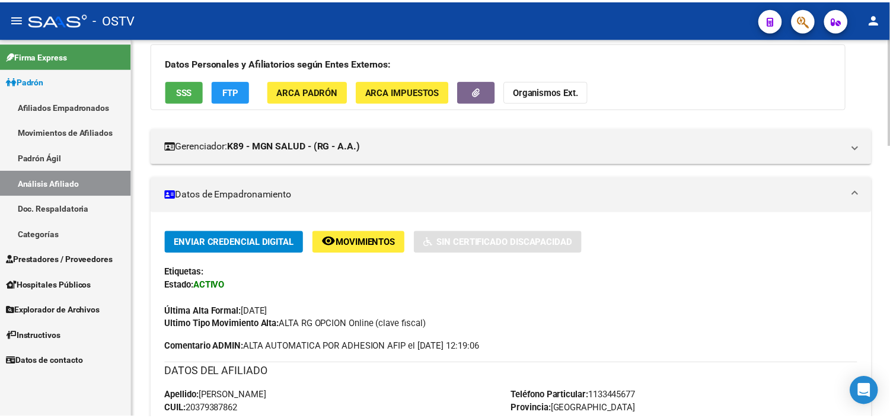
scroll to position [0, 0]
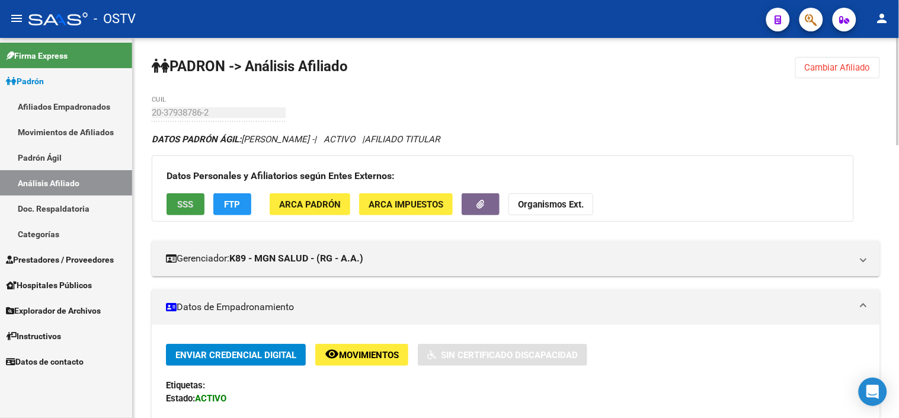
click at [178, 196] on button "SSS" at bounding box center [186, 204] width 38 height 22
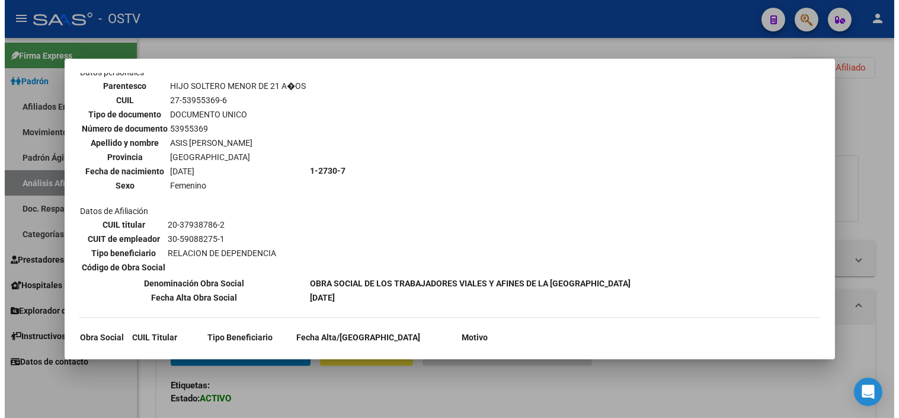
scroll to position [1022, 0]
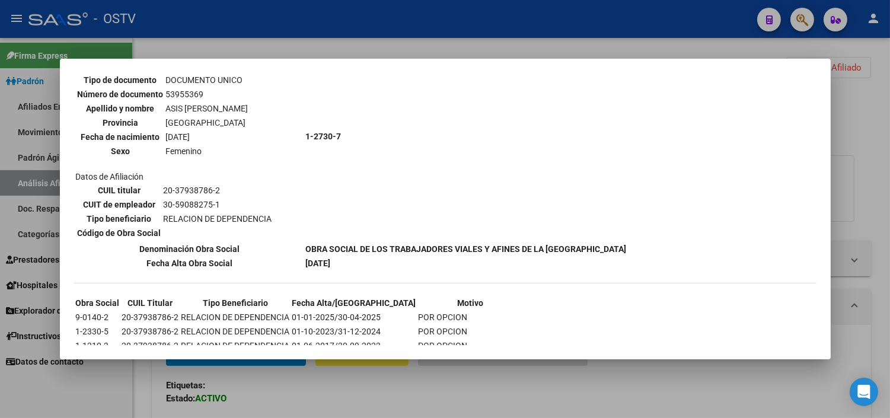
click at [273, 384] on div at bounding box center [445, 209] width 890 height 418
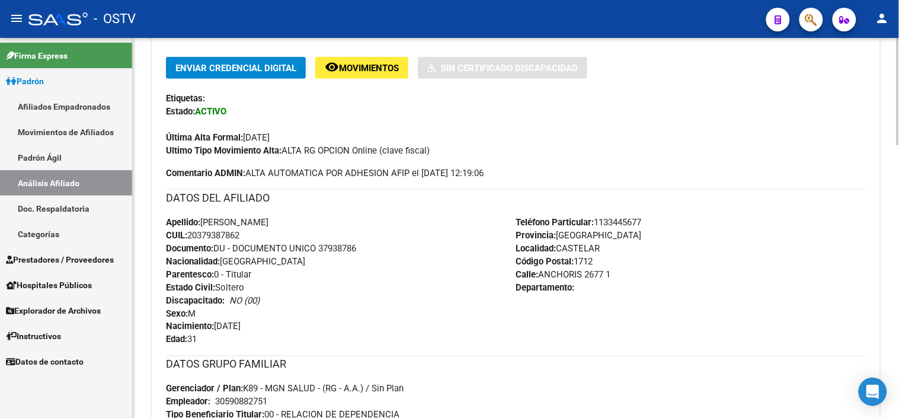
scroll to position [309, 0]
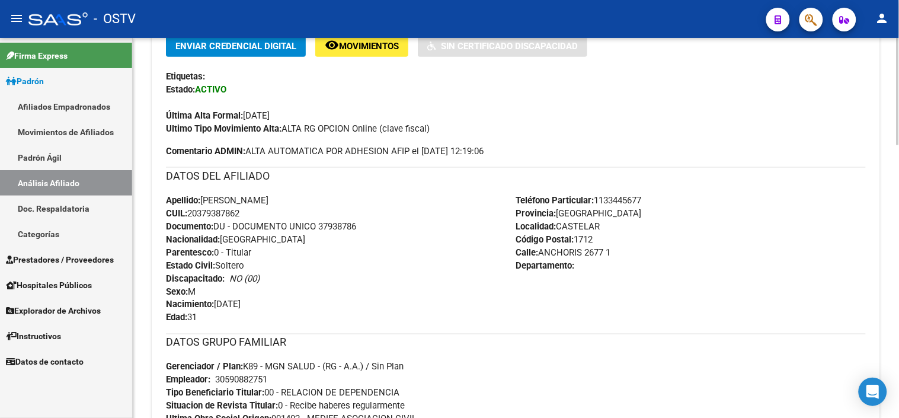
drag, startPoint x: 219, startPoint y: 200, endPoint x: 314, endPoint y: 200, distance: 94.8
click at [314, 200] on div "Apellido: SAUCEDO JUAN BAUTISTA CUIL: 20379387862 Documento: DU - DOCUMENTO UNI…" at bounding box center [341, 259] width 350 height 130
copy span "[PERSON_NAME]"
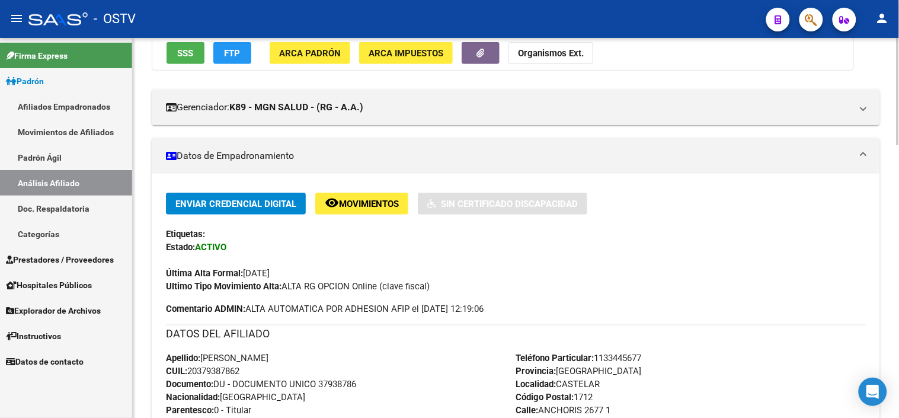
scroll to position [111, 0]
